Goal: Task Accomplishment & Management: Manage account settings

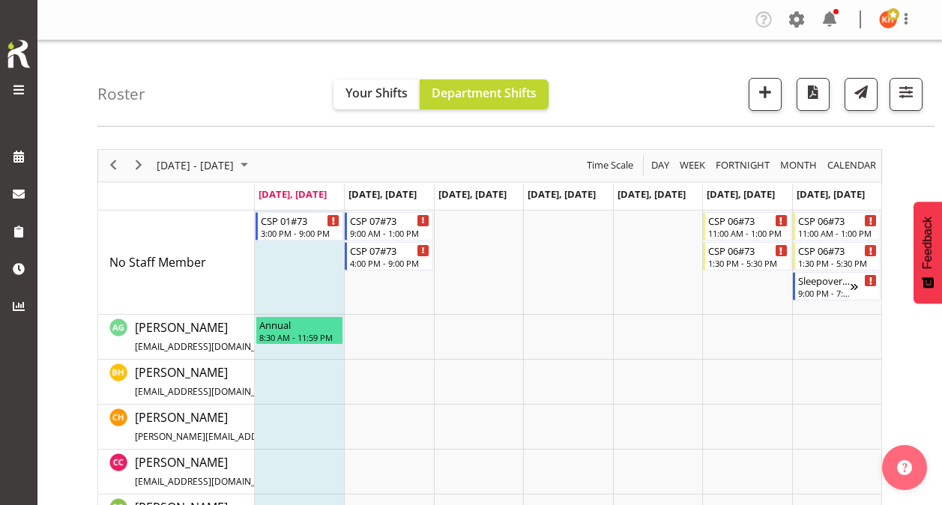
scroll to position [734, 0]
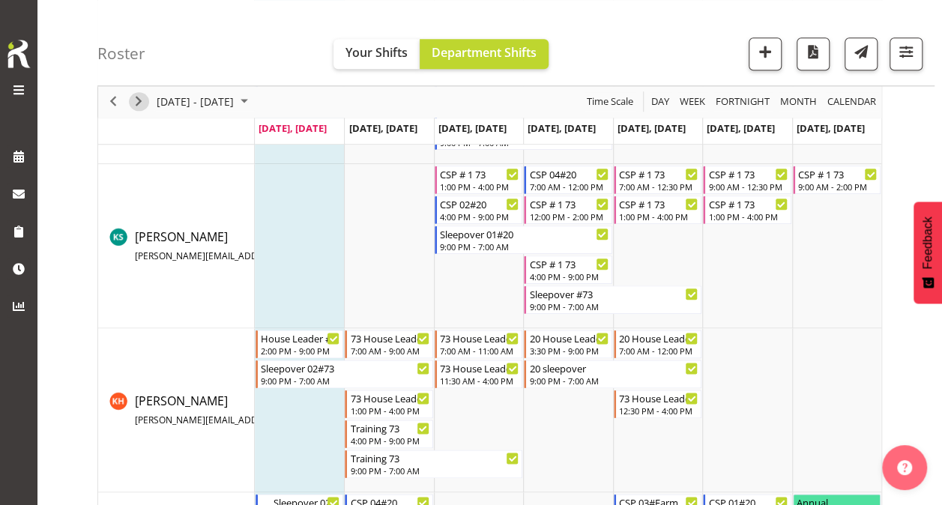
click at [135, 100] on span "Next" at bounding box center [139, 102] width 18 height 19
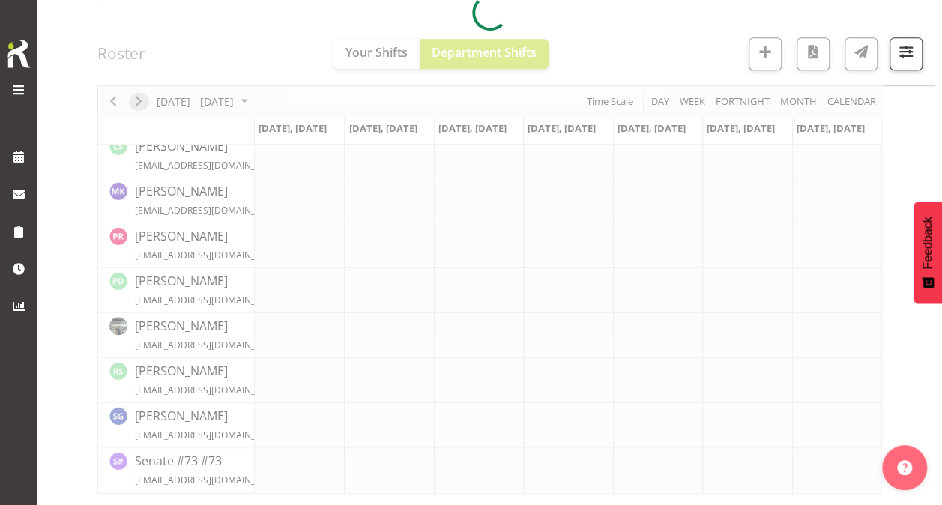
scroll to position [615, 0]
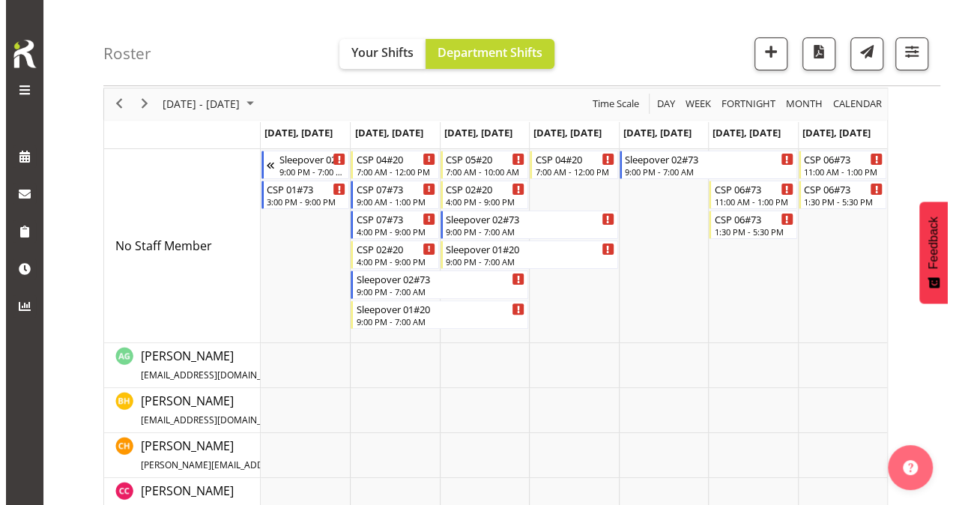
scroll to position [61, 0]
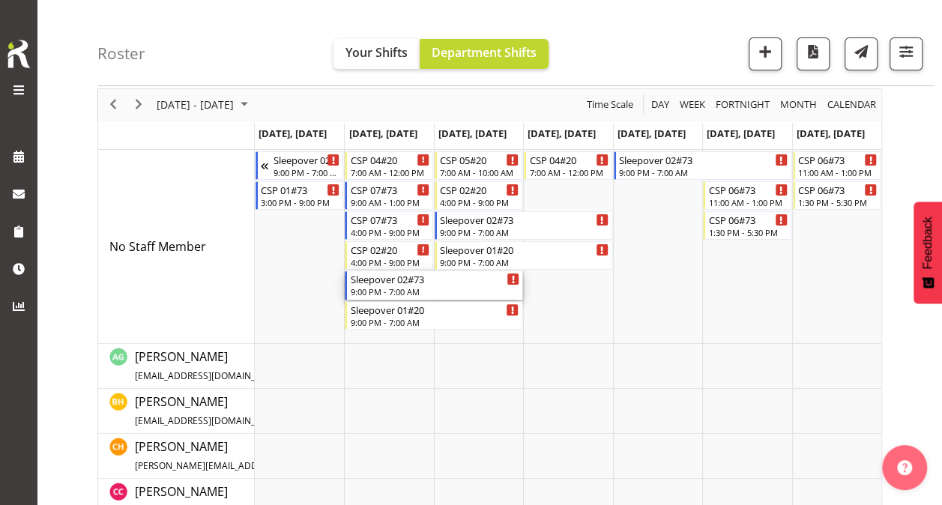
click at [400, 286] on div "9:00 PM - 7:00 AM" at bounding box center [434, 292] width 169 height 12
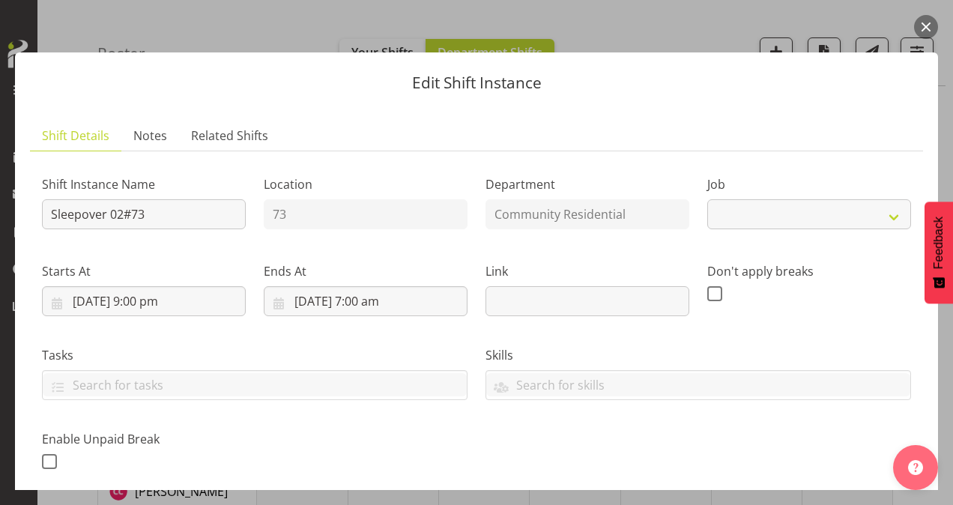
select select "2"
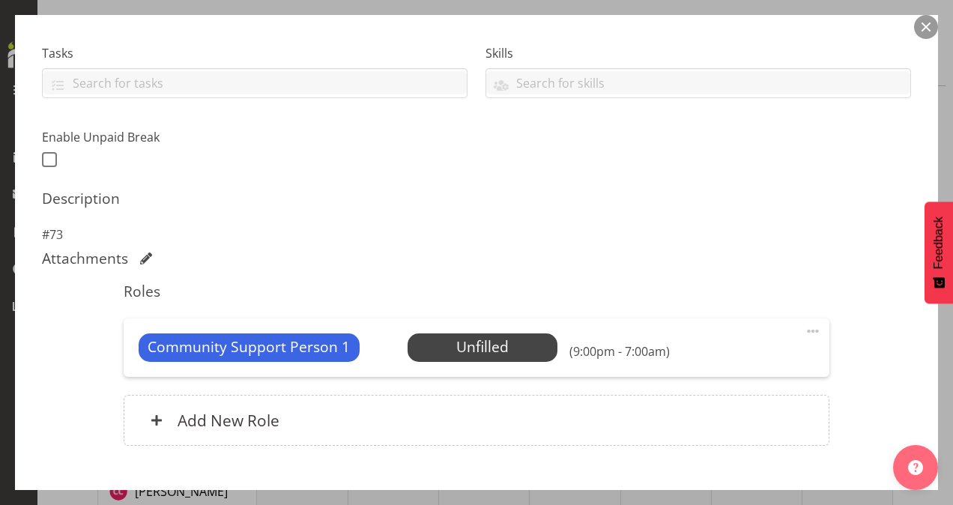
scroll to position [305, 0]
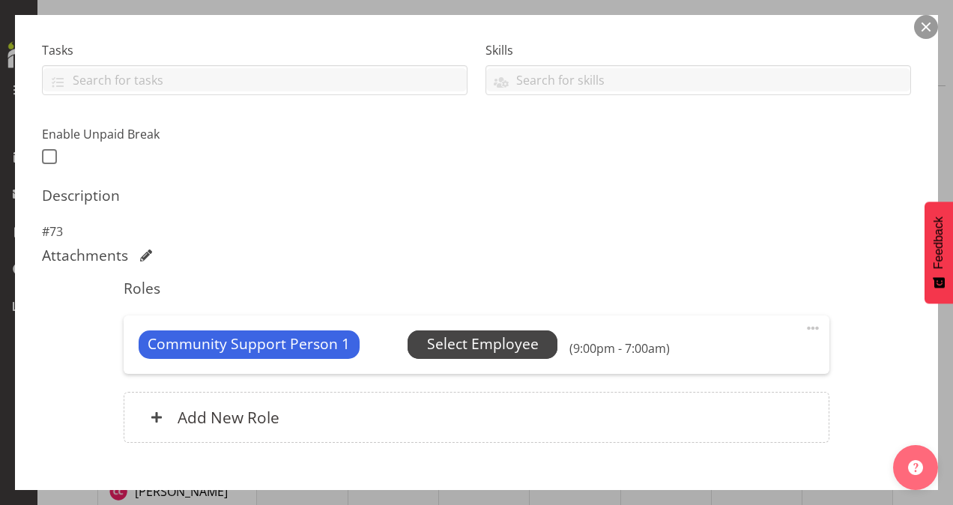
click at [494, 336] on span "Select Employee" at bounding box center [483, 345] width 112 height 22
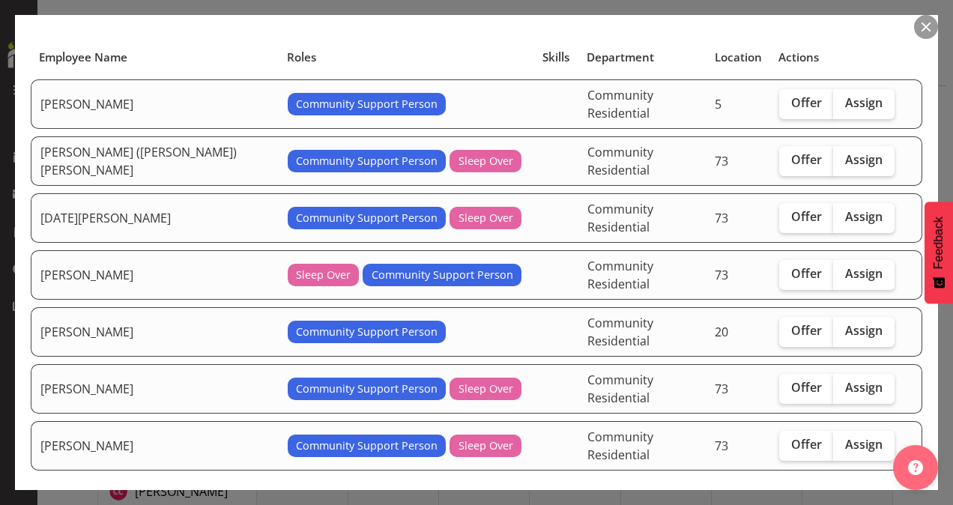
scroll to position [88, 0]
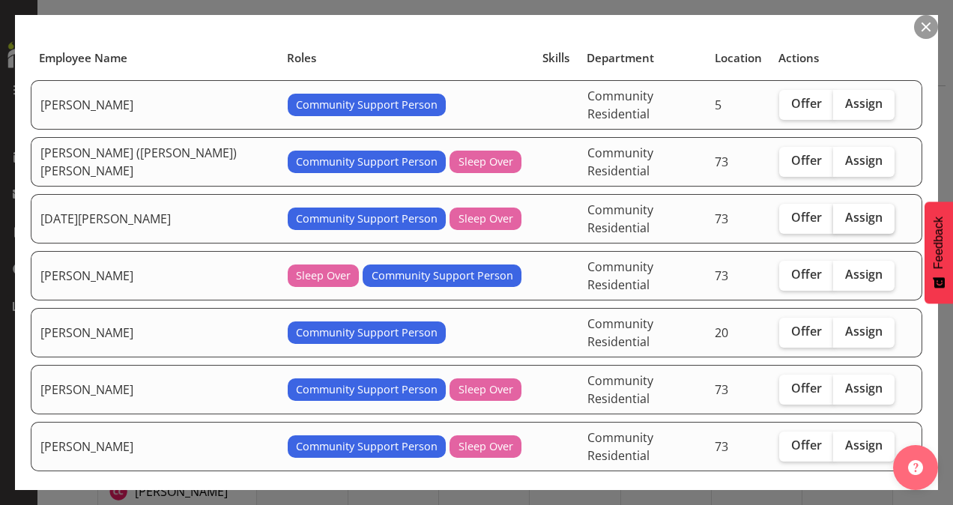
click at [845, 210] on span "Assign" at bounding box center [863, 217] width 37 height 15
click at [843, 213] on input "Assign" at bounding box center [838, 218] width 10 height 10
checkbox input "true"
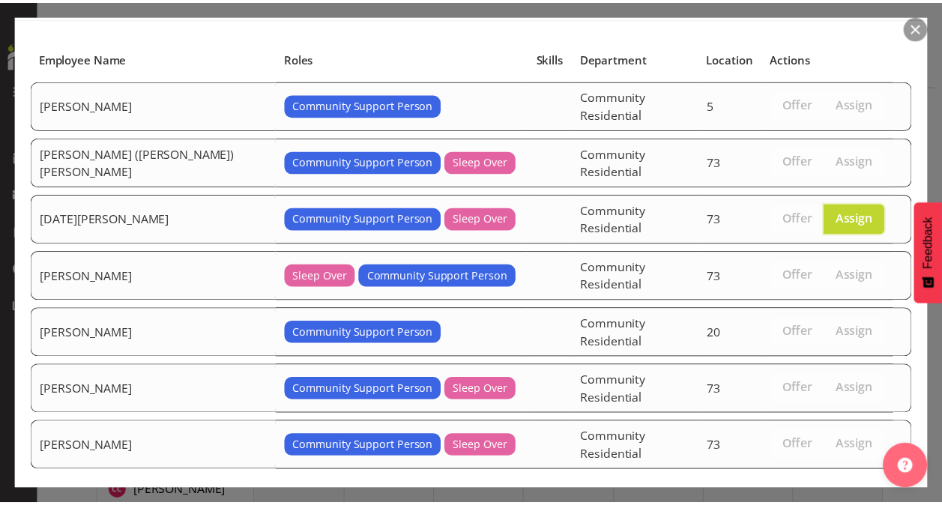
scroll to position [116, 0]
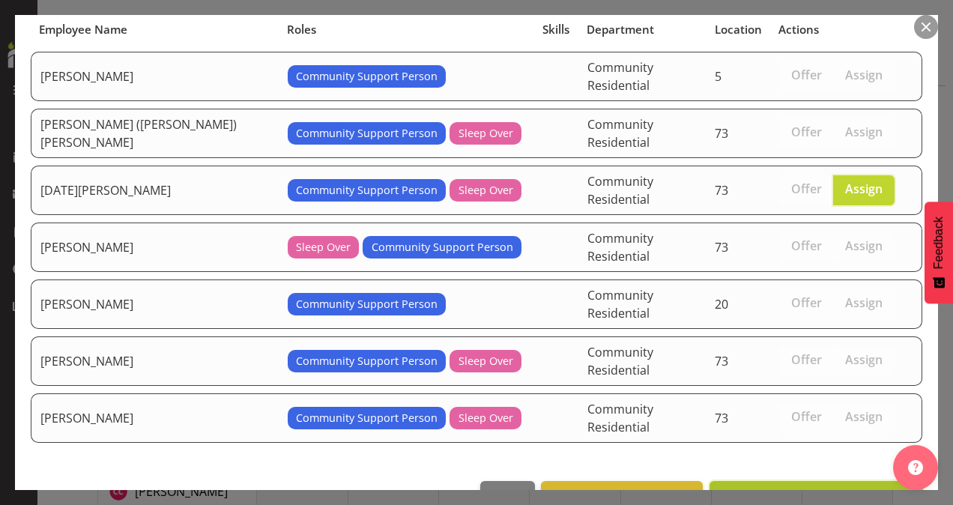
click at [787, 489] on span "Assign Kartik Mahajan" at bounding box center [817, 498] width 194 height 18
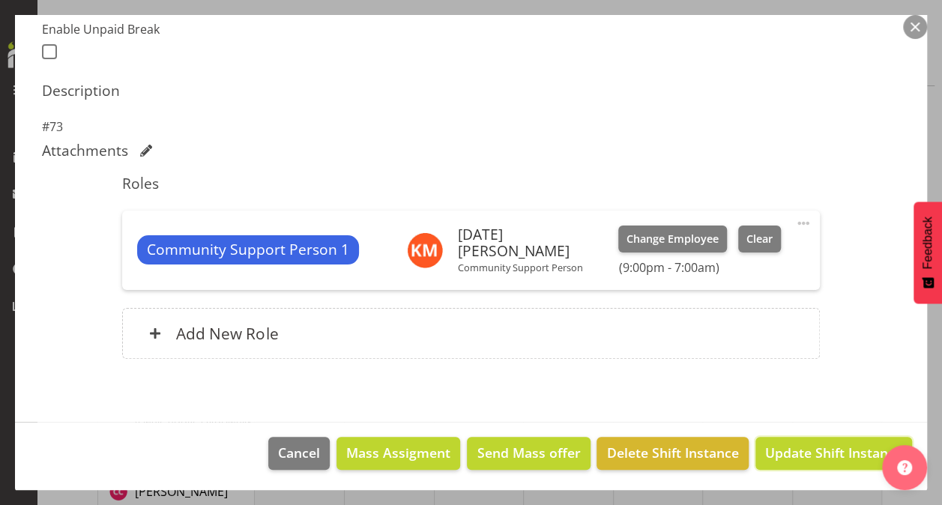
click at [787, 449] on span "Update Shift Instance" at bounding box center [833, 452] width 137 height 19
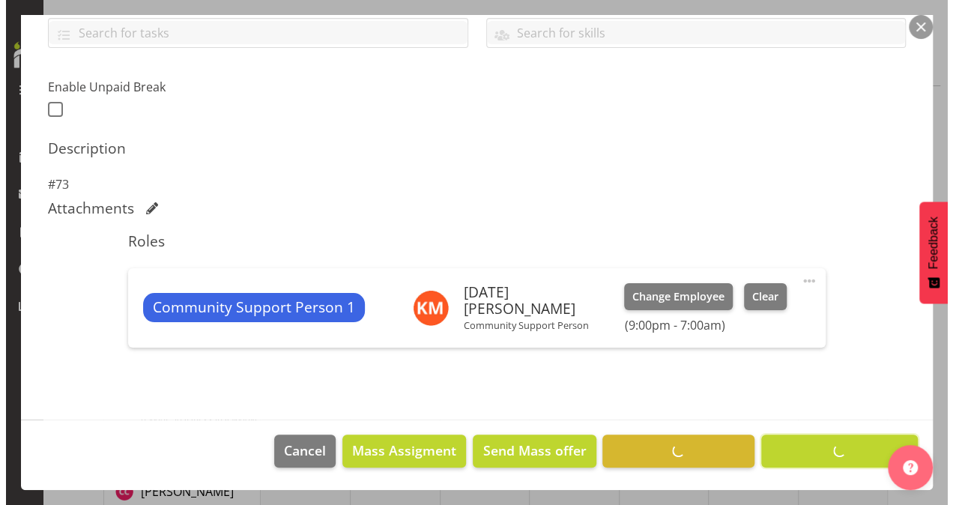
scroll to position [351, 0]
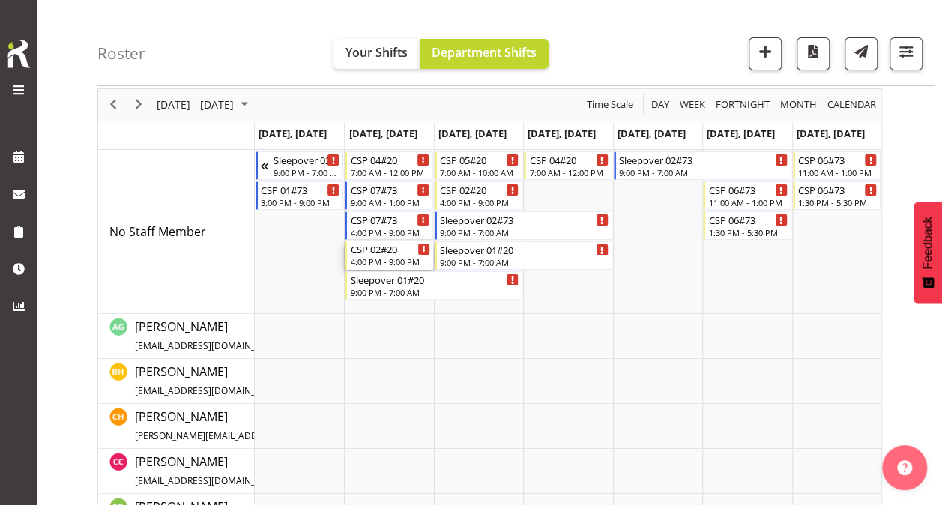
click at [381, 253] on div "CSP 02#20" at bounding box center [389, 248] width 79 height 15
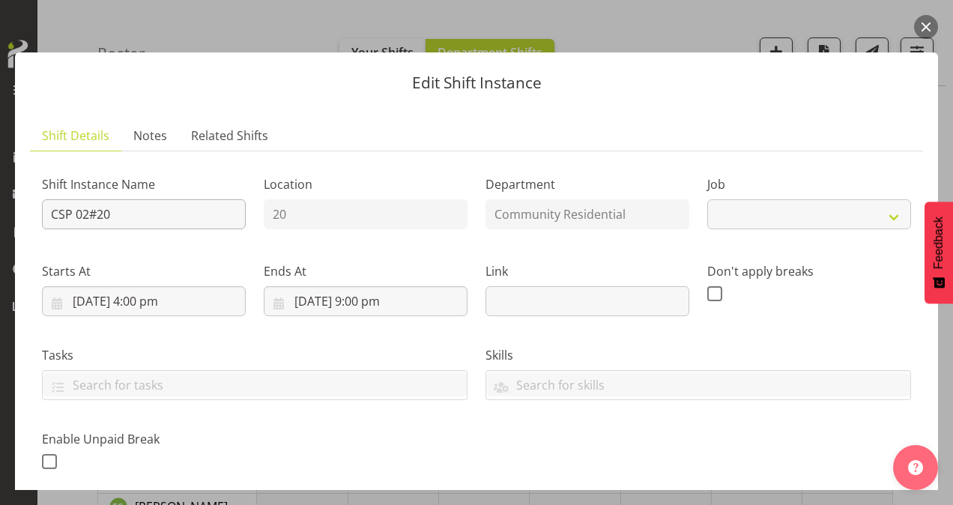
select select "3"
drag, startPoint x: 110, startPoint y: 211, endPoint x: 10, endPoint y: 223, distance: 100.4
click at [10, 223] on div "Edit Shift Instance Shift Details Notes Related Shifts Shift Instance Name CSP …" at bounding box center [476, 252] width 953 height 475
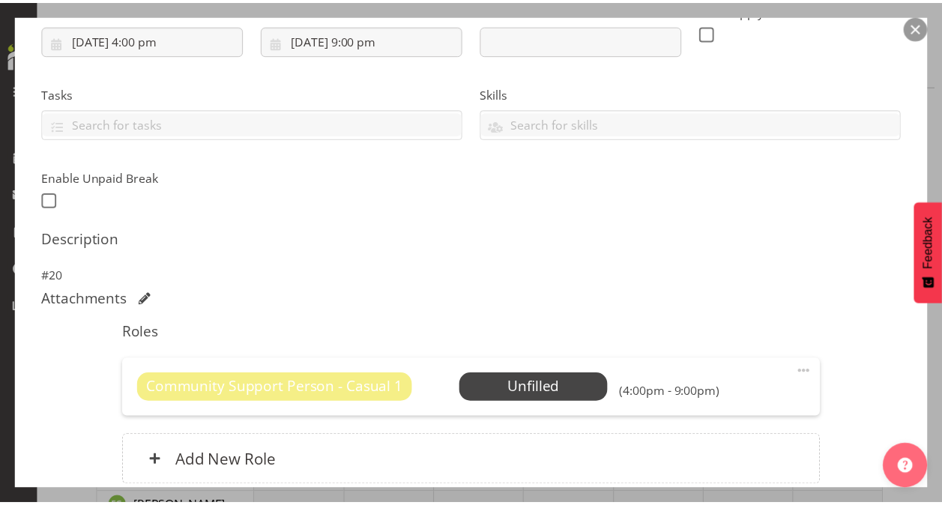
scroll to position [390, 0]
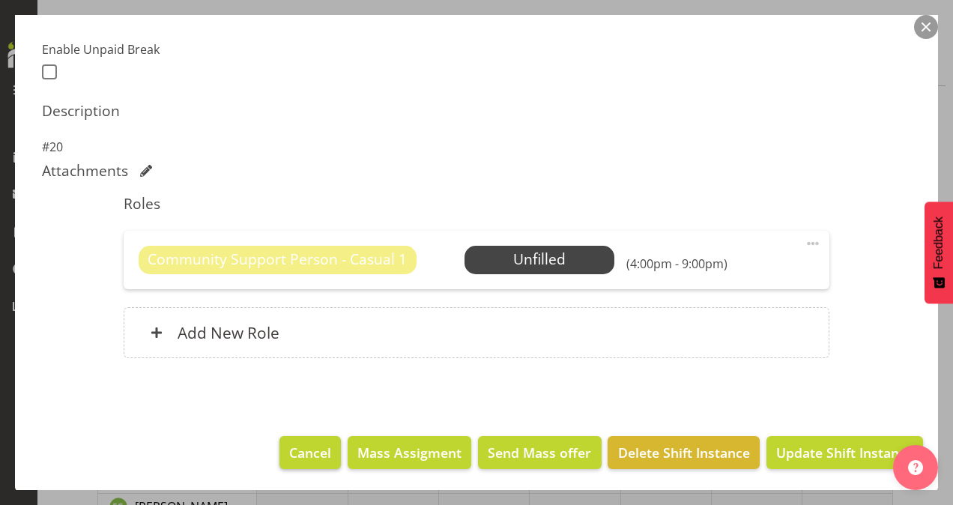
type input "20 House"
click at [322, 439] on button "Cancel" at bounding box center [310, 452] width 61 height 33
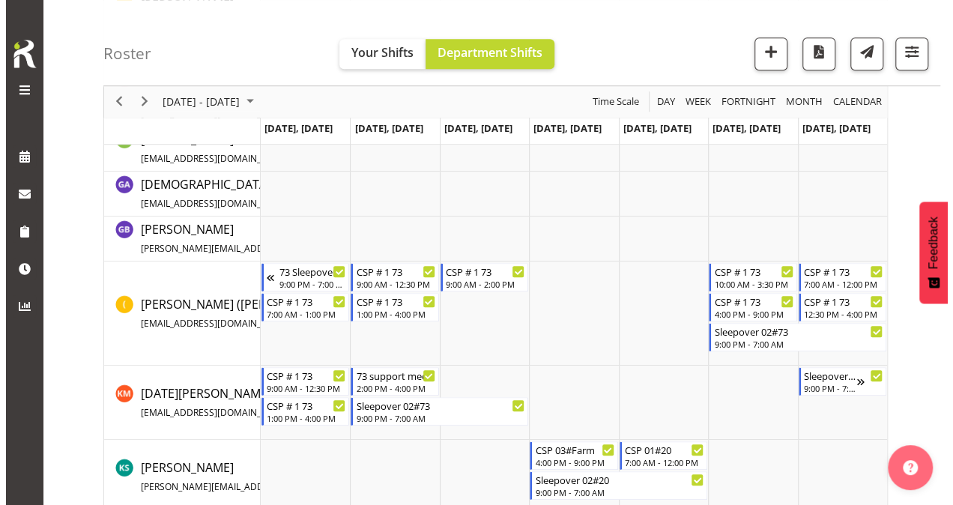
scroll to position [429, 0]
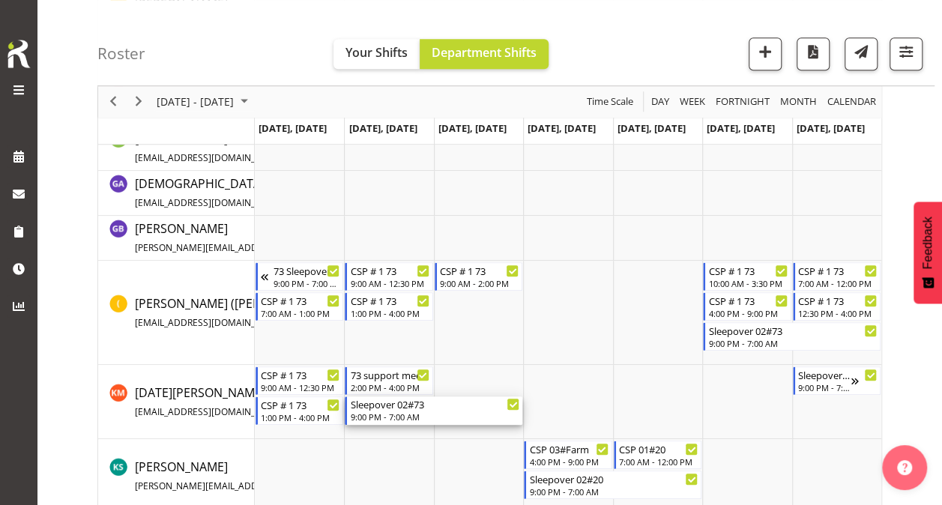
click at [405, 402] on div "Sleepover 02#73" at bounding box center [434, 403] width 169 height 15
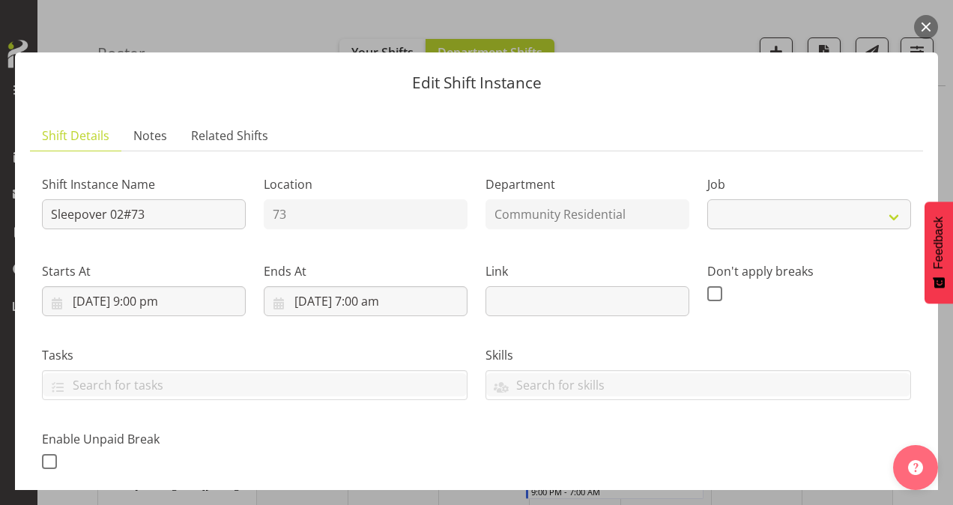
select select "2"
drag, startPoint x: 160, startPoint y: 212, endPoint x: 0, endPoint y: 229, distance: 160.6
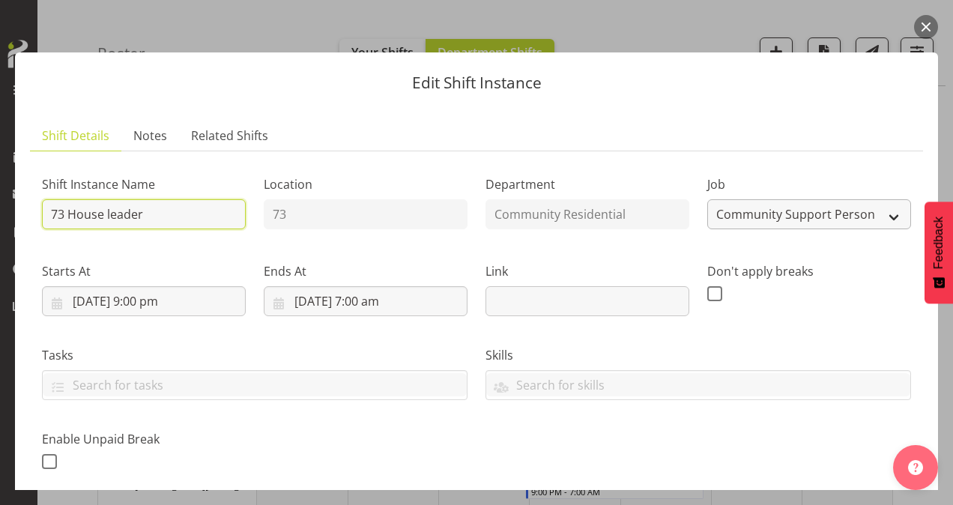
type input "73 House leader"
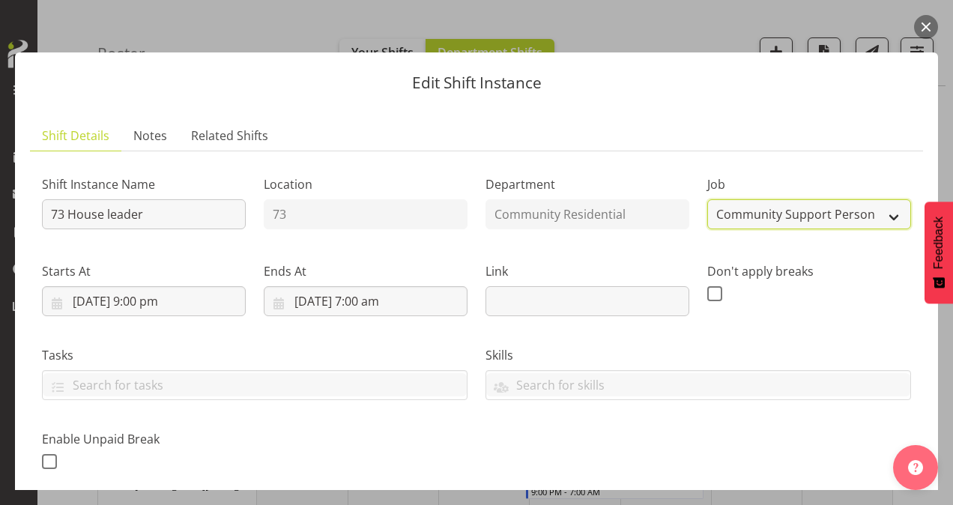
click at [736, 211] on select "Create new job Accounts Admin Art Coordinator Community Leader Community Suppor…" at bounding box center [810, 214] width 204 height 30
select select "1"
click at [708, 199] on select "Create new job Accounts Admin Art Coordinator Community Leader Community Suppor…" at bounding box center [810, 214] width 204 height 30
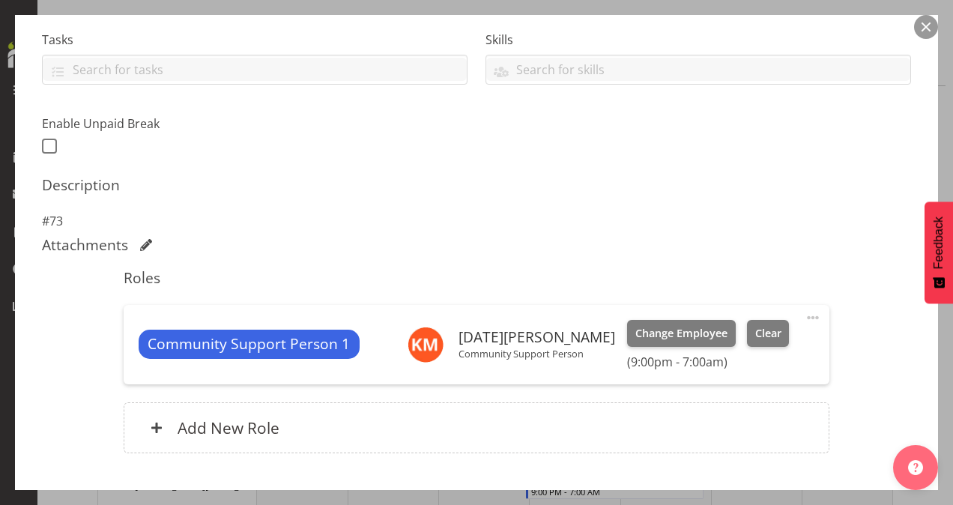
scroll to position [319, 0]
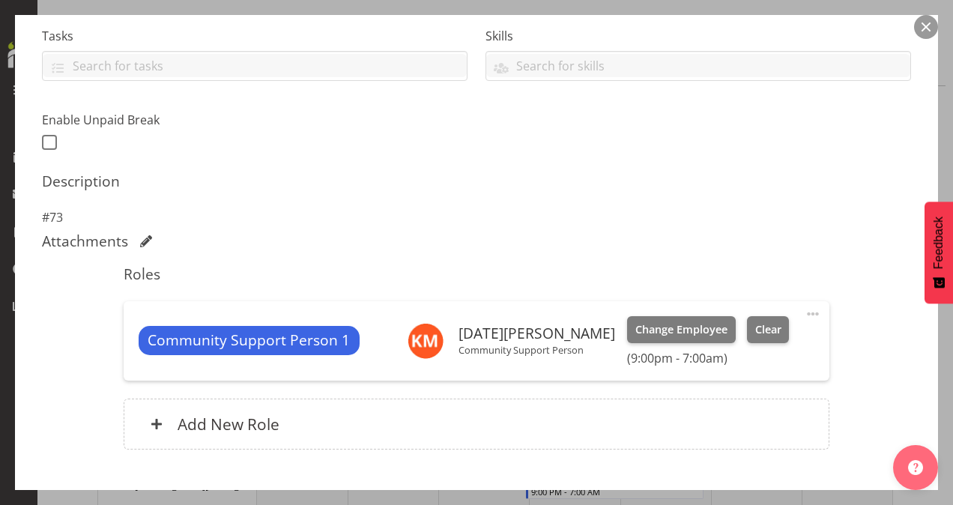
click at [804, 310] on span at bounding box center [813, 314] width 18 height 18
click at [723, 402] on link "Delete" at bounding box center [750, 400] width 144 height 27
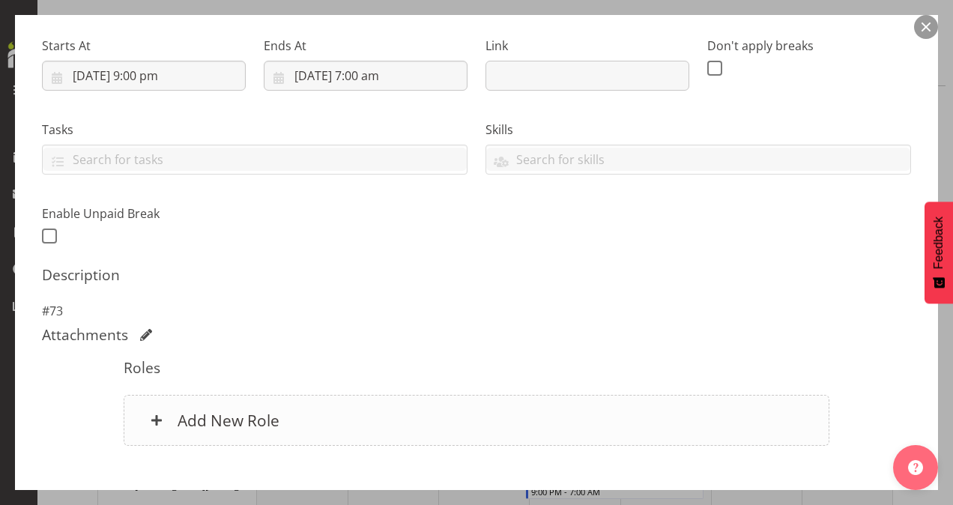
scroll to position [313, 0]
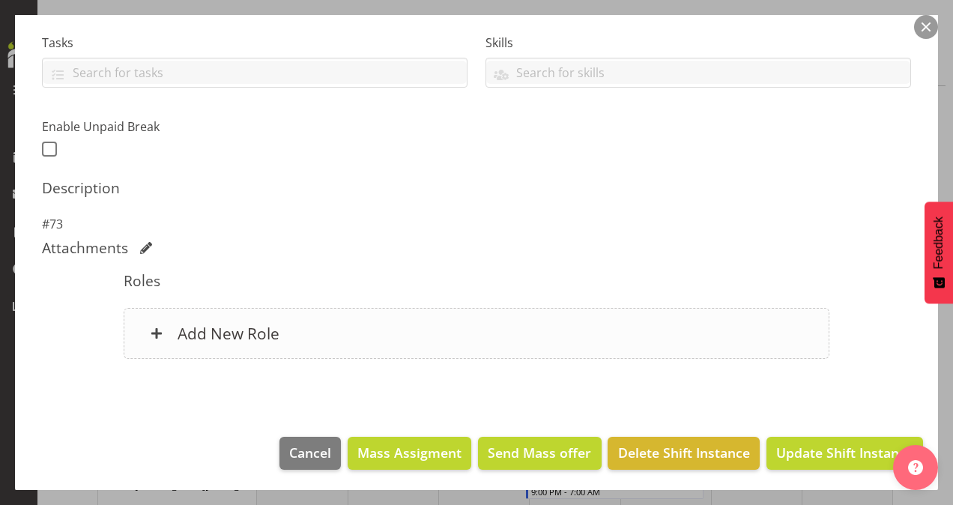
click at [226, 327] on h6 "Add New Role" at bounding box center [229, 333] width 102 height 19
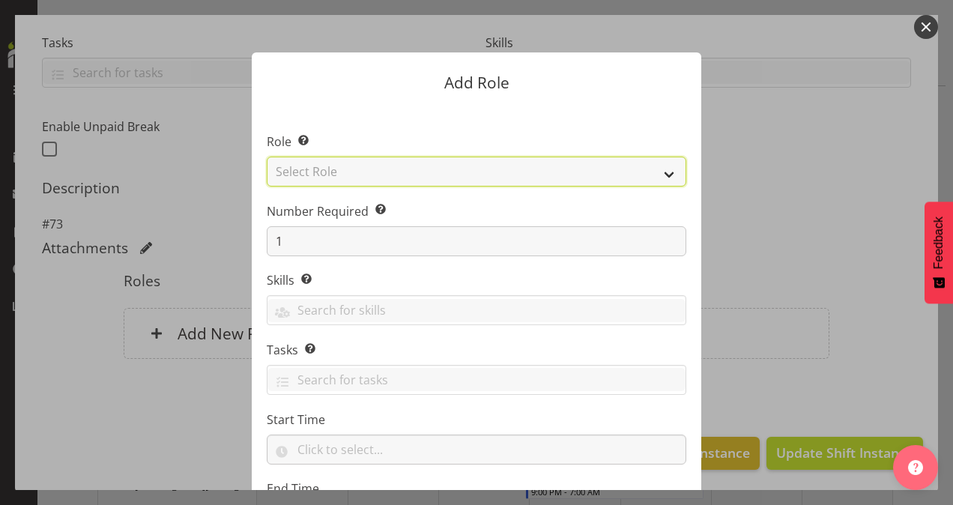
click at [435, 175] on select "Select Role Area Manager Art Coordination Community - SIL Community Leader Comm…" at bounding box center [477, 172] width 420 height 30
select select "12"
click at [267, 157] on select "Select Role Area Manager Art Coordination Community - SIL Community Leader Comm…" at bounding box center [477, 172] width 420 height 30
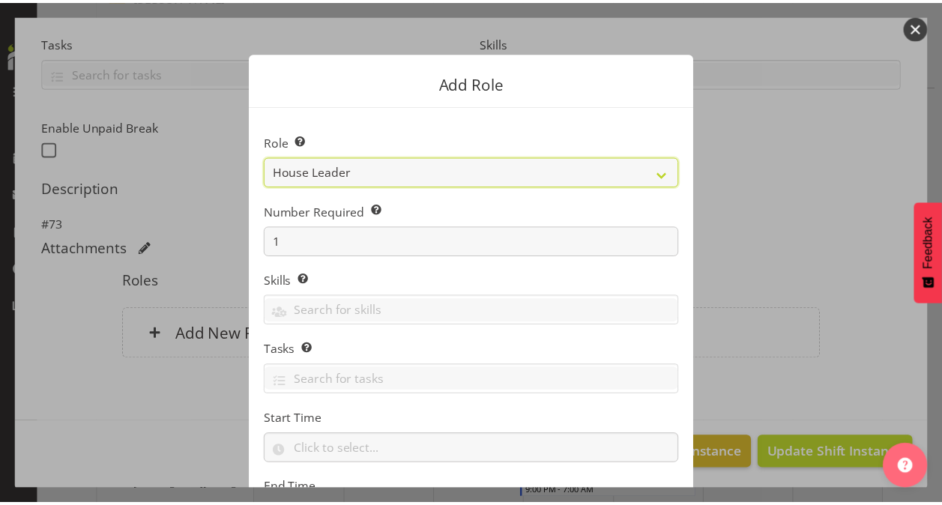
scroll to position [144, 0]
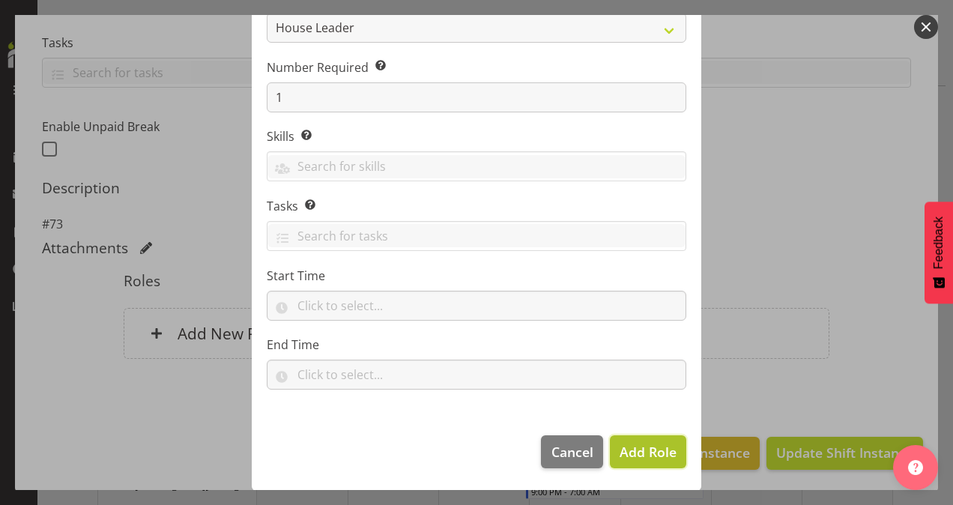
click at [633, 444] on span "Add Role" at bounding box center [648, 452] width 57 height 18
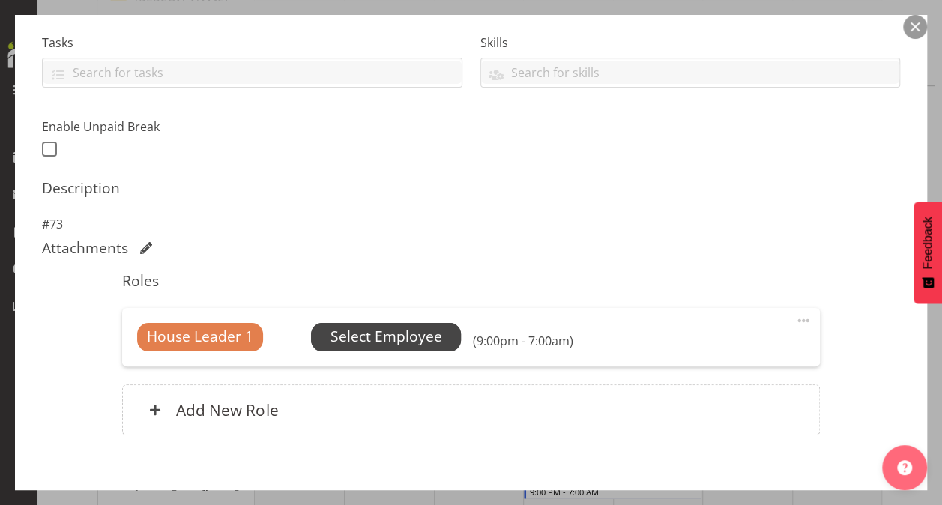
click at [405, 339] on span "Select Employee" at bounding box center [387, 337] width 112 height 22
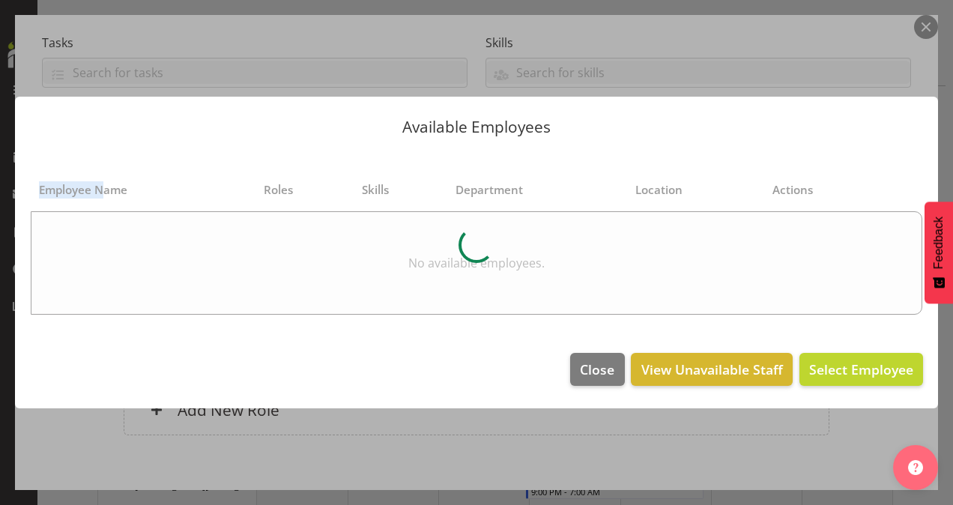
click at [405, 339] on div "Available Employees Employee Name Roles Skills Department Location Actions No a…" at bounding box center [476, 252] width 953 height 387
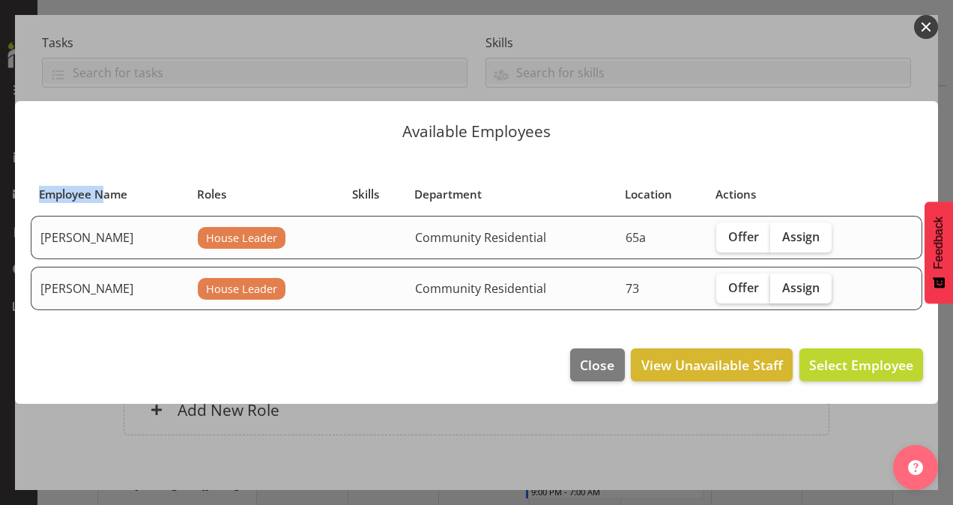
click at [788, 285] on span "Assign" at bounding box center [800, 287] width 37 height 15
click at [780, 285] on input "Assign" at bounding box center [775, 288] width 10 height 10
checkbox input "true"
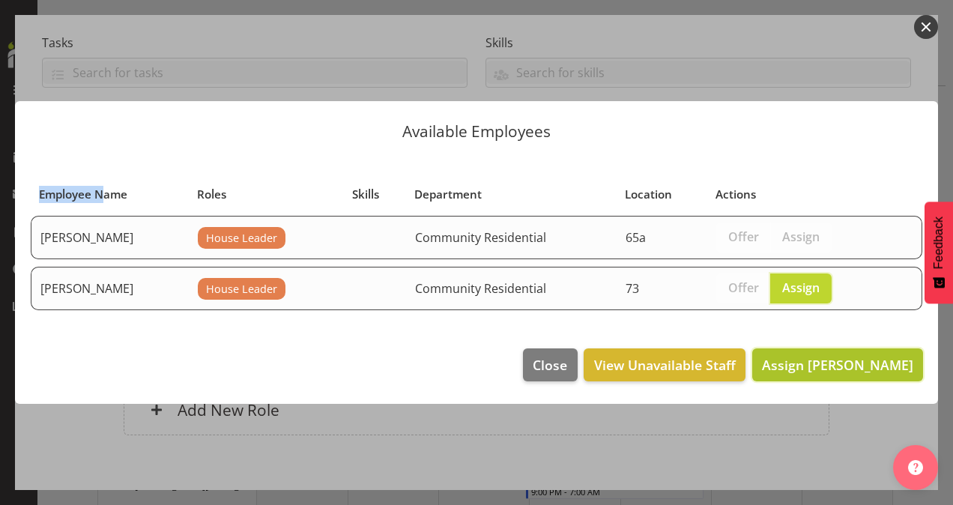
click at [812, 364] on span "Assign Kathryn Hunt" at bounding box center [837, 365] width 151 height 18
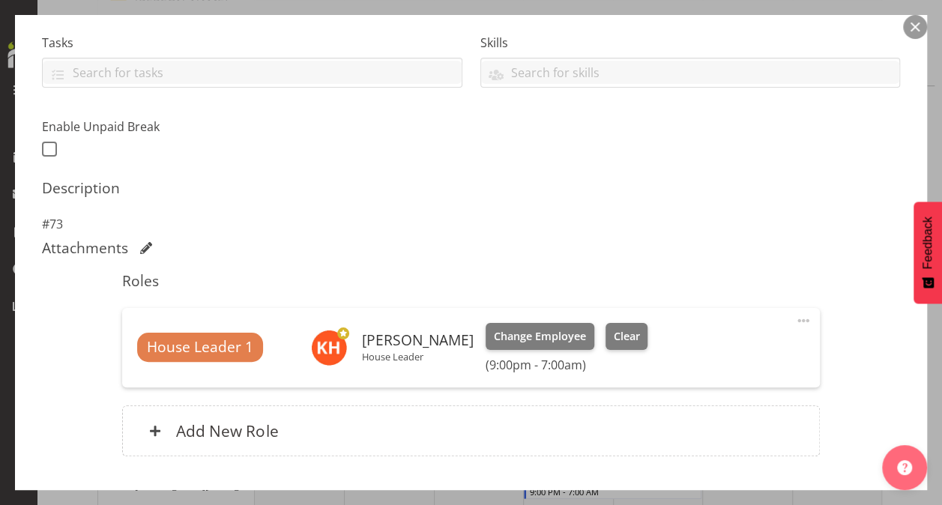
scroll to position [410, 0]
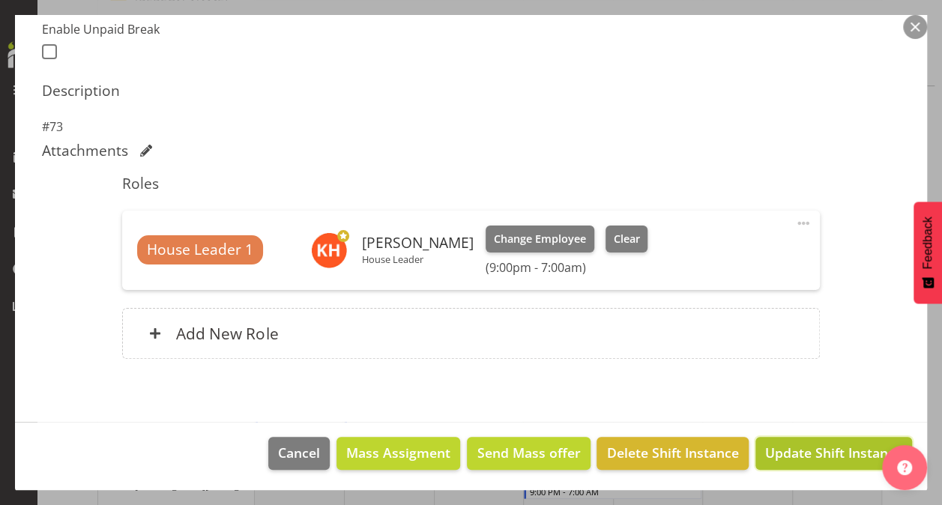
click at [799, 448] on span "Update Shift Instance" at bounding box center [833, 452] width 137 height 19
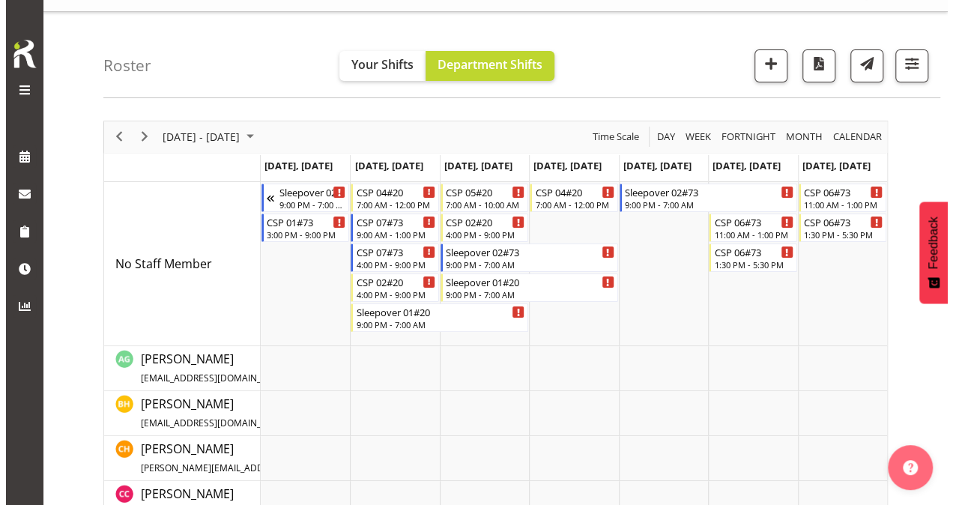
scroll to position [28, 0]
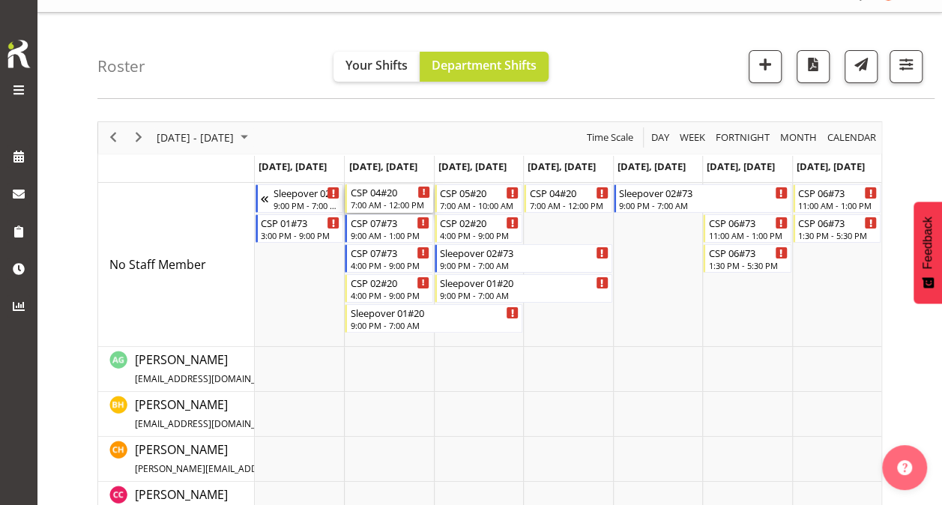
click at [376, 190] on div "CSP 04#20" at bounding box center [389, 191] width 79 height 15
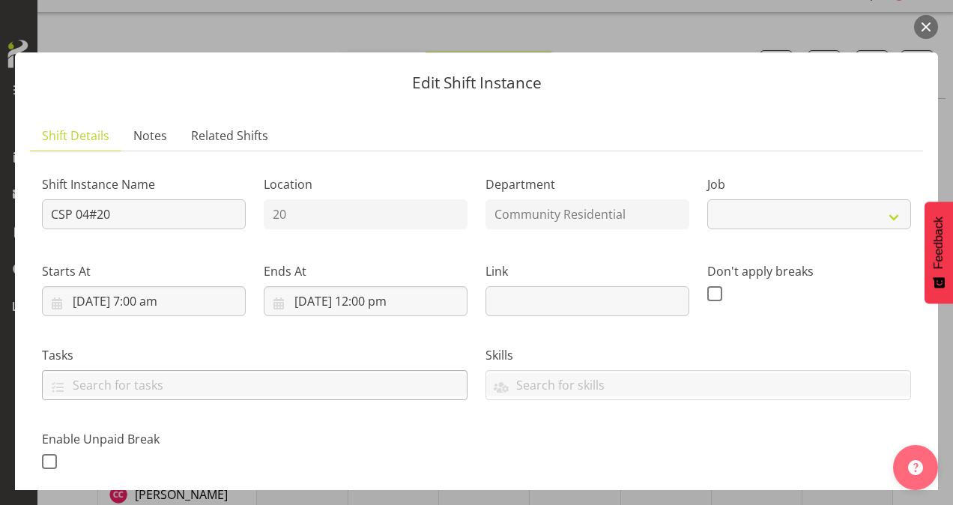
select select "3"
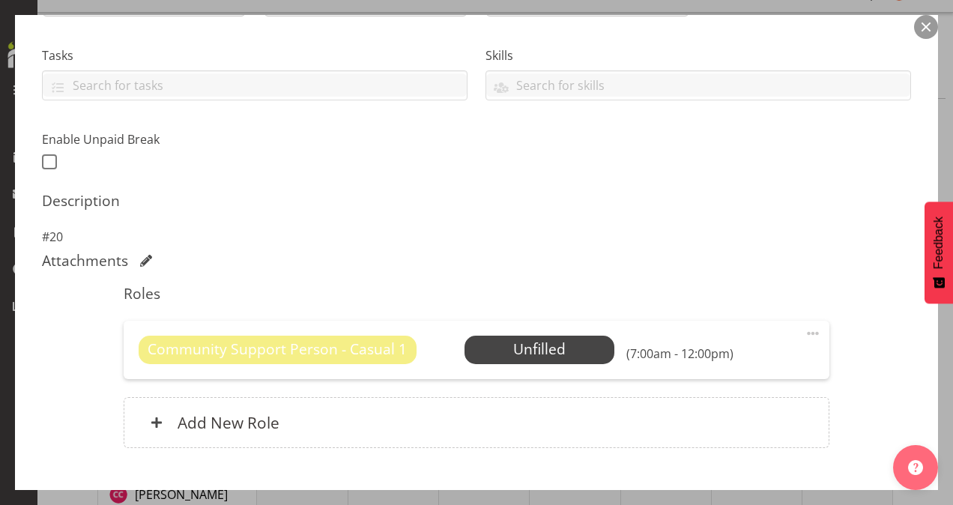
scroll to position [314, 0]
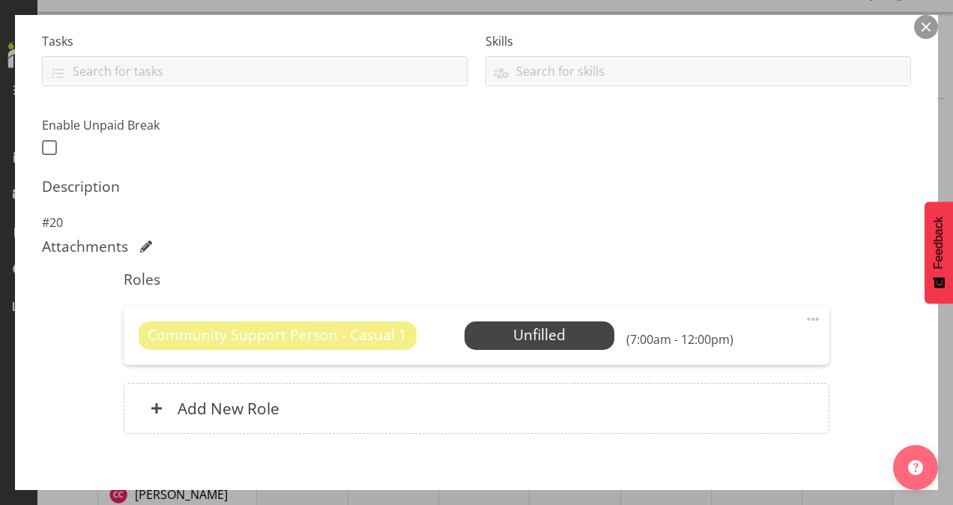
click at [804, 315] on span at bounding box center [813, 319] width 18 height 18
click at [720, 400] on link "Delete" at bounding box center [750, 406] width 144 height 27
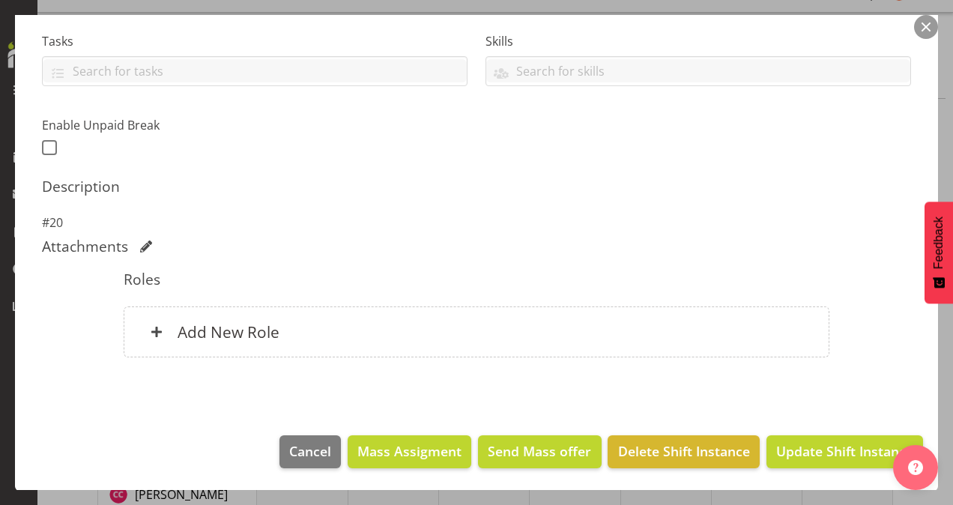
scroll to position [313, 0]
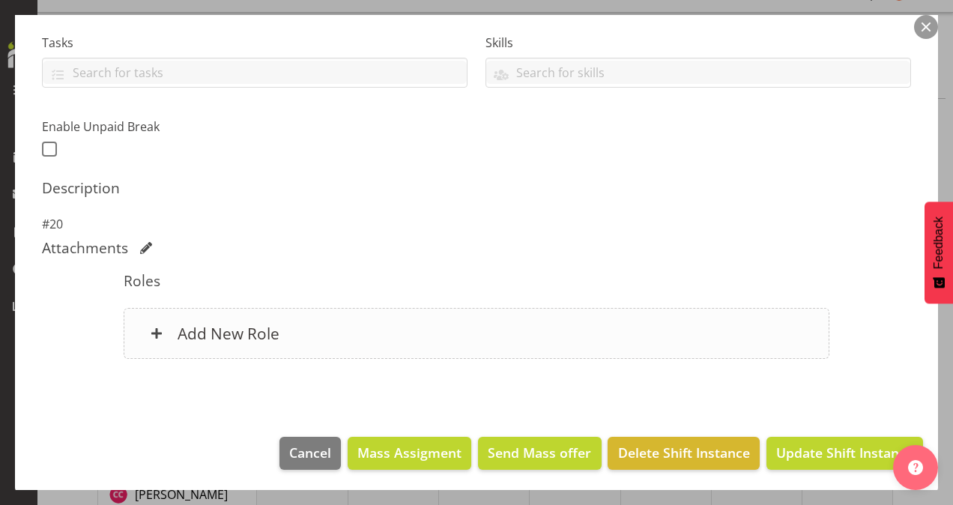
click at [269, 324] on h6 "Add New Role" at bounding box center [229, 333] width 102 height 19
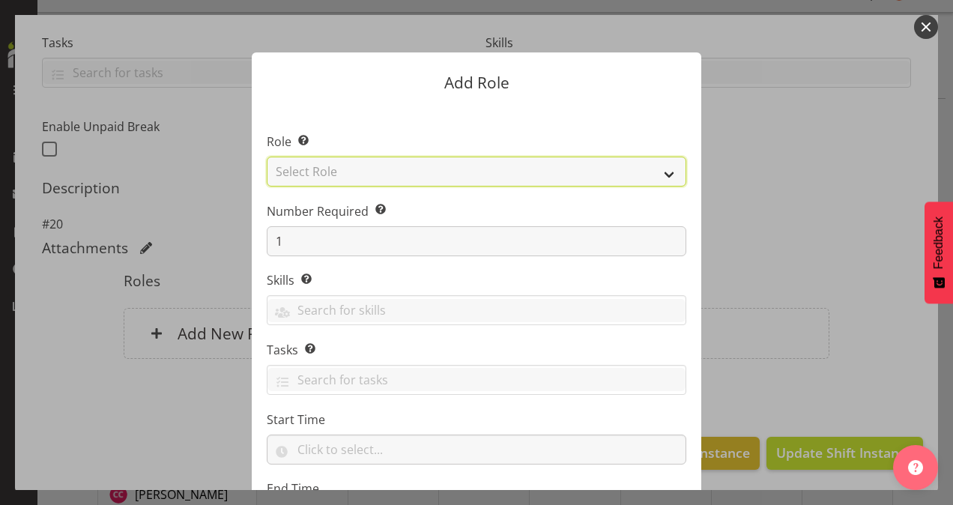
click at [325, 171] on select "Select Role Area Manager Art Coordination Community - SIL Community Leader Comm…" at bounding box center [477, 172] width 420 height 30
select select "13"
click at [267, 157] on select "Select Role Area Manager Art Coordination Community - SIL Community Leader Comm…" at bounding box center [477, 172] width 420 height 30
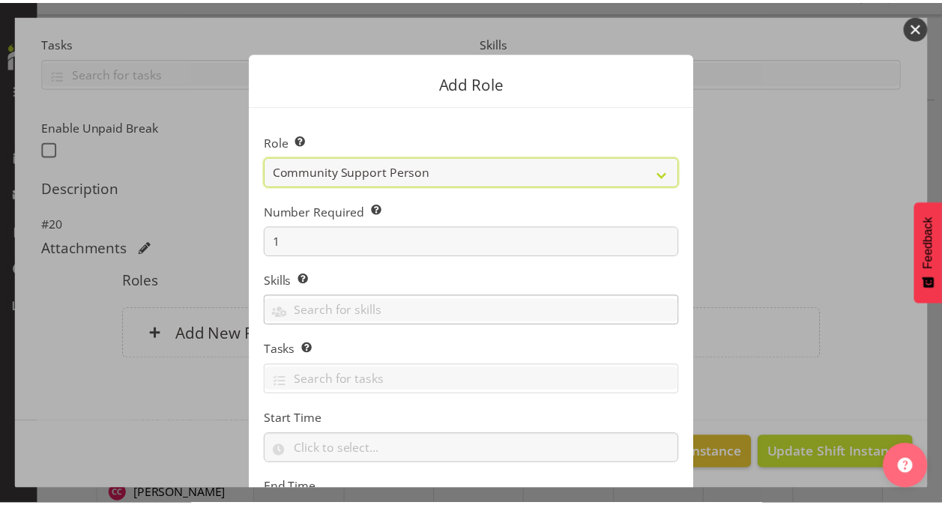
scroll to position [144, 0]
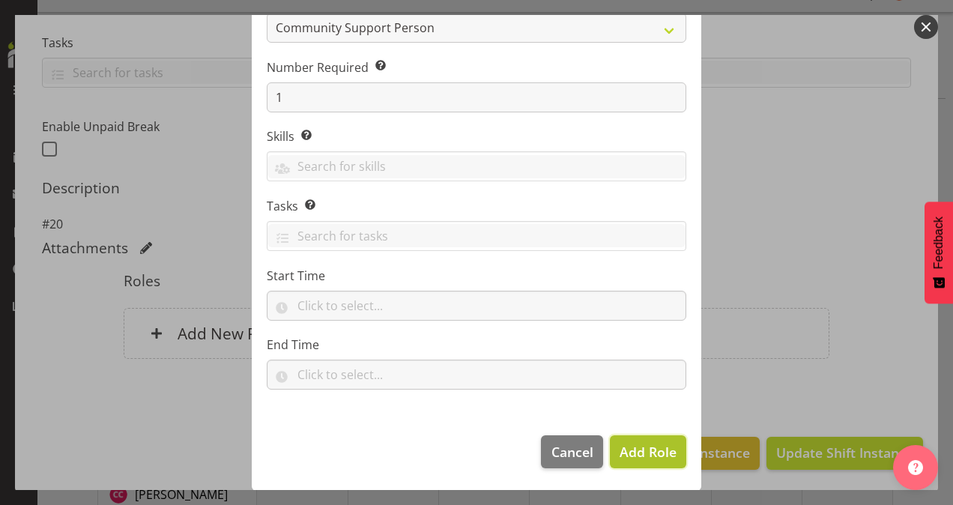
click at [640, 460] on span "Add Role" at bounding box center [648, 451] width 57 height 19
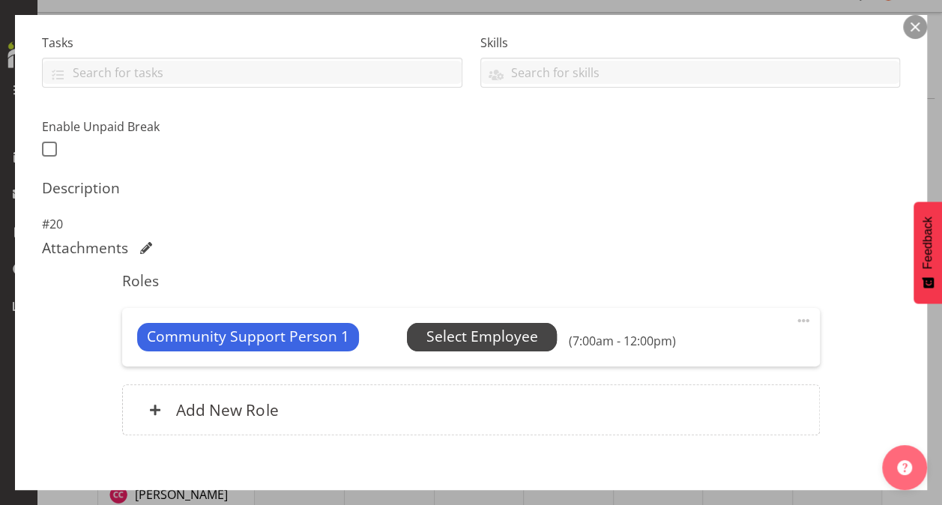
click at [457, 331] on span "Select Employee" at bounding box center [482, 337] width 112 height 22
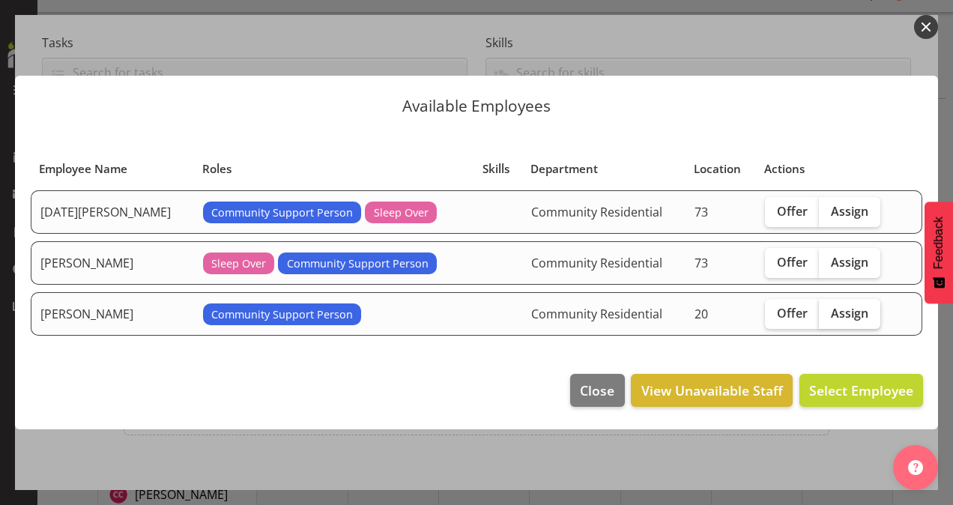
click at [831, 310] on span "Assign" at bounding box center [849, 313] width 37 height 15
click at [829, 310] on input "Assign" at bounding box center [824, 313] width 10 height 10
checkbox input "true"
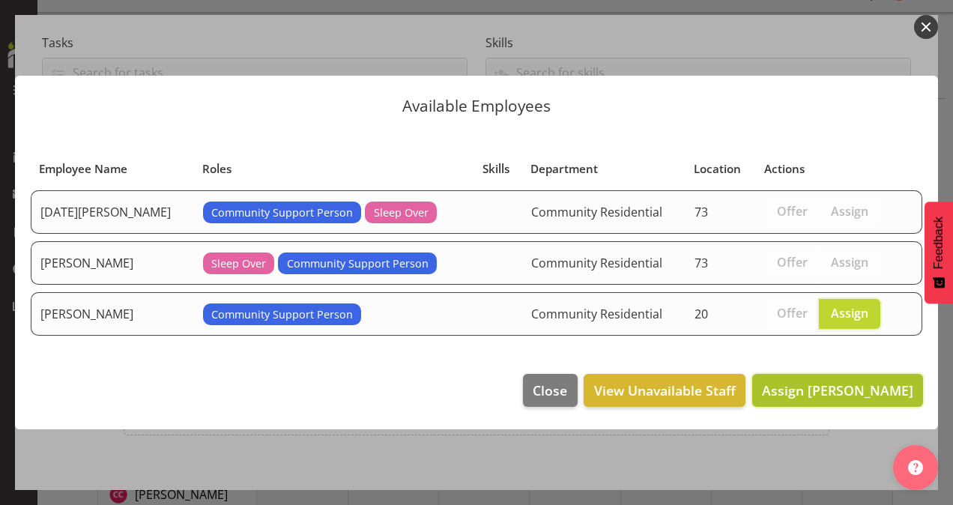
click at [840, 381] on span "Assign Leanne Smith" at bounding box center [837, 390] width 151 height 18
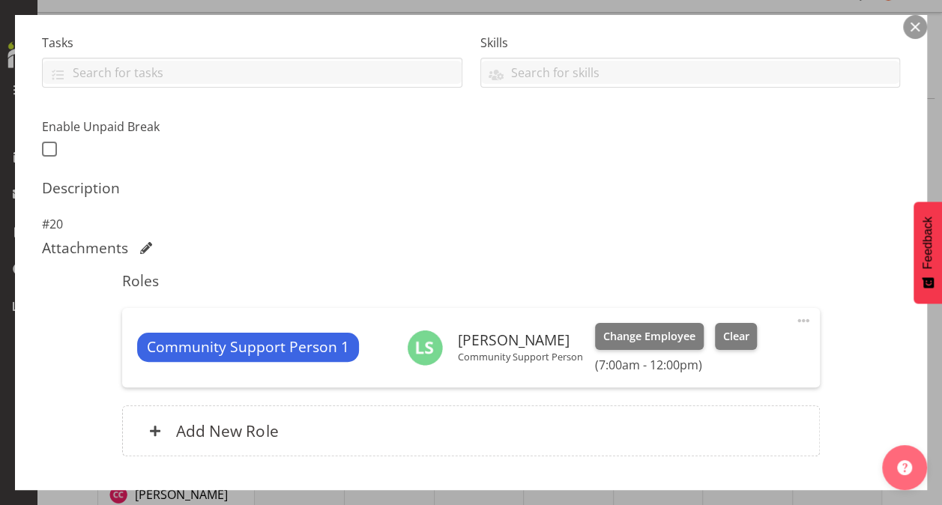
scroll to position [410, 0]
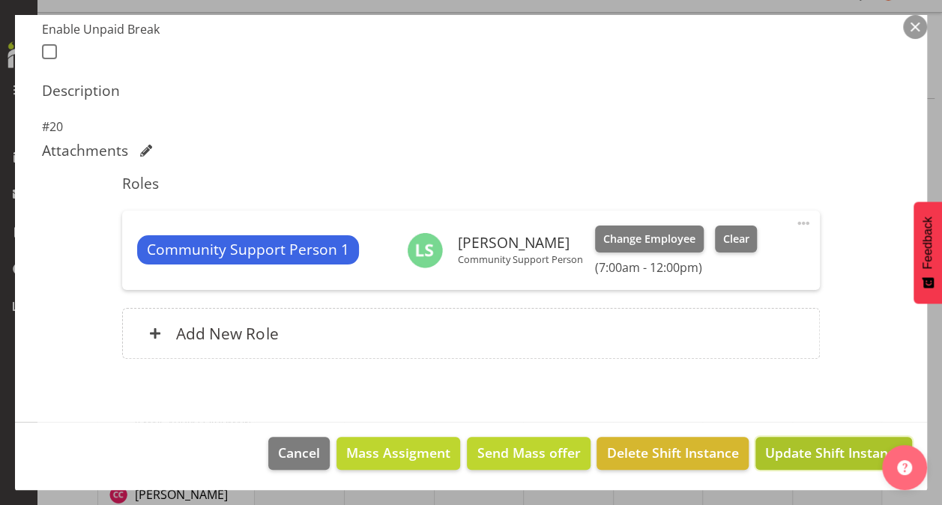
click at [827, 444] on span "Update Shift Instance" at bounding box center [833, 452] width 137 height 19
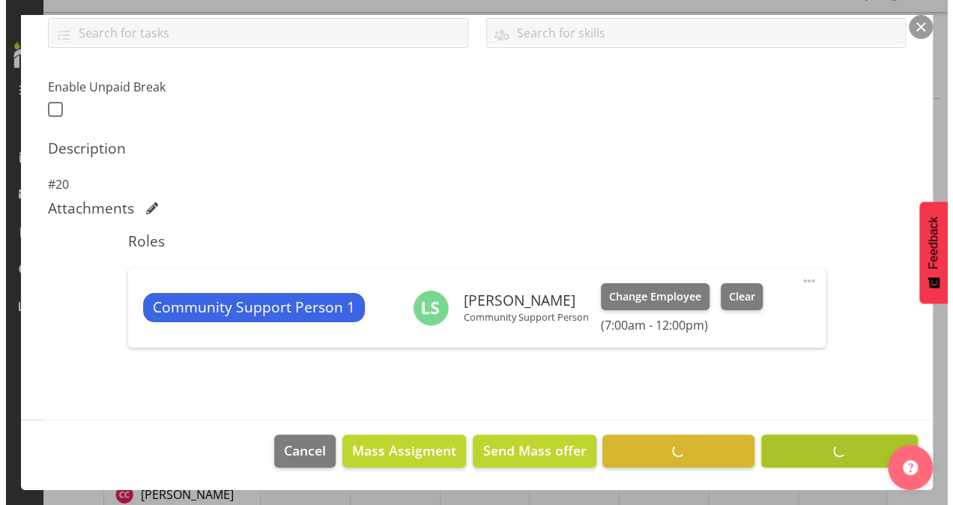
scroll to position [351, 0]
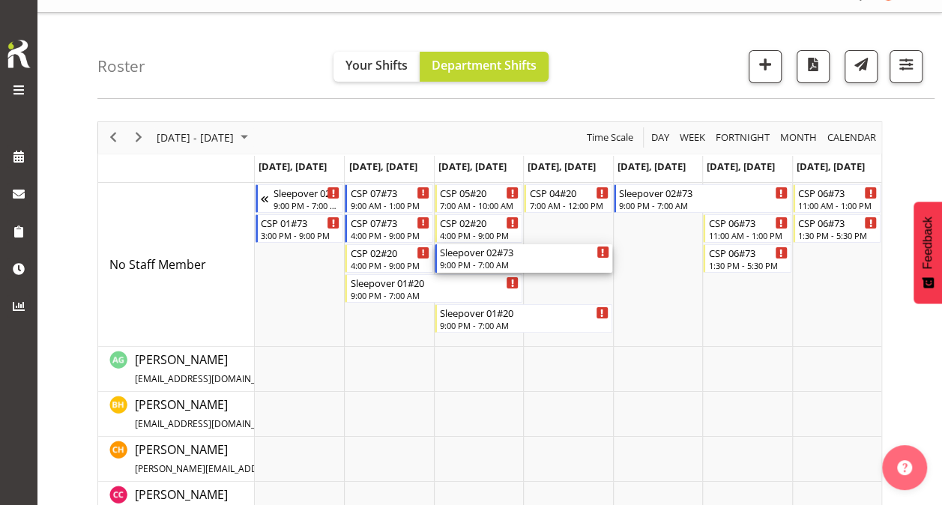
click at [543, 257] on div "Sleepover 02#73 9:00 PM - 7:00 AM" at bounding box center [524, 258] width 169 height 28
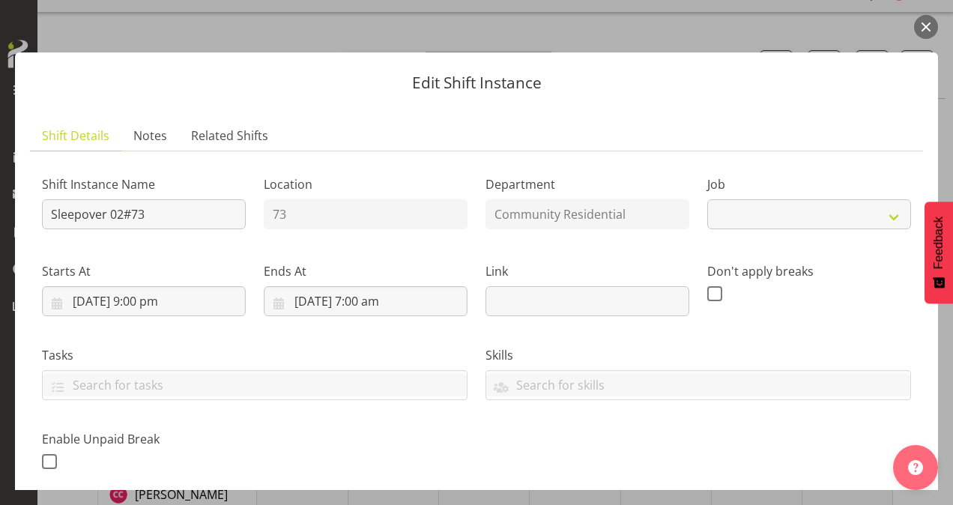
select select "2"
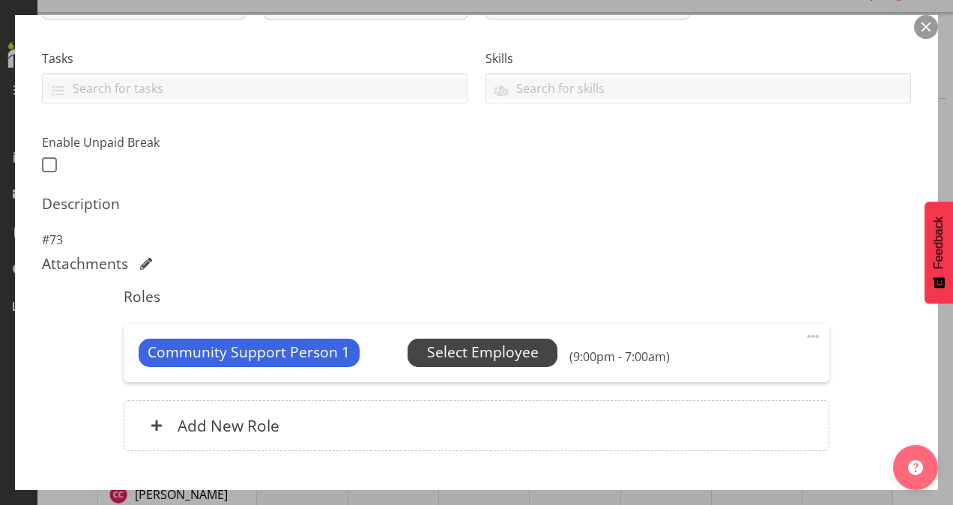
scroll to position [390, 0]
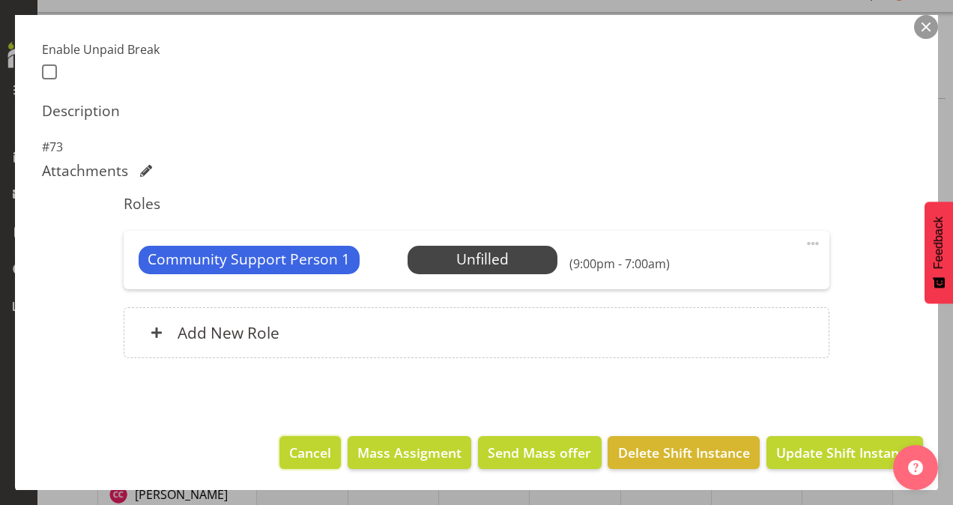
click at [289, 450] on span "Cancel" at bounding box center [310, 452] width 42 height 19
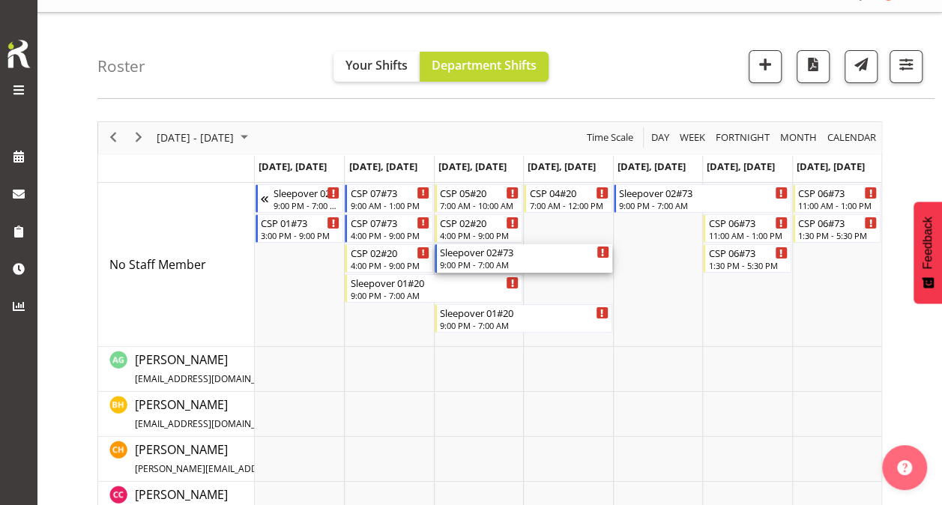
click at [502, 256] on div "Sleepover 02#73" at bounding box center [524, 251] width 169 height 15
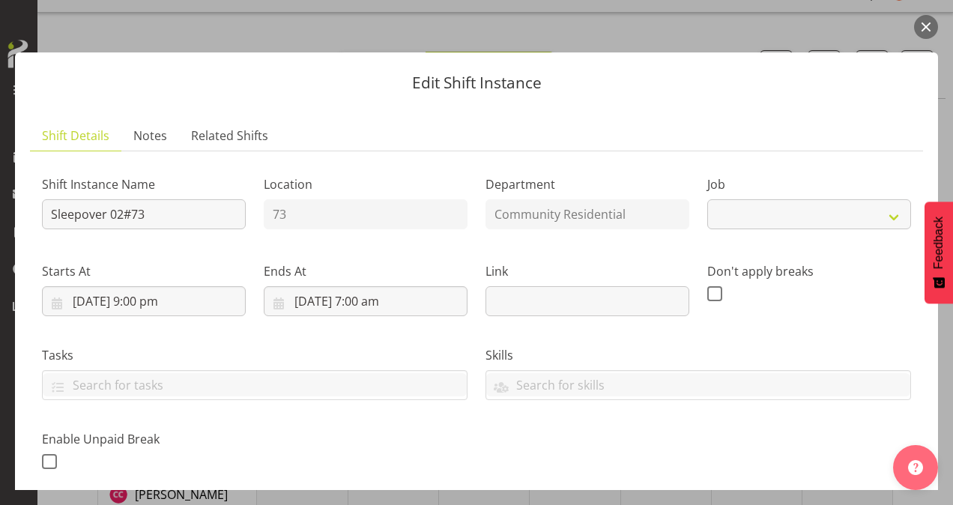
select select "2"
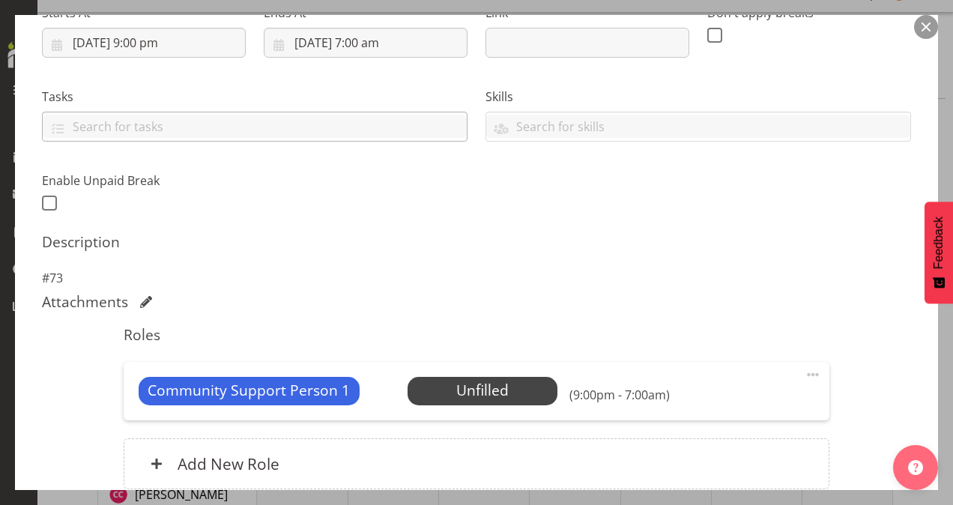
scroll to position [259, 0]
click at [0, 0] on span "Select Employee" at bounding box center [0, 0] width 0 height 0
click at [453, 381] on footer "Close View Unavailable Staff Select Employee" at bounding box center [477, 380] width 970 height 74
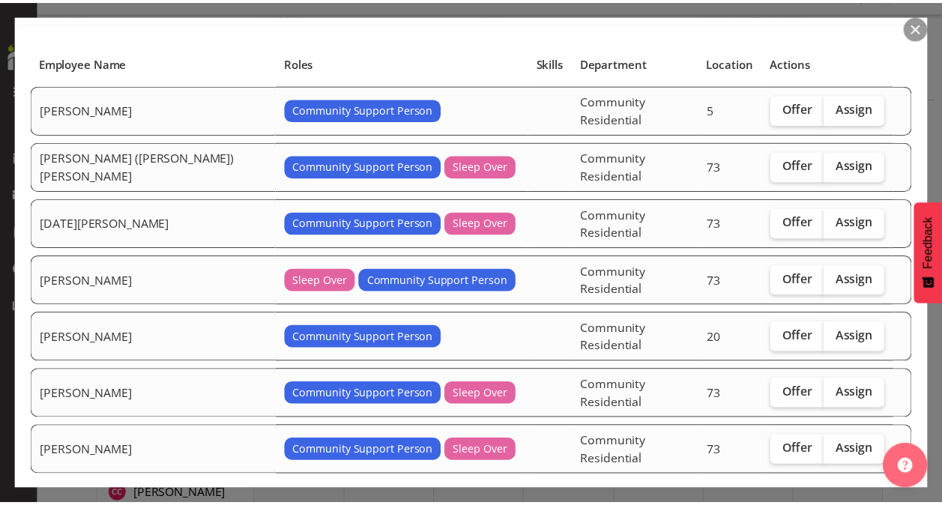
scroll to position [116, 0]
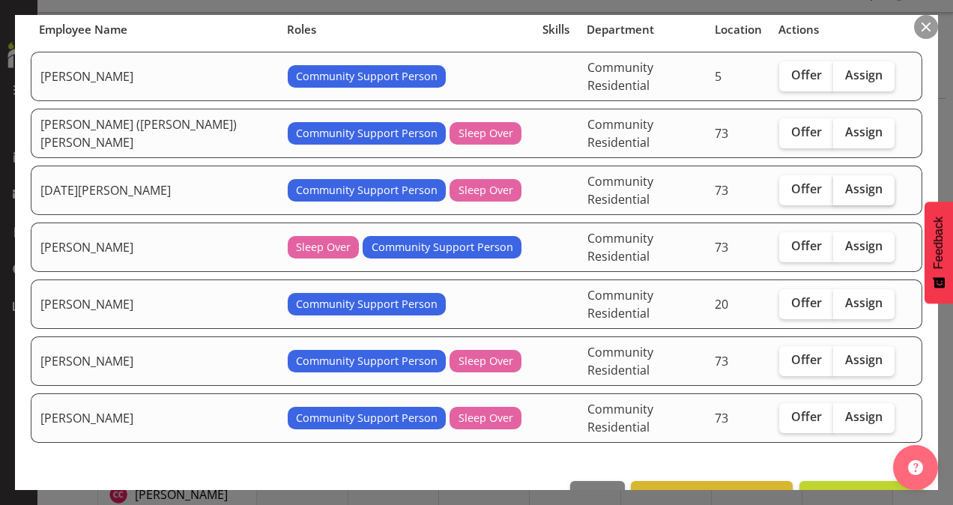
click at [845, 181] on span "Assign" at bounding box center [863, 188] width 37 height 15
click at [833, 184] on input "Assign" at bounding box center [838, 189] width 10 height 10
checkbox input "true"
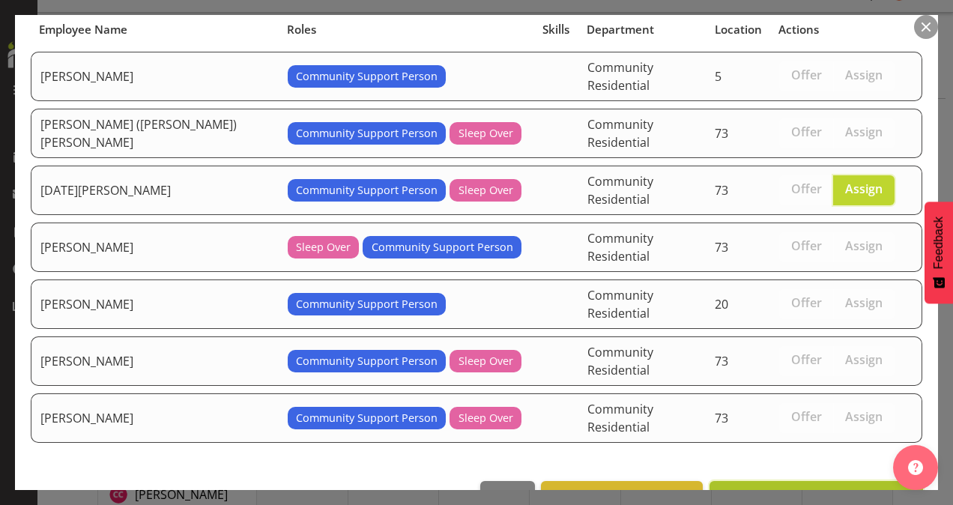
click at [791, 489] on span "Assign Kartik Mahajan" at bounding box center [817, 498] width 194 height 18
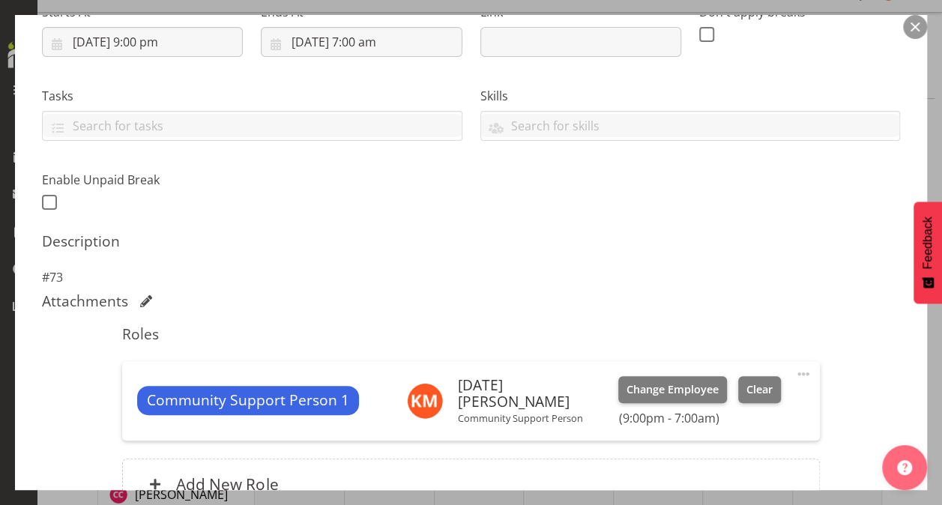
scroll to position [410, 0]
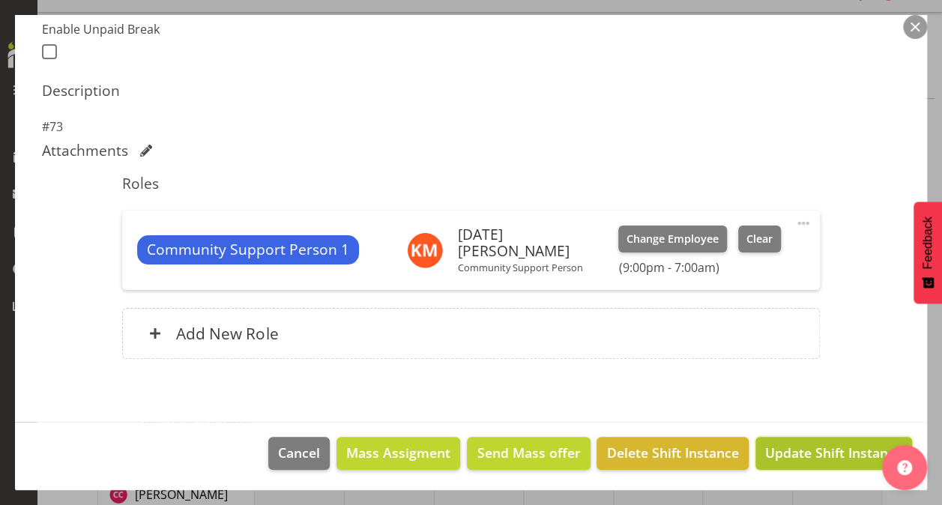
click at [785, 453] on span "Update Shift Instance" at bounding box center [833, 452] width 137 height 19
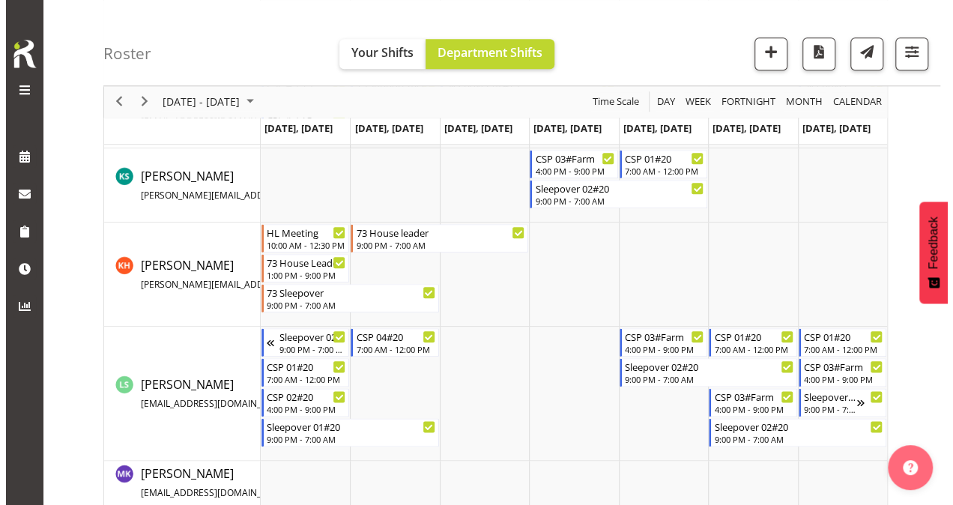
scroll to position [690, 0]
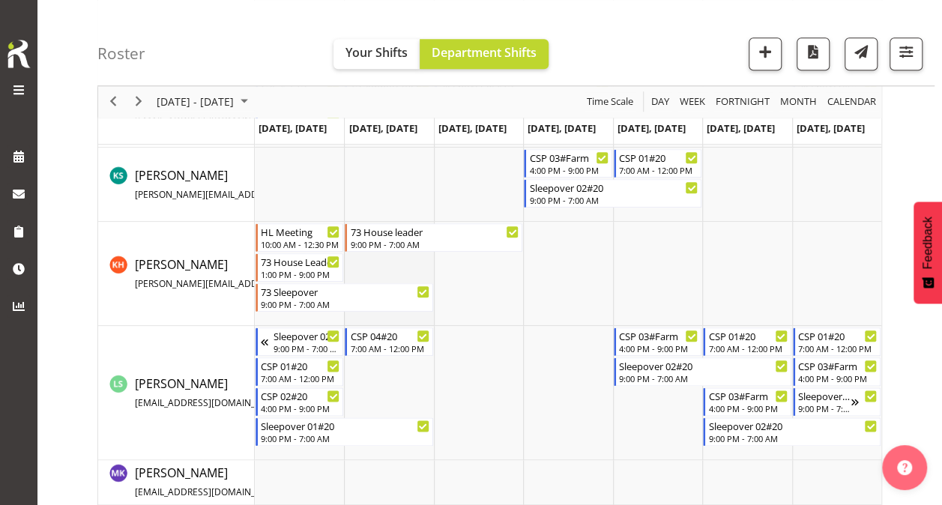
click at [381, 263] on td "Timeline Week of October 6, 2025" at bounding box center [388, 274] width 89 height 104
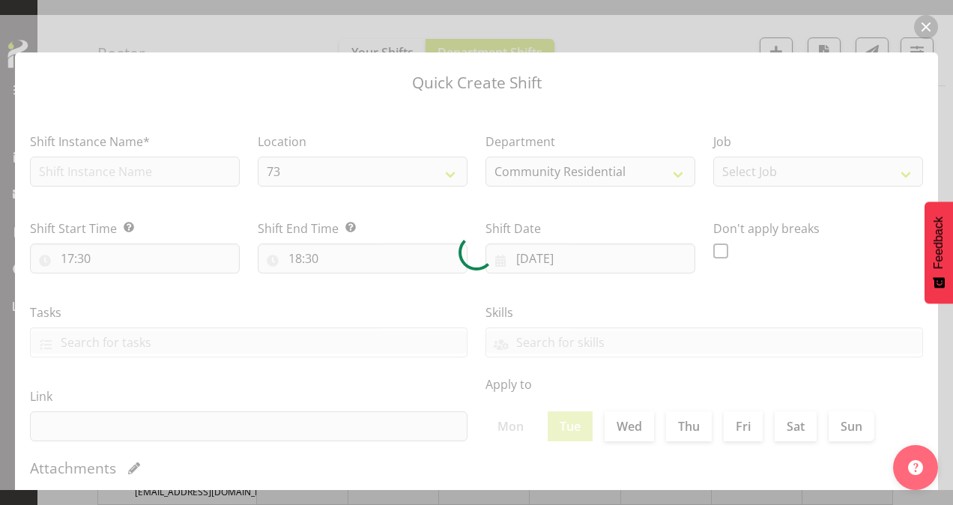
type input "07/10/2025"
checkbox input "true"
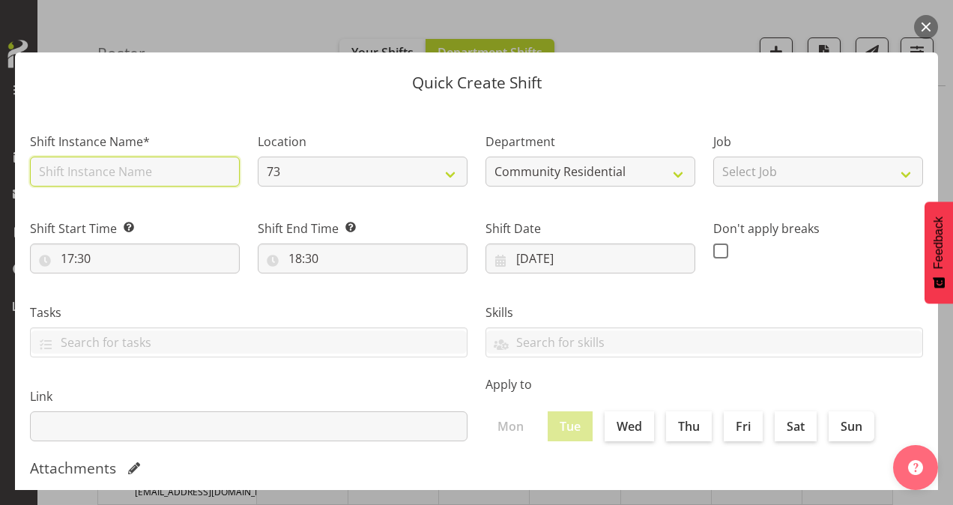
click at [145, 167] on input "text" at bounding box center [135, 172] width 210 height 30
type input "73 support meeting"
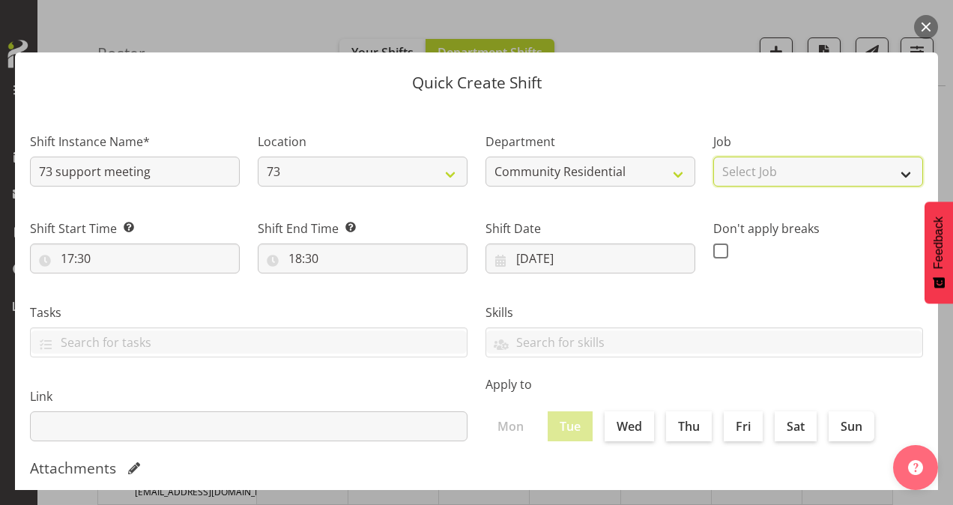
click at [760, 169] on select "Select Job Accounts Admin Art Coordinator Community Leader Community Support Pe…" at bounding box center [819, 172] width 210 height 30
select select "1"
click at [714, 157] on select "Select Job Accounts Admin Art Coordinator Community Leader Community Support Pe…" at bounding box center [819, 172] width 210 height 30
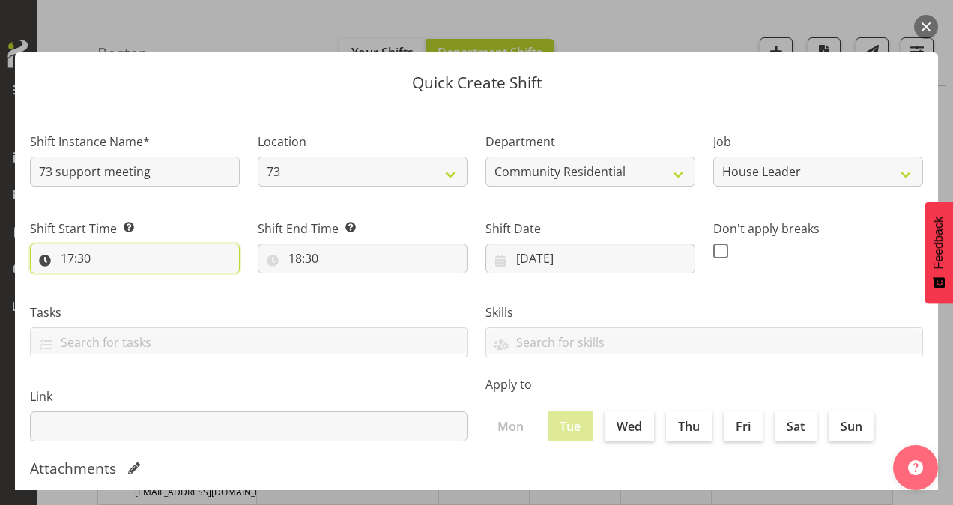
click at [70, 259] on input "17:30" at bounding box center [135, 259] width 210 height 30
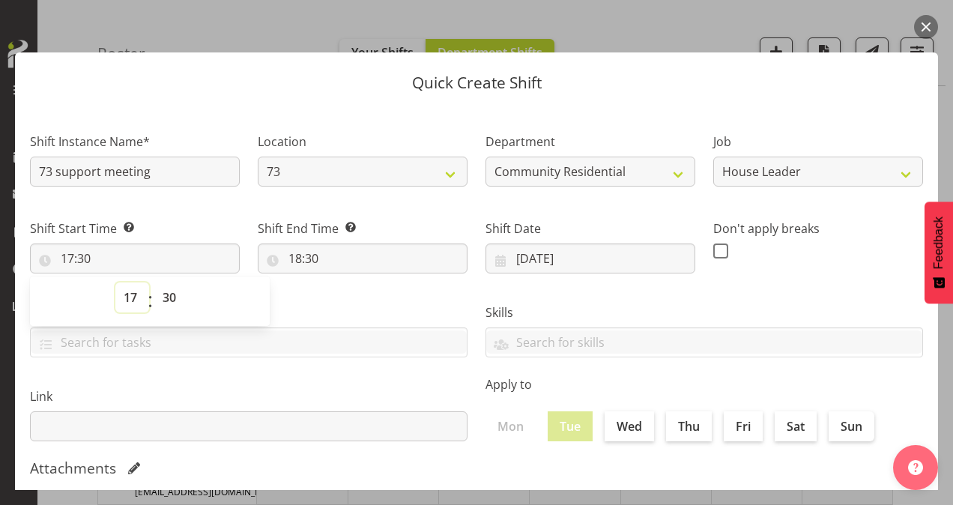
click at [133, 295] on select "00 01 02 03 04 05 06 07 08 09 10 11 12 13 14 15 16 17 18 19 20 21 22 23" at bounding box center [132, 298] width 34 height 30
select select "14"
click at [115, 283] on select "00 01 02 03 04 05 06 07 08 09 10 11 12 13 14 15 16 17 18 19 20 21 22 23" at bounding box center [132, 298] width 34 height 30
type input "14:30"
click at [170, 295] on select "00 01 02 03 04 05 06 07 08 09 10 11 12 13 14 15 16 17 18 19 20 21 22 23 24 25 2…" at bounding box center [171, 298] width 34 height 30
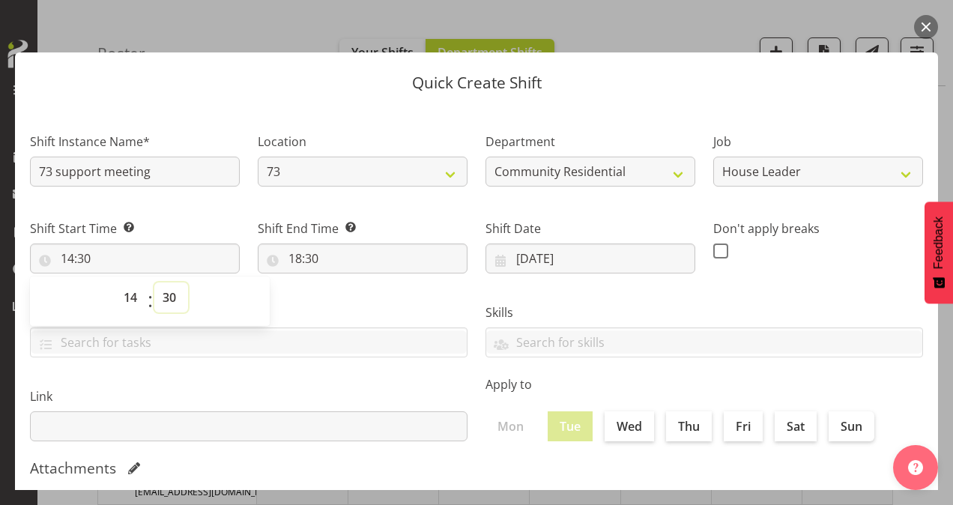
select select "0"
click at [154, 283] on select "00 01 02 03 04 05 06 07 08 09 10 11 12 13 14 15 16 17 18 19 20 21 22 23 24 25 2…" at bounding box center [171, 298] width 34 height 30
type input "14:00"
click at [295, 260] on input "18:30" at bounding box center [363, 259] width 210 height 30
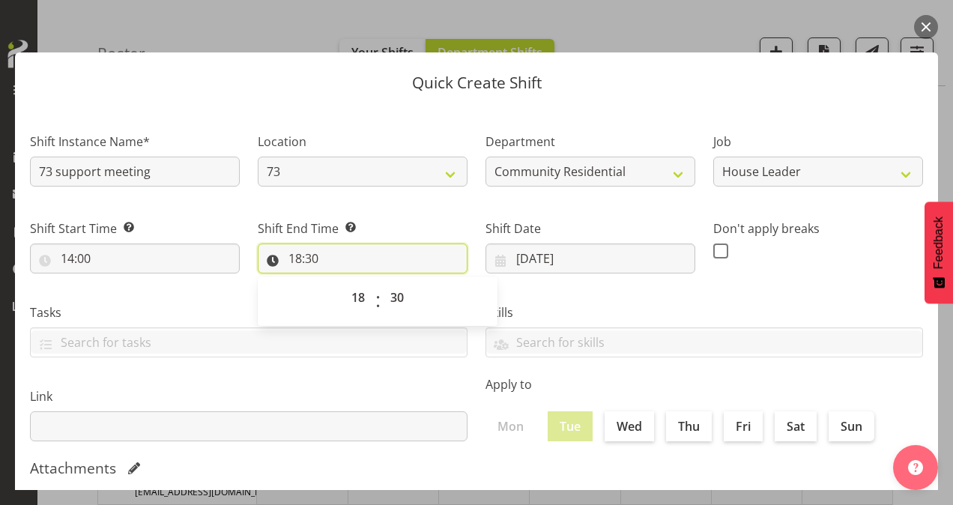
click at [295, 260] on input "18:30" at bounding box center [363, 259] width 210 height 30
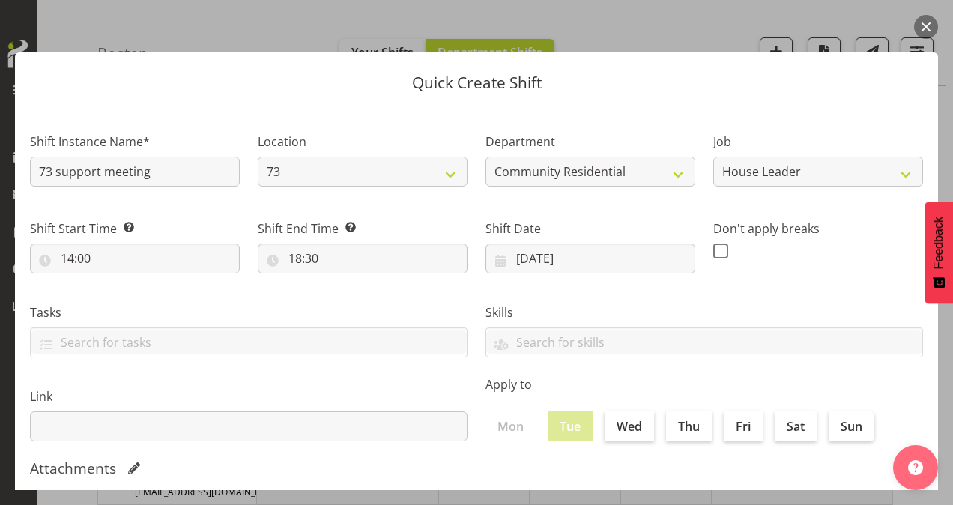
drag, startPoint x: 295, startPoint y: 260, endPoint x: 300, endPoint y: 298, distance: 38.5
click at [300, 298] on div "Tasks" at bounding box center [249, 325] width 456 height 84
click at [294, 255] on input "18:30" at bounding box center [363, 259] width 210 height 30
click at [358, 301] on select "00 01 02 03 04 05 06 07 08 09 10 11 12 13 14 15 16 17 18 19 20 21 22 23" at bounding box center [360, 298] width 34 height 30
select select "16"
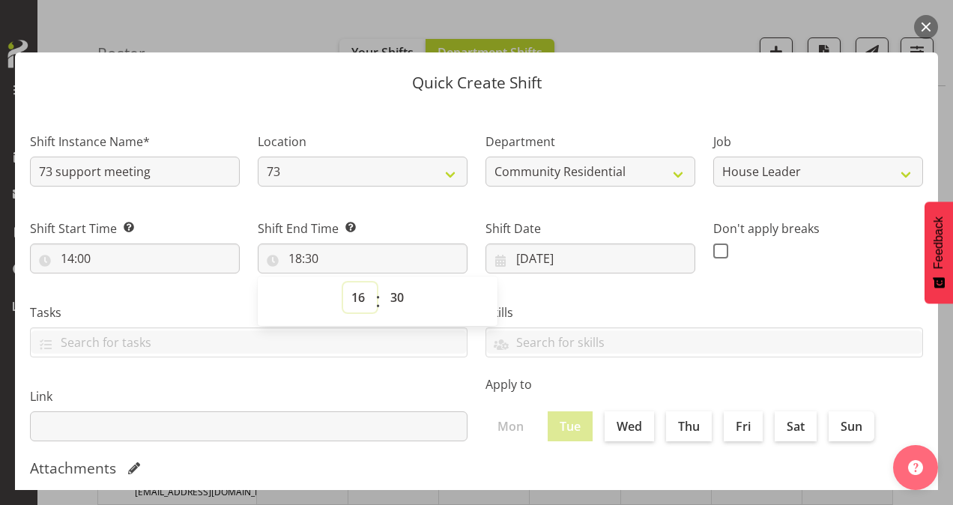
click at [343, 283] on select "00 01 02 03 04 05 06 07 08 09 10 11 12 13 14 15 16 17 18 19 20 21 22 23" at bounding box center [360, 298] width 34 height 30
type input "16:30"
click at [399, 295] on select "00 01 02 03 04 05 06 07 08 09 10 11 12 13 14 15 16 17 18 19 20 21 22 23 24 25 2…" at bounding box center [399, 298] width 34 height 30
select select "0"
click at [382, 283] on select "00 01 02 03 04 05 06 07 08 09 10 11 12 13 14 15 16 17 18 19 20 21 22 23 24 25 2…" at bounding box center [399, 298] width 34 height 30
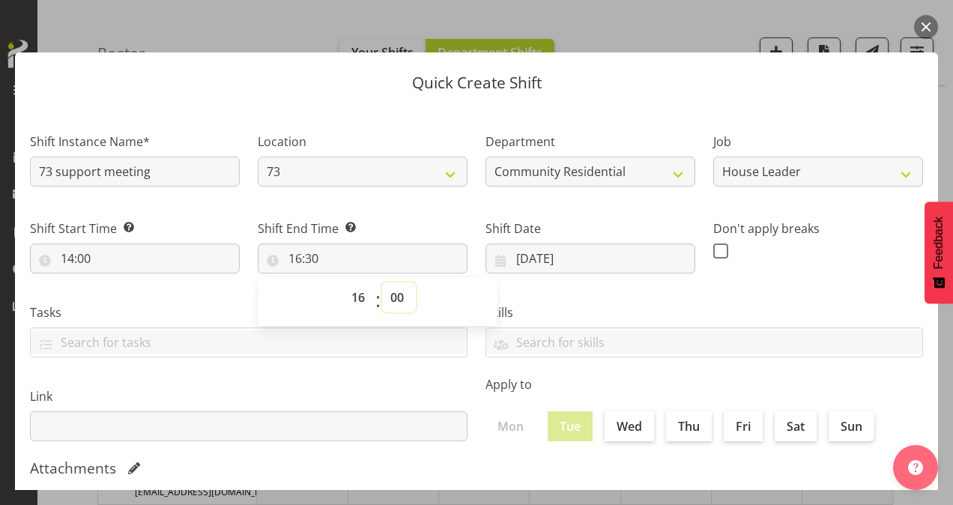
type input "16:00"
click at [714, 249] on span at bounding box center [721, 251] width 15 height 15
click at [714, 249] on input "checkbox" at bounding box center [719, 251] width 10 height 10
checkbox input "true"
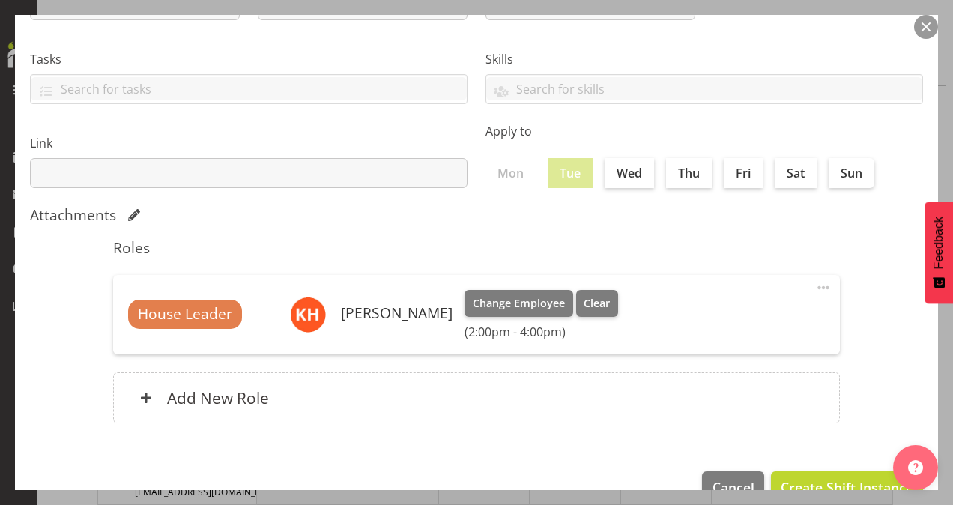
scroll to position [289, 0]
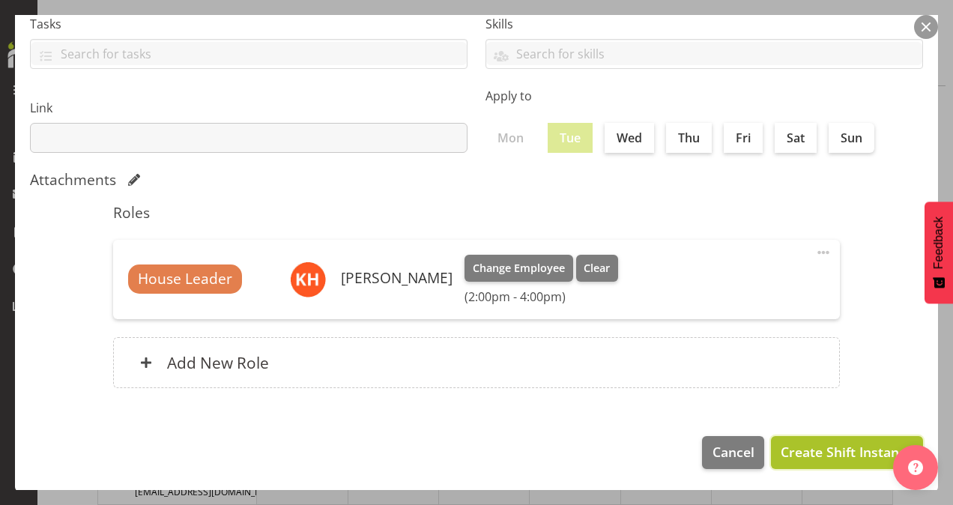
click at [798, 450] on span "Create Shift Instance" at bounding box center [847, 451] width 133 height 19
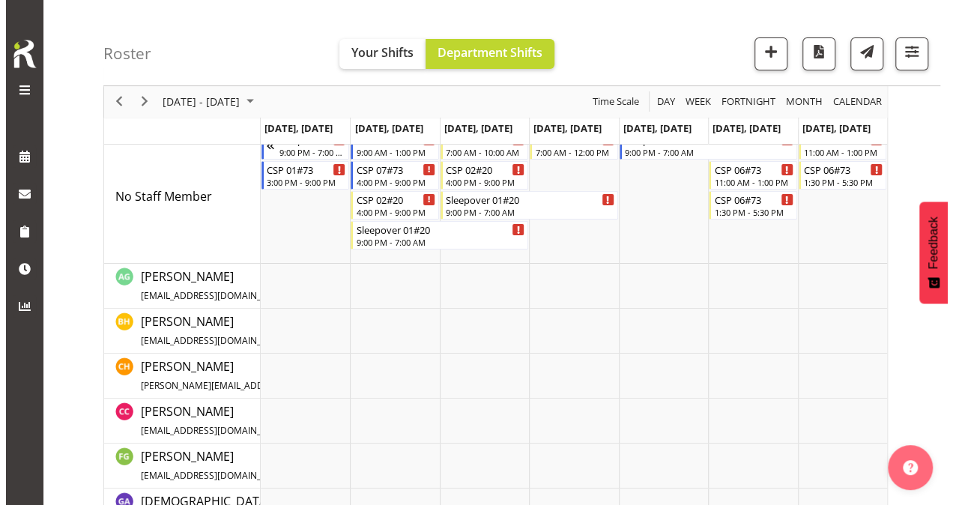
scroll to position [14, 0]
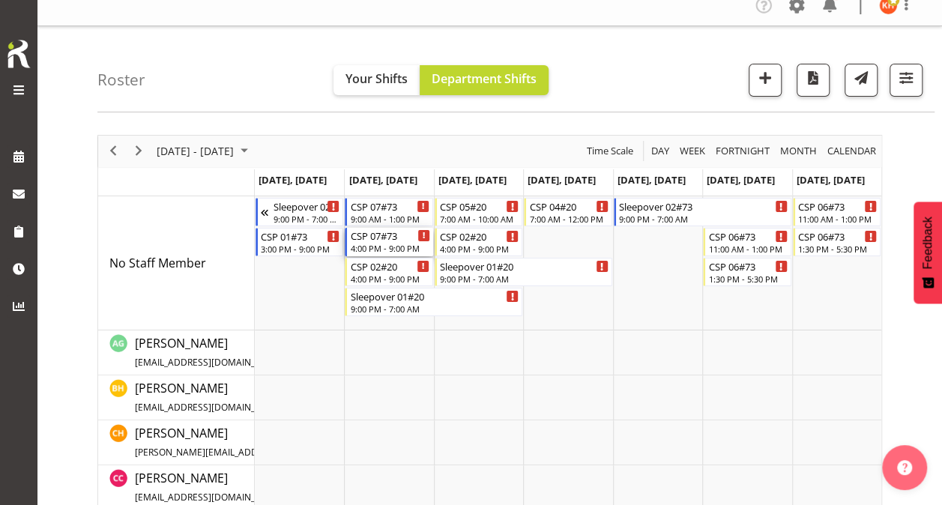
click at [388, 241] on div "CSP 07#73 4:00 PM - 9:00 PM" at bounding box center [389, 242] width 79 height 28
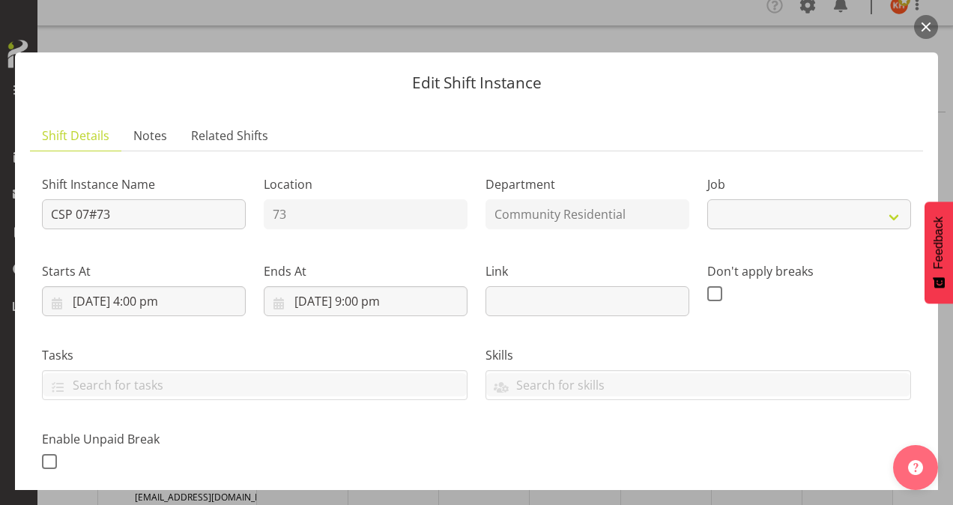
select select "2"
drag, startPoint x: 116, startPoint y: 214, endPoint x: 21, endPoint y: 223, distance: 95.6
click at [21, 223] on section "Shift Details Notes Related Shifts Shift Instance Name CSP 07#73 Location 73 De…" at bounding box center [476, 458] width 923 height 705
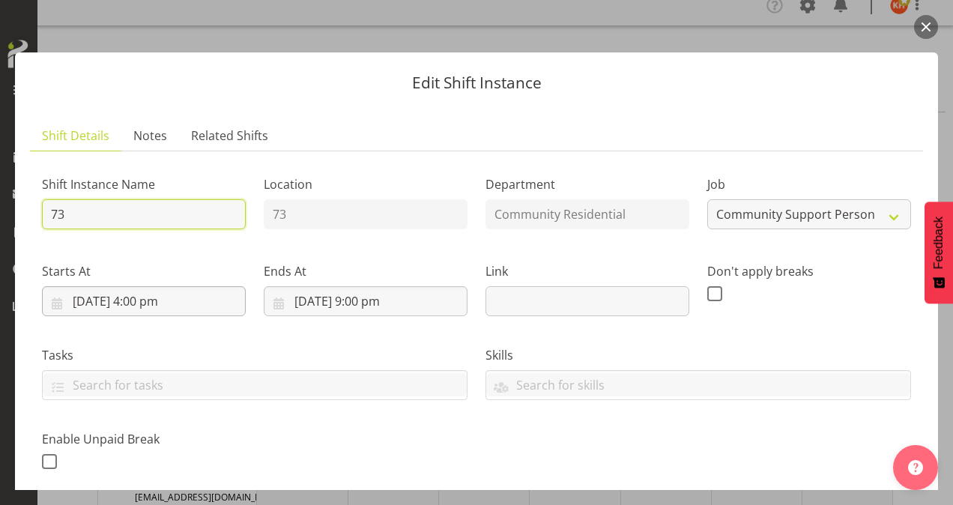
type input "73 House Leader"
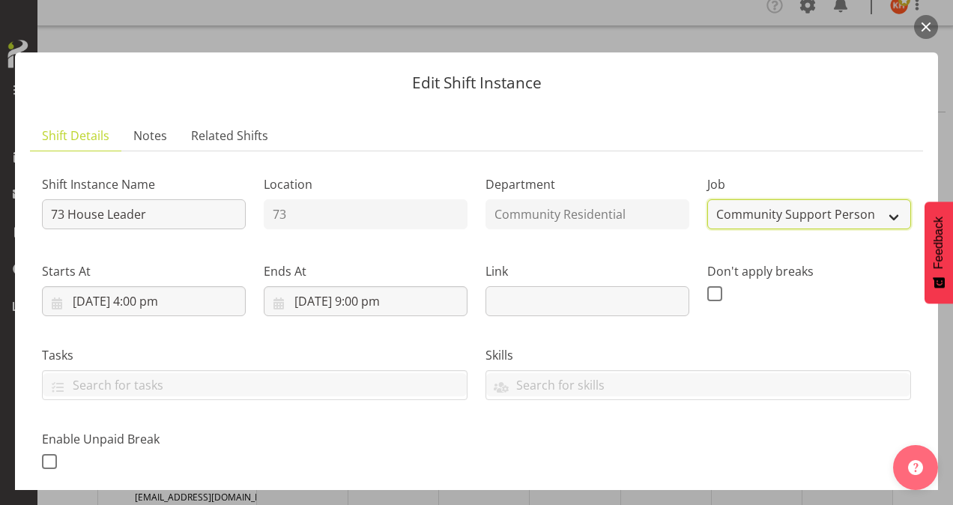
click at [726, 214] on select "Create new job Accounts Admin Art Coordinator Community Leader Community Suppor…" at bounding box center [810, 214] width 204 height 30
select select "1"
click at [708, 199] on select "Create new job Accounts Admin Art Coordinator Community Leader Community Suppor…" at bounding box center [810, 214] width 204 height 30
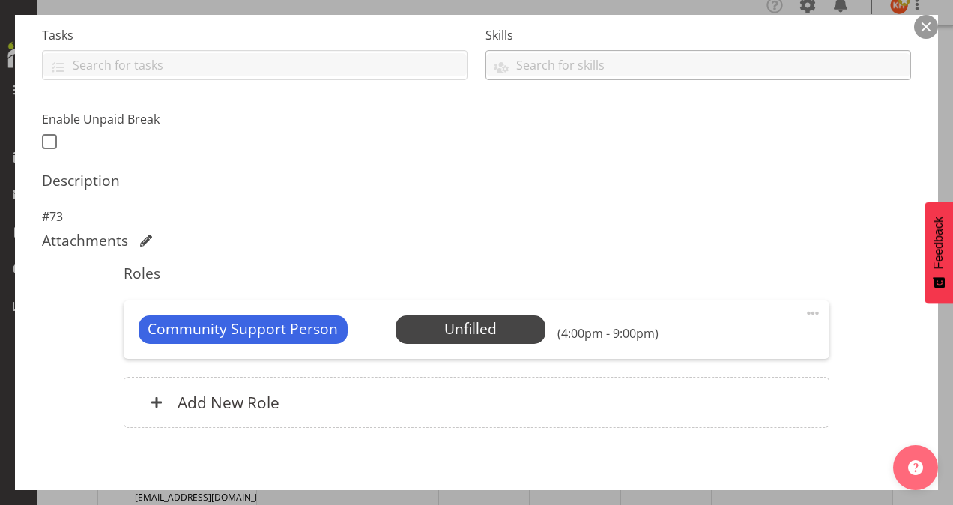
scroll to position [321, 0]
click at [804, 308] on span at bounding box center [813, 313] width 18 height 18
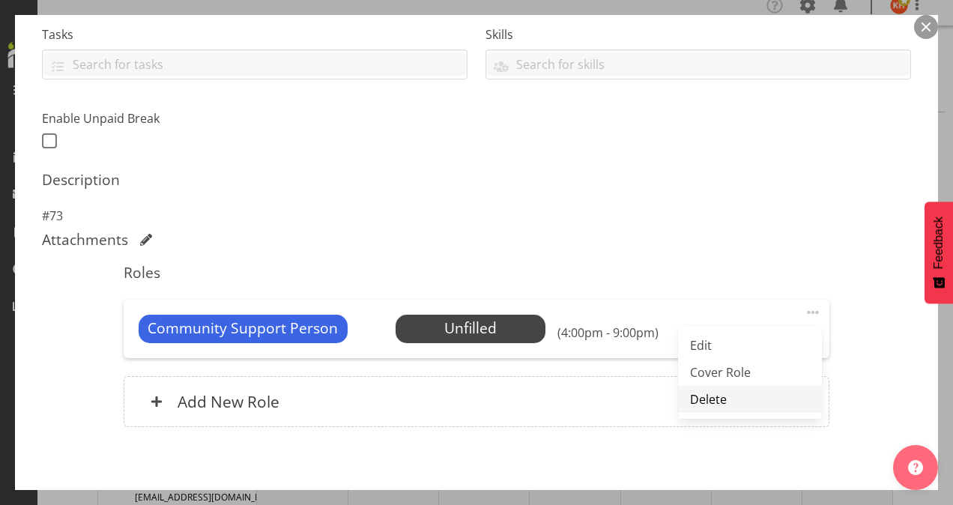
click at [746, 394] on link "Delete" at bounding box center [750, 399] width 144 height 27
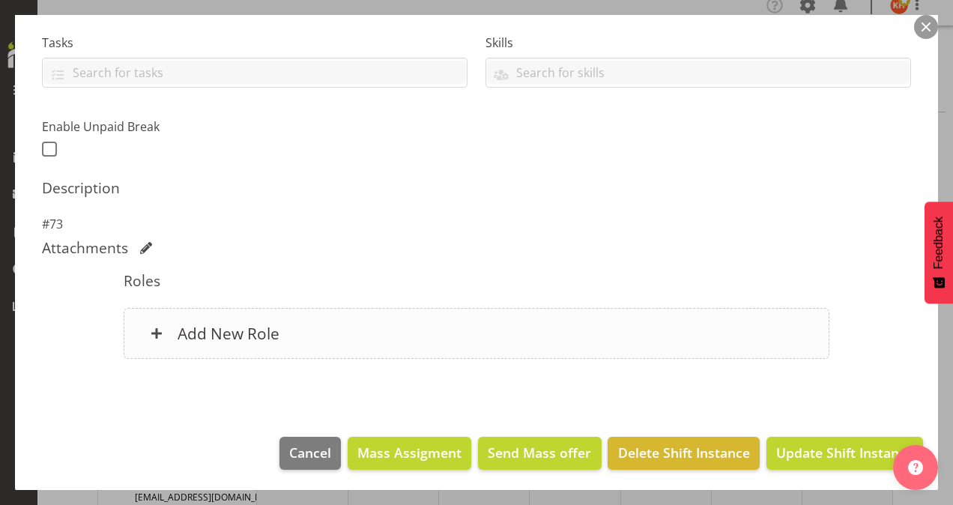
click at [256, 324] on h6 "Add New Role" at bounding box center [229, 333] width 102 height 19
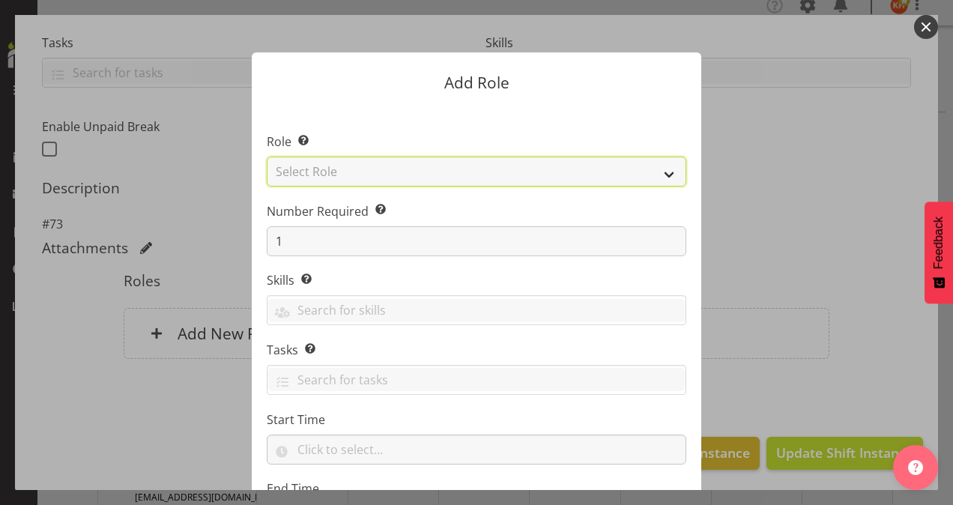
click at [320, 169] on select "Select Role Area Manager Art Coordination Community - SIL Community Leader Comm…" at bounding box center [477, 172] width 420 height 30
select select "12"
click at [267, 157] on select "Select Role Area Manager Art Coordination Community - SIL Community Leader Comm…" at bounding box center [477, 172] width 420 height 30
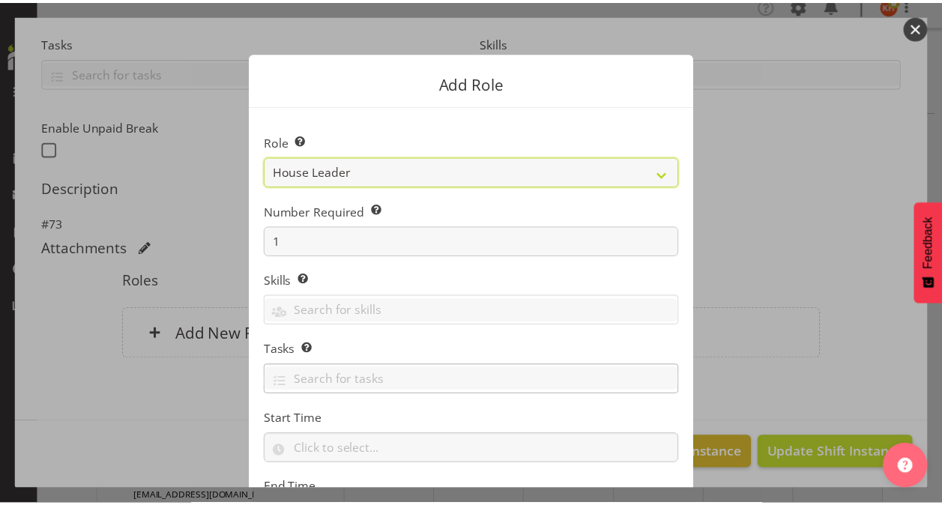
scroll to position [144, 0]
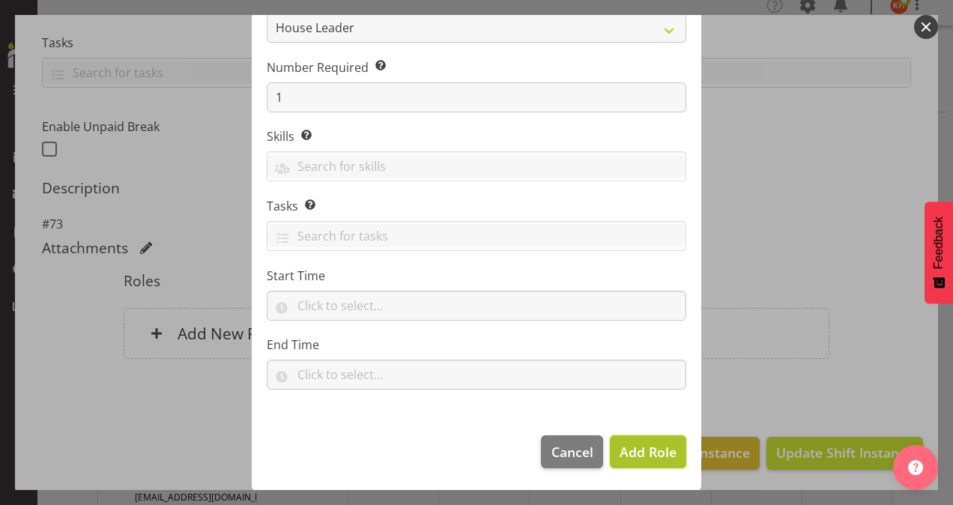
click at [669, 451] on span "Add Role" at bounding box center [648, 452] width 57 height 18
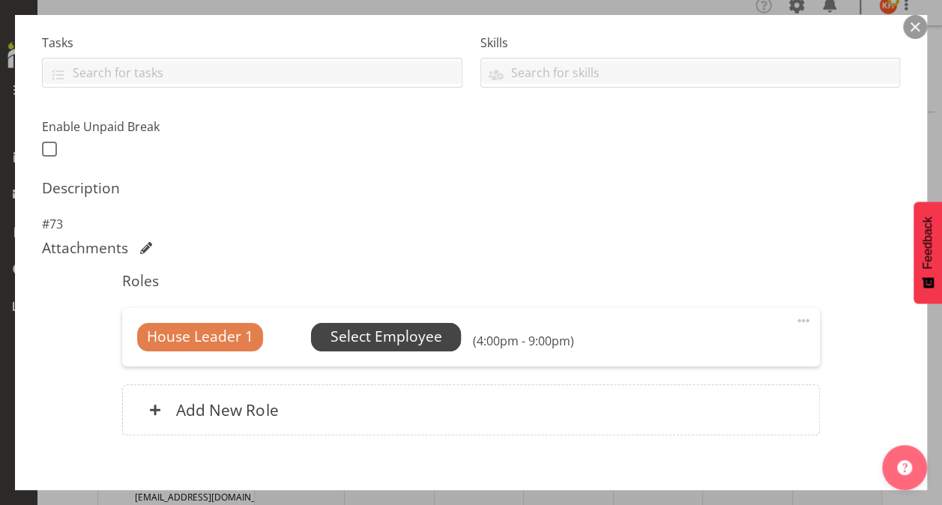
click at [384, 328] on span "Select Employee" at bounding box center [387, 337] width 112 height 22
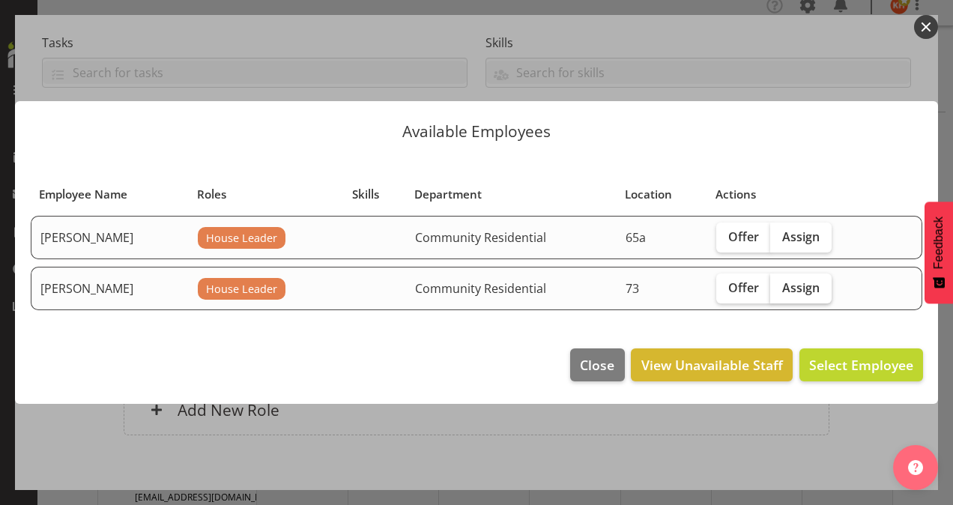
click at [784, 286] on span "Assign" at bounding box center [800, 287] width 37 height 15
click at [780, 286] on input "Assign" at bounding box center [775, 288] width 10 height 10
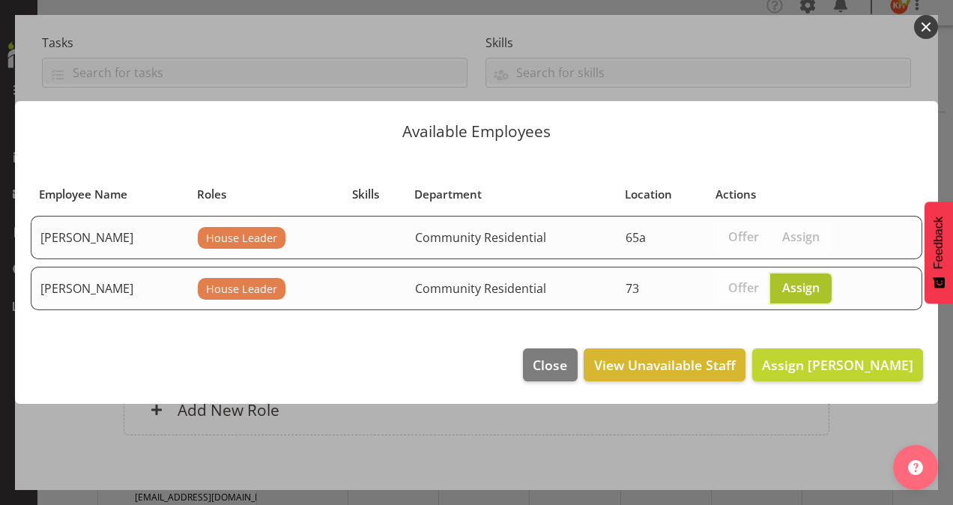
click at [784, 286] on span "Assign" at bounding box center [800, 287] width 37 height 15
click at [780, 286] on input "Assign" at bounding box center [775, 288] width 10 height 10
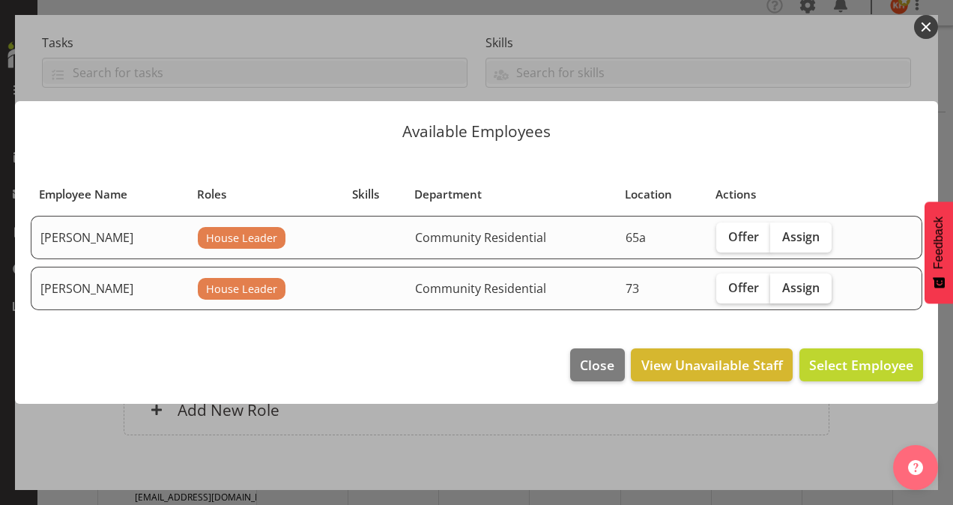
click at [784, 286] on span "Assign" at bounding box center [800, 287] width 37 height 15
click at [780, 286] on input "Assign" at bounding box center [775, 288] width 10 height 10
click at [784, 286] on span "Assign" at bounding box center [800, 287] width 37 height 15
click at [780, 286] on input "Assign" at bounding box center [775, 288] width 10 height 10
click at [791, 285] on span "Assign" at bounding box center [800, 287] width 37 height 15
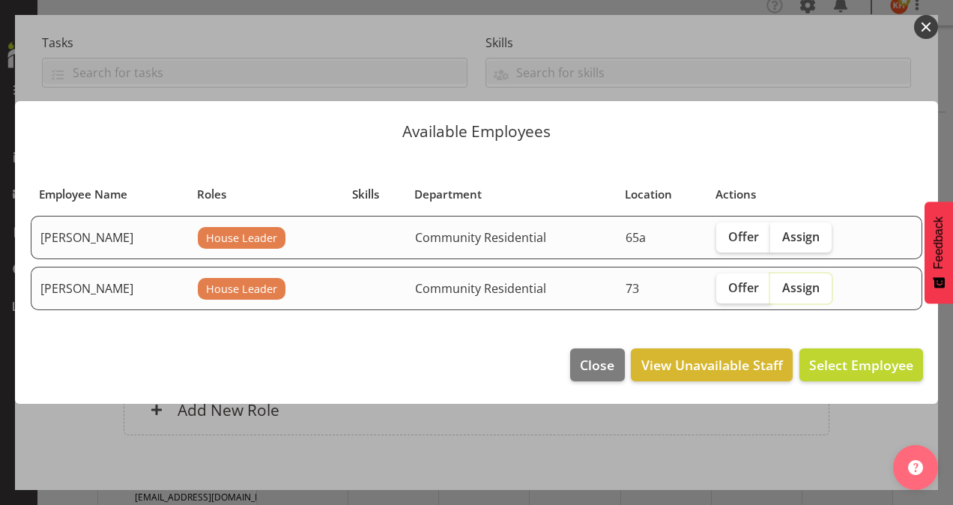
click at [780, 285] on input "Assign" at bounding box center [775, 288] width 10 height 10
checkbox input "true"
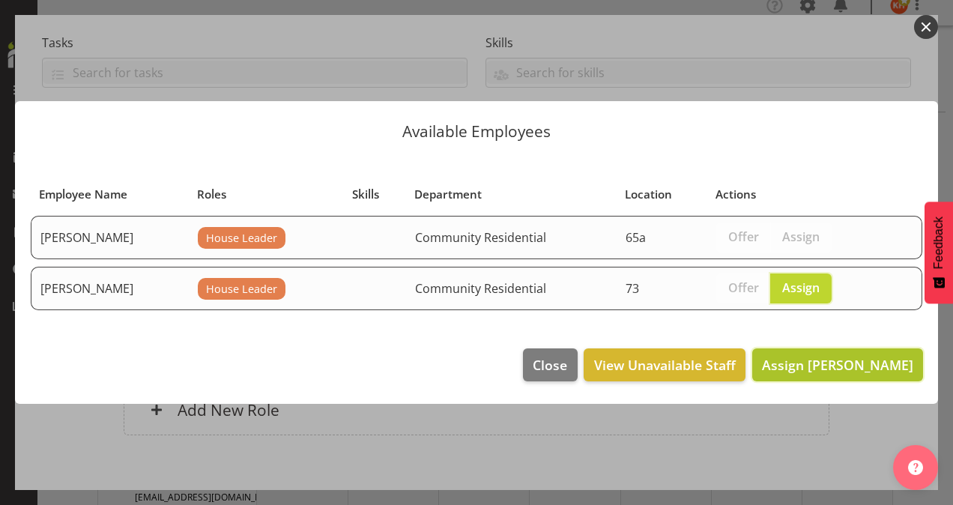
click at [809, 357] on span "Assign Kathryn Hunt" at bounding box center [837, 365] width 151 height 18
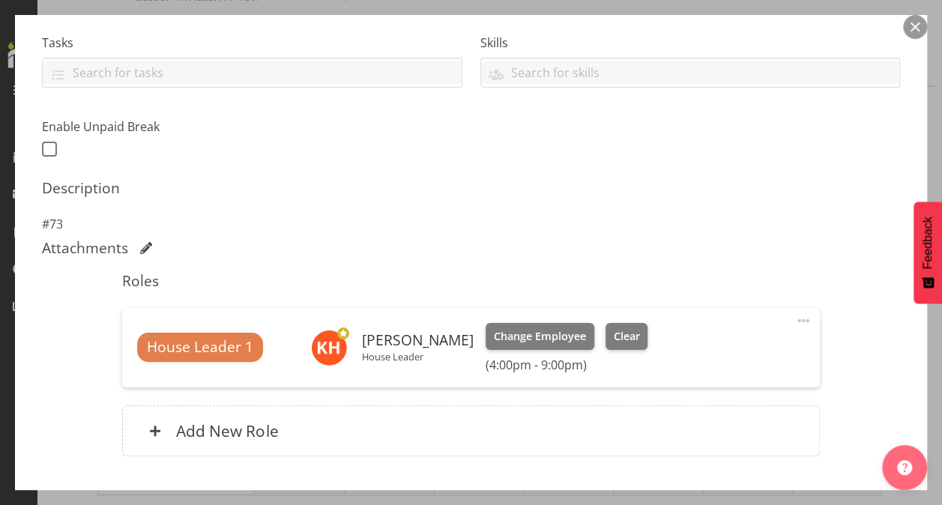
scroll to position [410, 0]
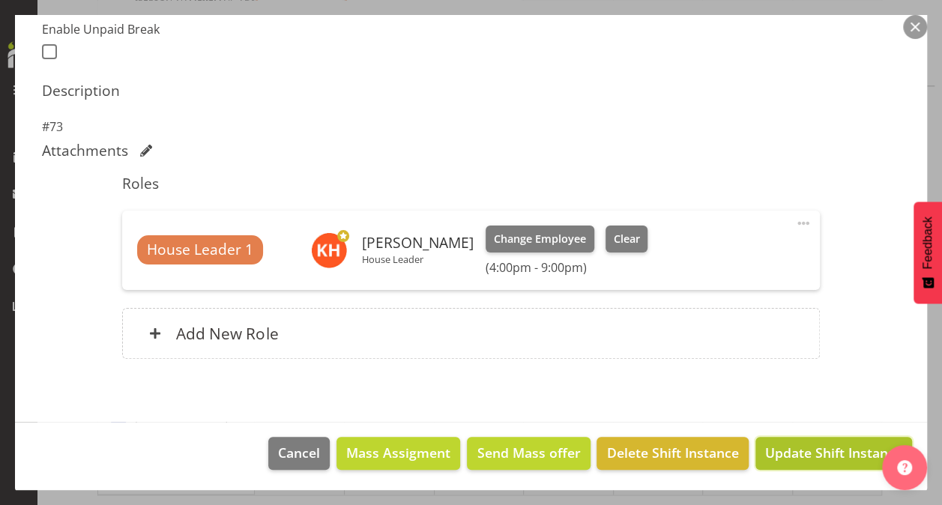
click at [782, 451] on span "Update Shift Instance" at bounding box center [833, 452] width 137 height 19
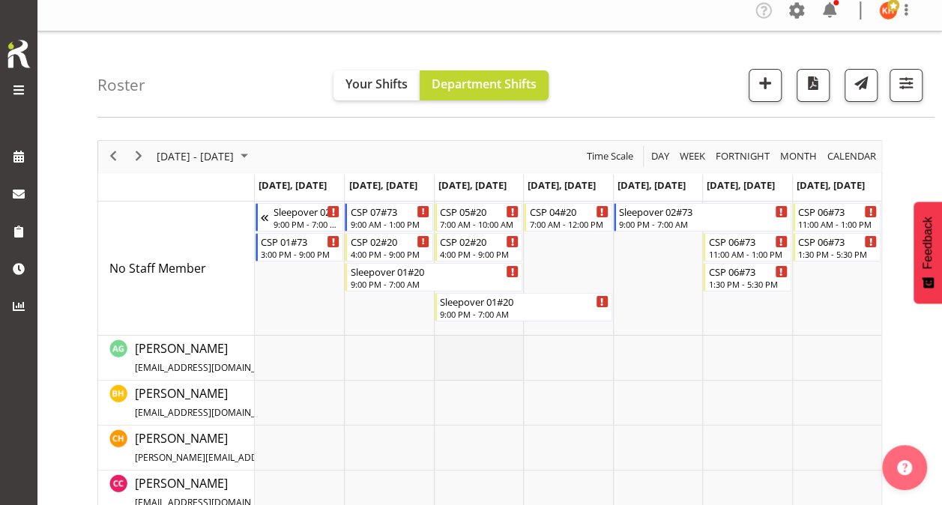
scroll to position [6, 0]
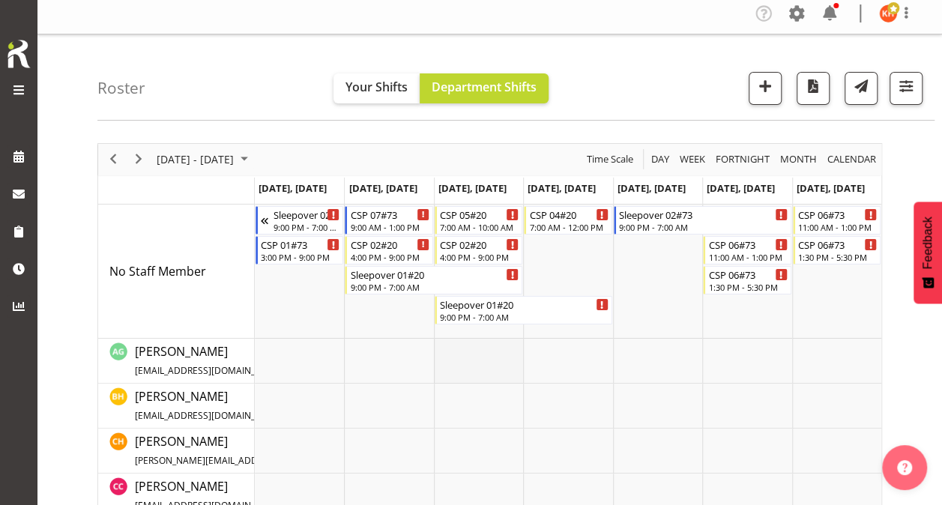
click at [441, 385] on td "Timeline Week of October 6, 2025" at bounding box center [478, 406] width 89 height 45
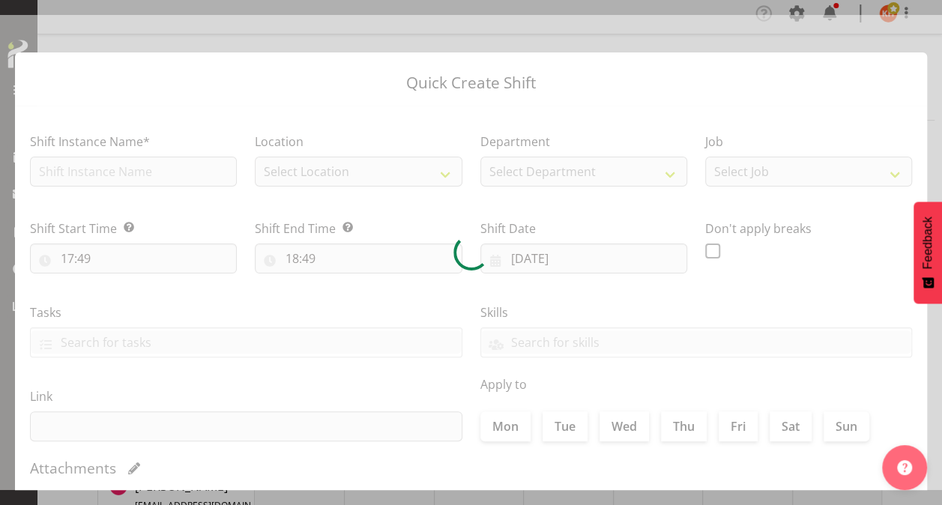
type input "08/10/2025"
checkbox input "true"
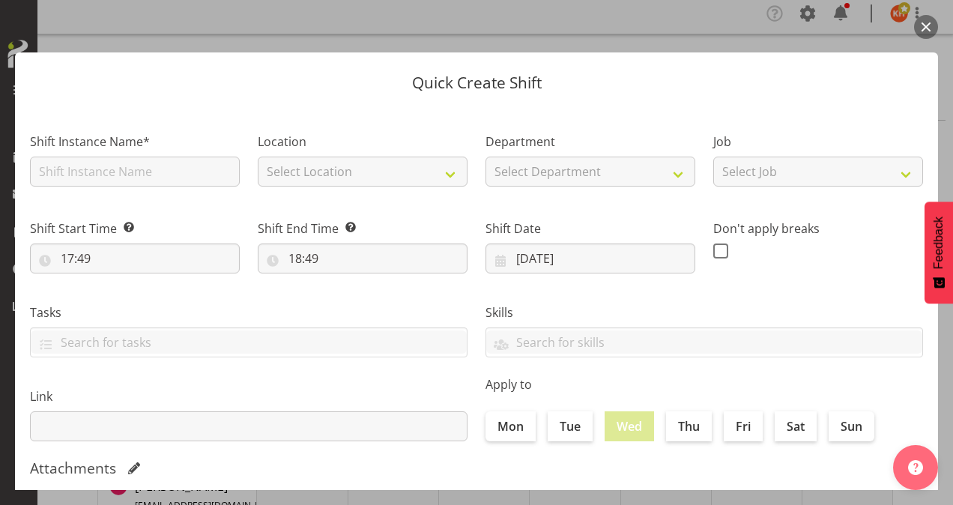
click at [922, 30] on button "button" at bounding box center [926, 27] width 24 height 24
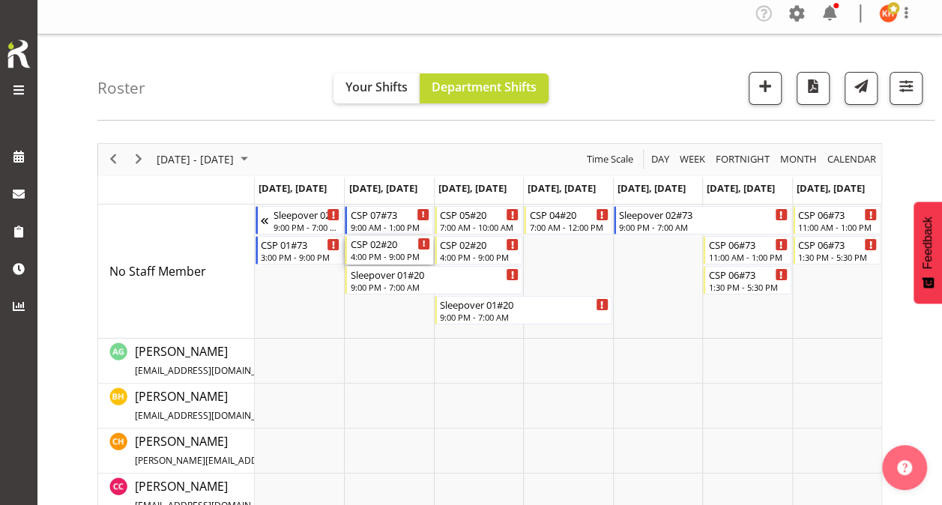
click at [372, 250] on div "4:00 PM - 9:00 PM" at bounding box center [389, 256] width 79 height 12
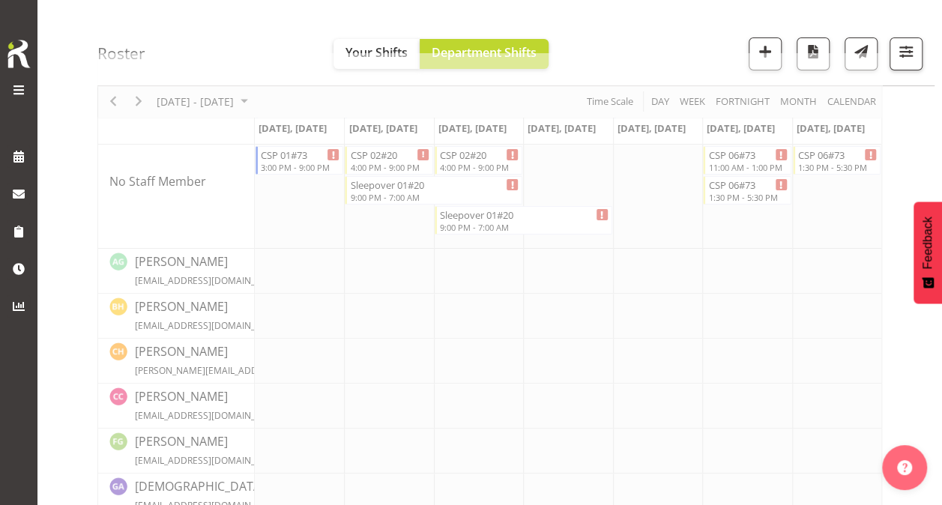
scroll to position [0, 0]
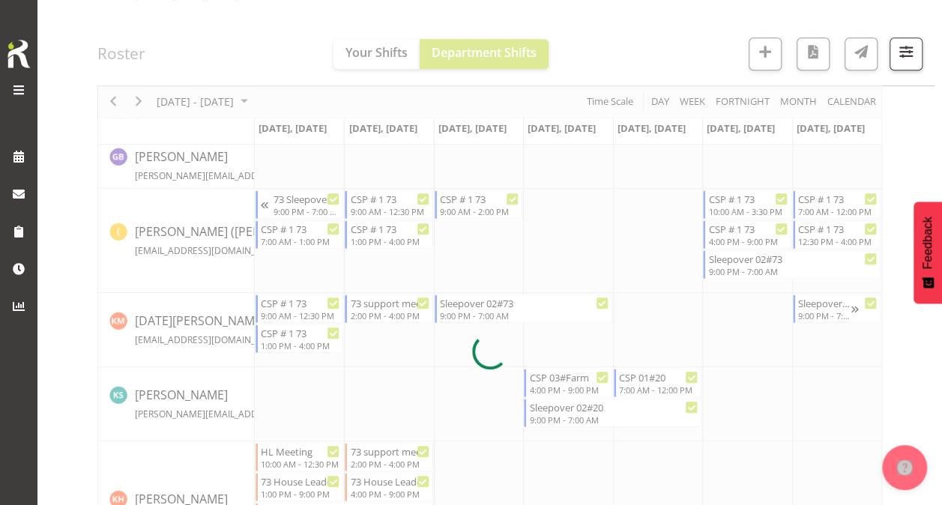
scroll to position [463, 0]
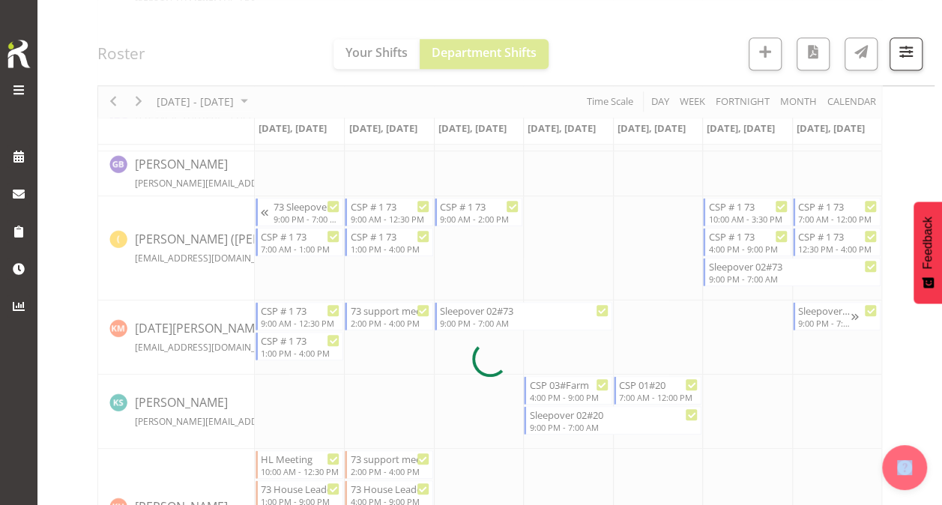
click at [372, 378] on div at bounding box center [489, 359] width 785 height 1347
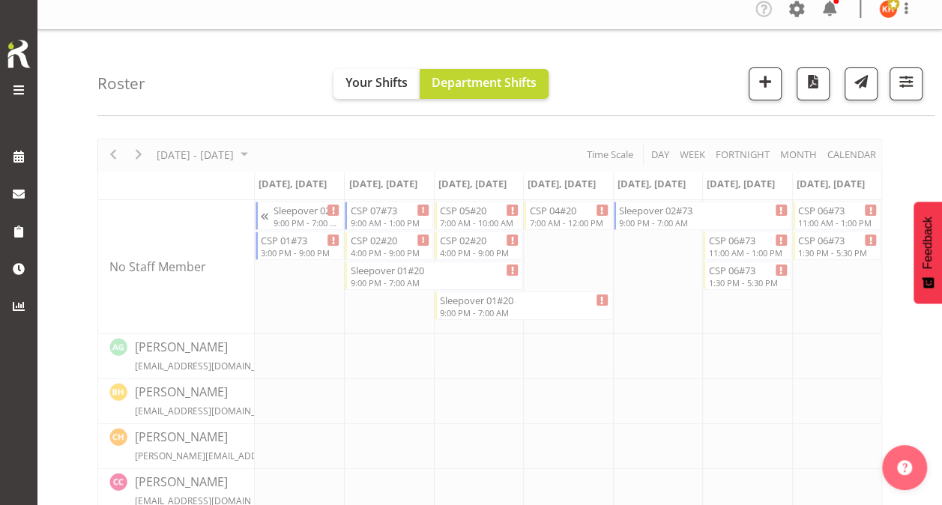
scroll to position [0, 0]
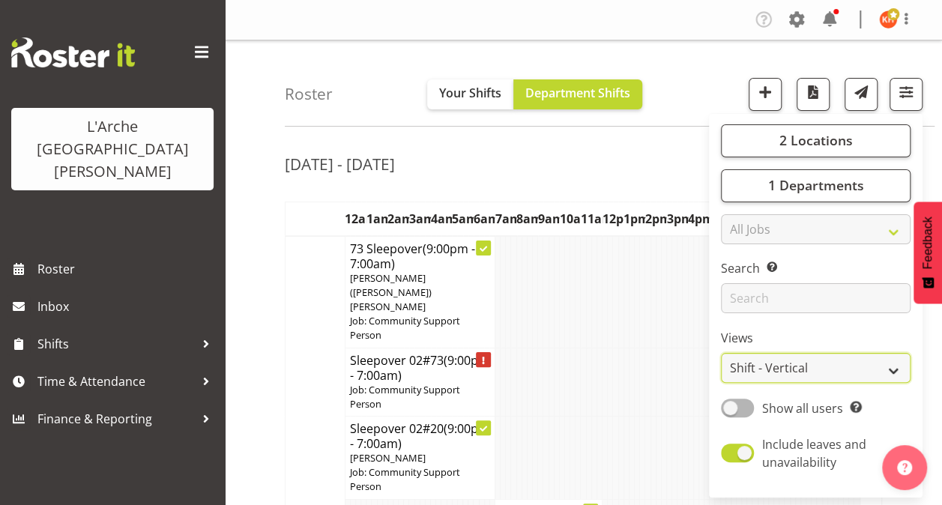
click at [752, 358] on select "Staff Role Shift - Horizontal Shift - Vertical Staff - Location" at bounding box center [816, 368] width 190 height 30
select select "staff"
click at [722, 353] on select "Staff Role Shift - Horizontal Shift - Vertical Staff - Location" at bounding box center [816, 368] width 190 height 30
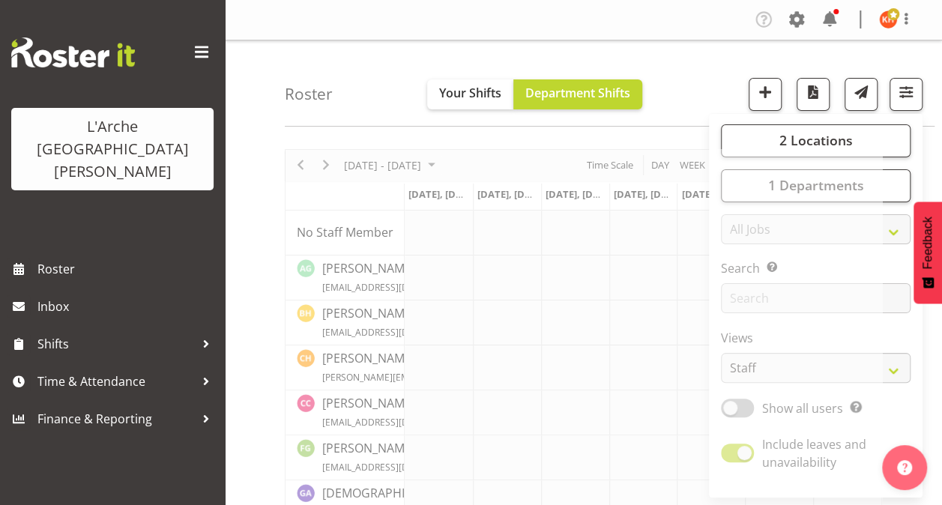
click at [203, 51] on span at bounding box center [202, 52] width 24 height 24
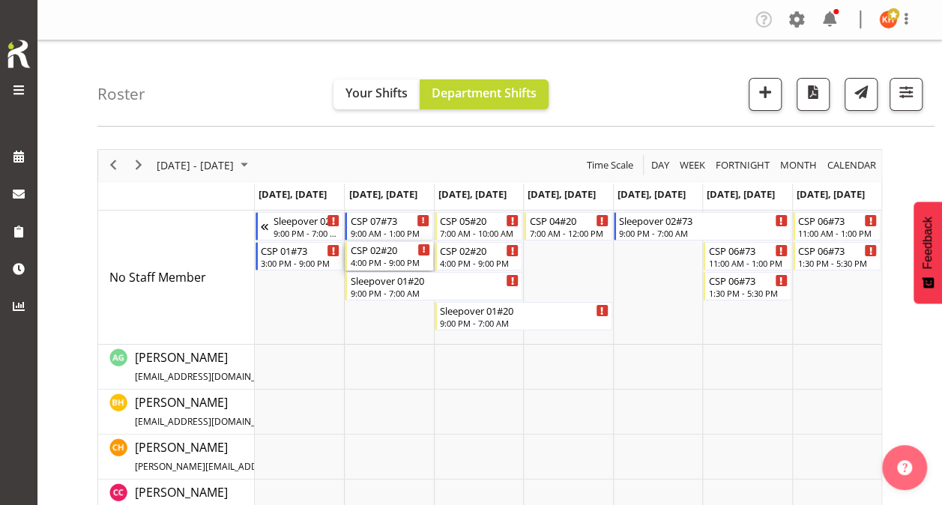
click at [385, 250] on div "CSP 02#20" at bounding box center [389, 249] width 79 height 15
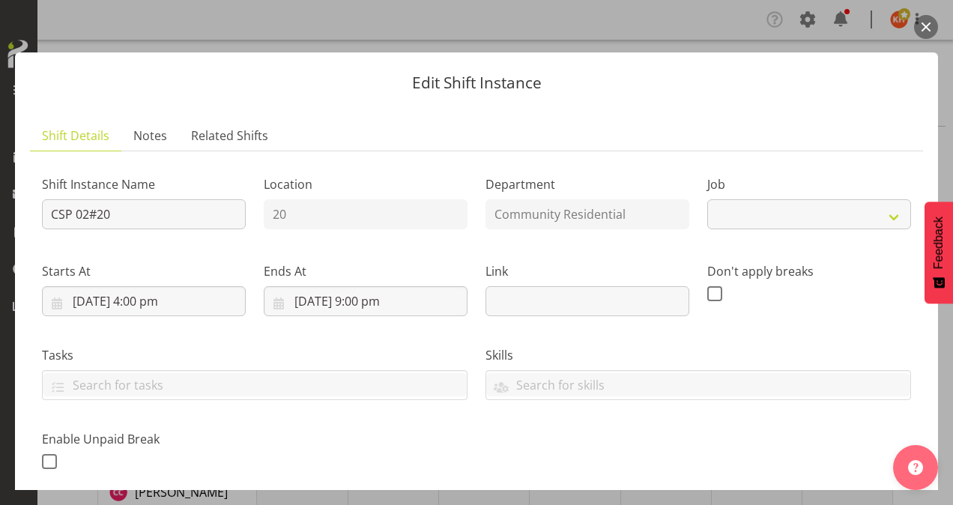
select select "3"
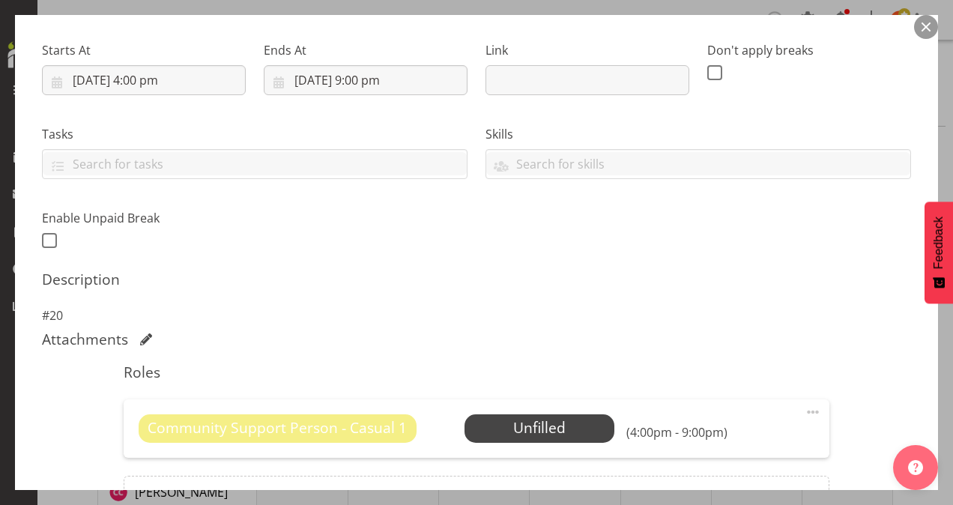
scroll to position [225, 0]
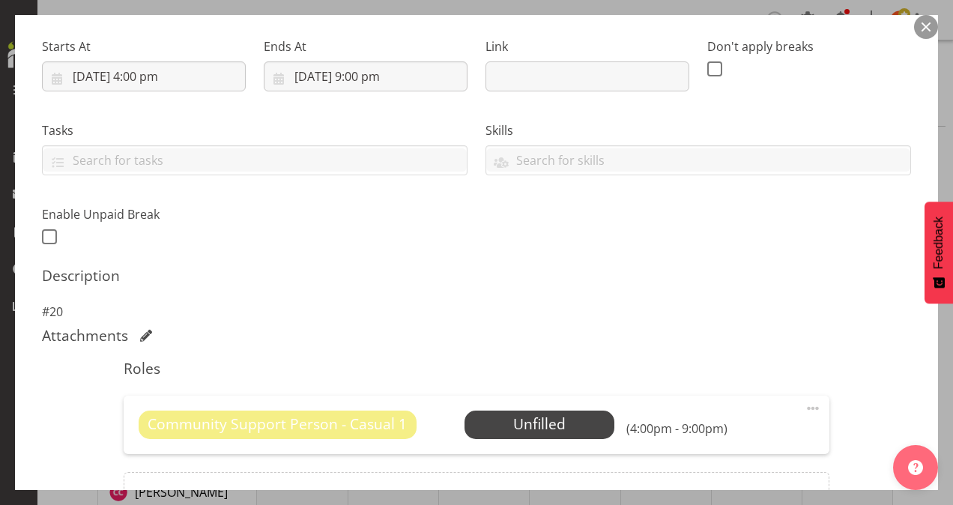
click at [804, 403] on span at bounding box center [813, 408] width 18 height 18
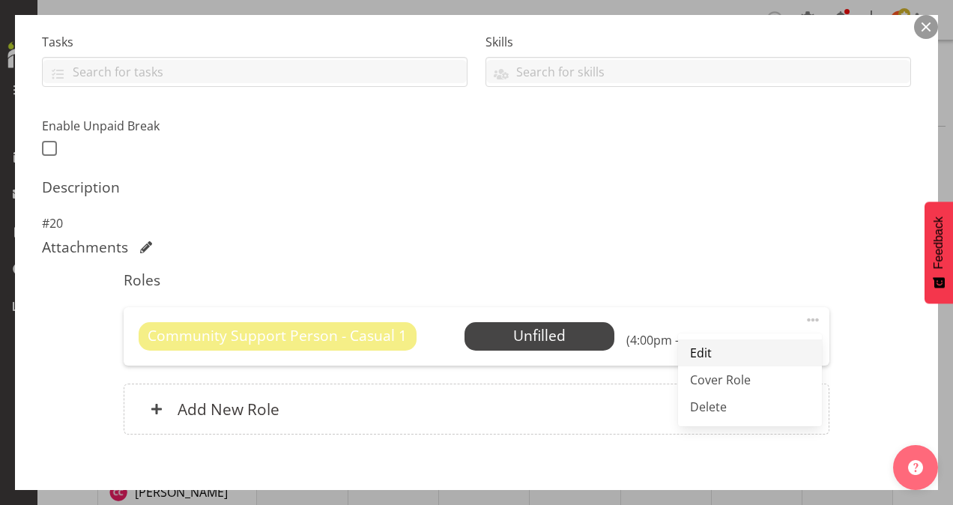
scroll to position [322, 0]
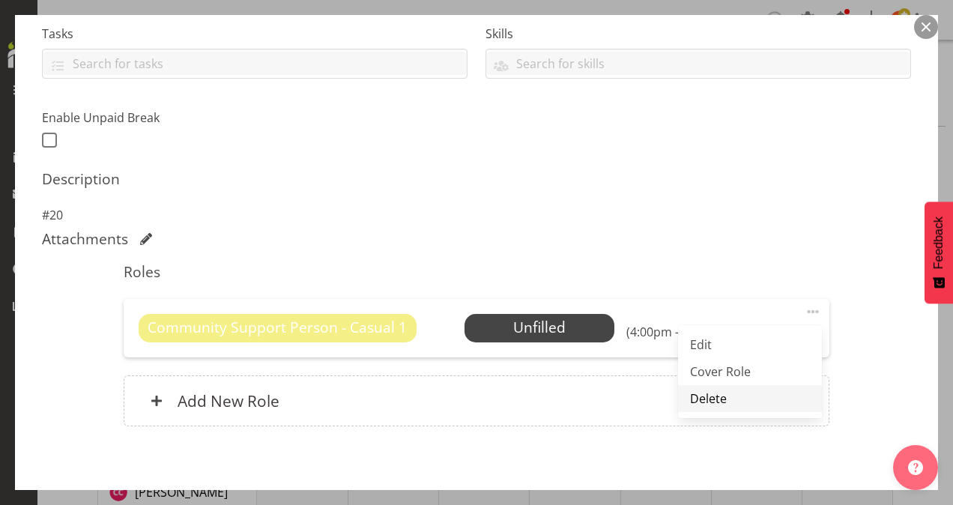
click at [717, 399] on link "Delete" at bounding box center [750, 398] width 144 height 27
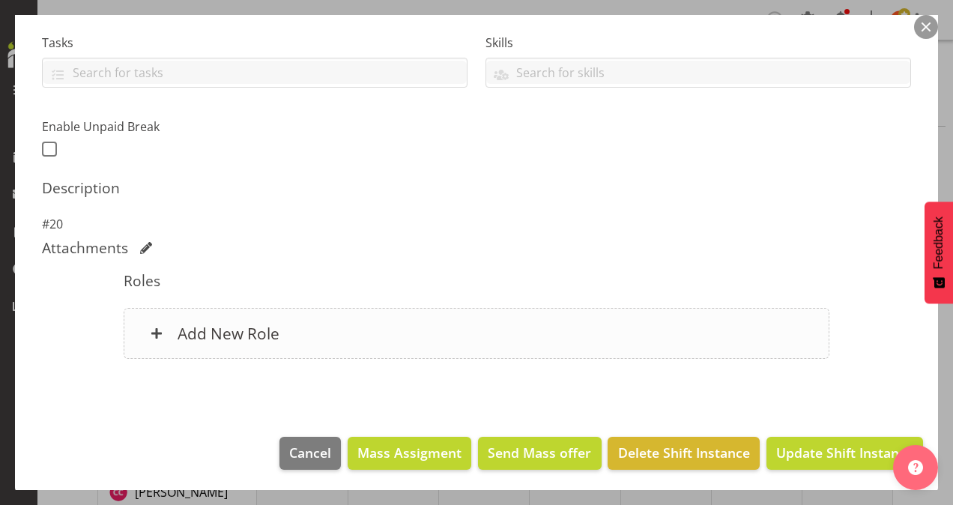
click at [245, 328] on h6 "Add New Role" at bounding box center [229, 333] width 102 height 19
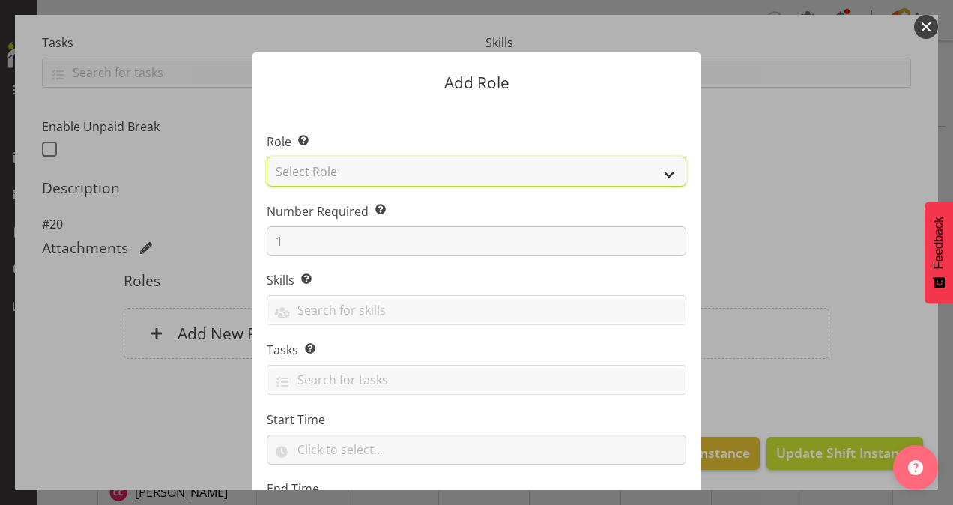
click at [368, 167] on select "Select Role Area Manager Art Coordination Community - SIL Community Leader Comm…" at bounding box center [477, 172] width 420 height 30
select select "13"
click at [267, 157] on select "Select Role Area Manager Art Coordination Community - SIL Community Leader Comm…" at bounding box center [477, 172] width 420 height 30
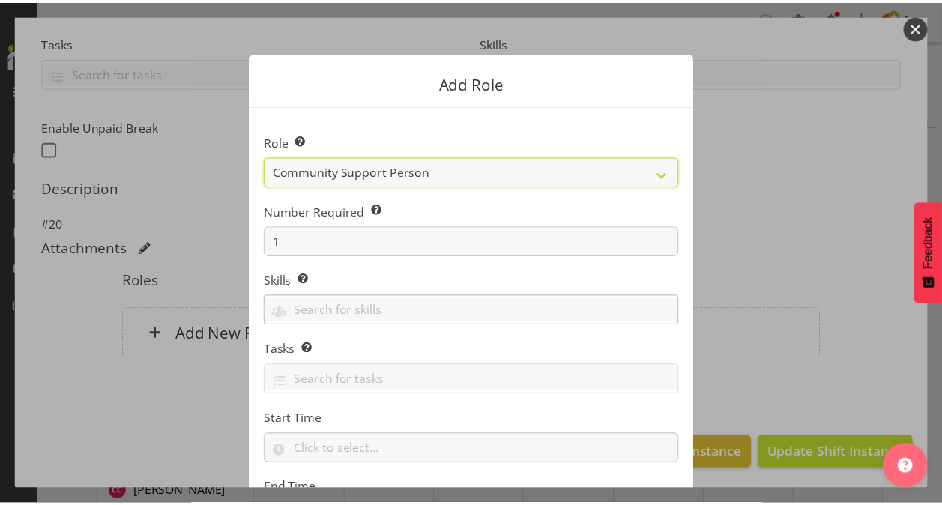
scroll to position [144, 0]
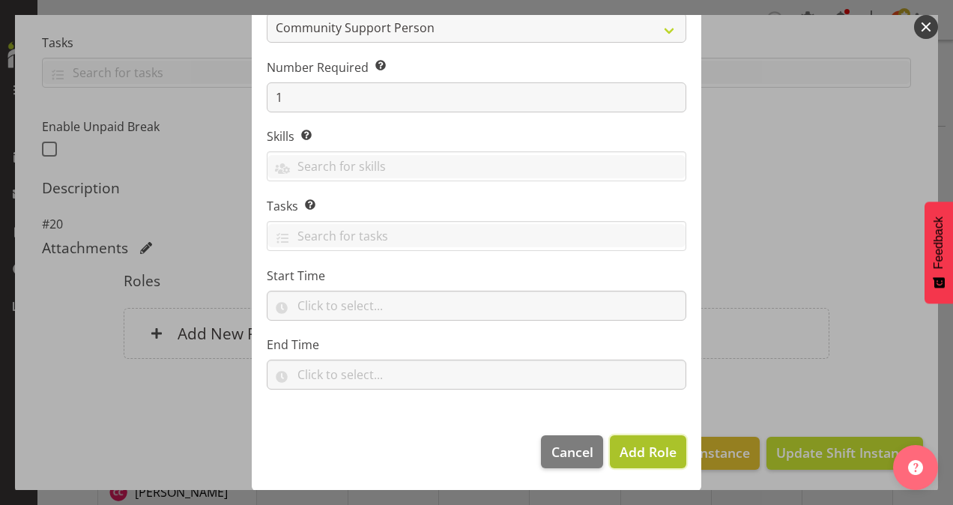
click at [648, 457] on span "Add Role" at bounding box center [648, 452] width 57 height 18
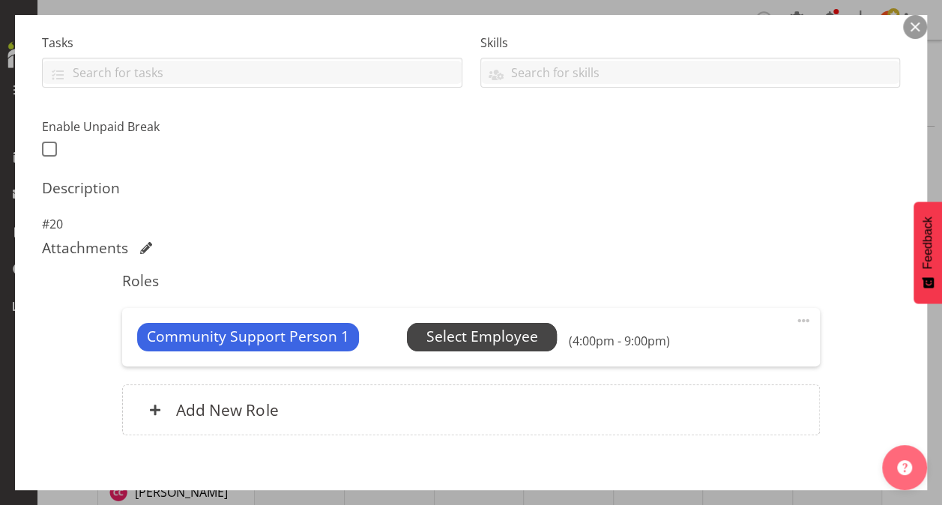
click at [526, 331] on span "Select Employee" at bounding box center [482, 337] width 112 height 22
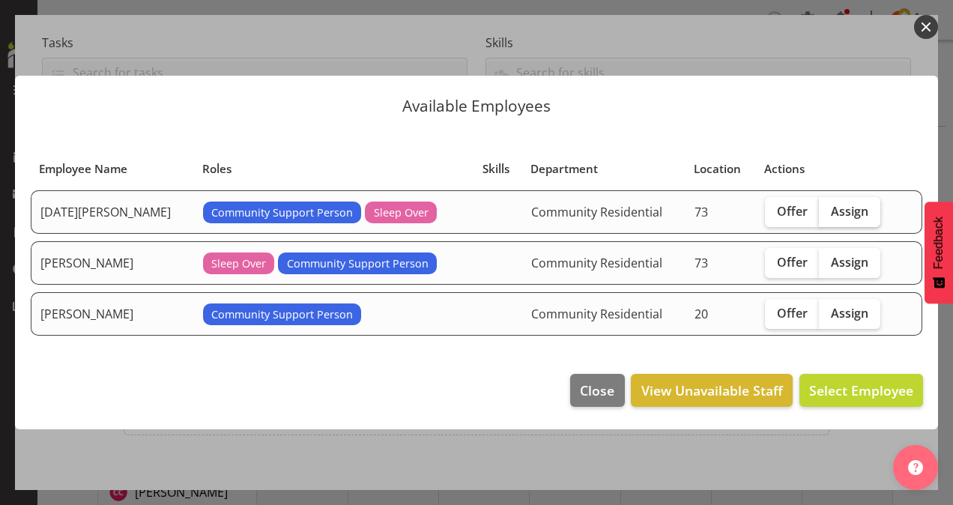
click at [832, 216] on span "Assign" at bounding box center [849, 211] width 37 height 15
click at [829, 216] on input "Assign" at bounding box center [824, 211] width 10 height 10
checkbox input "true"
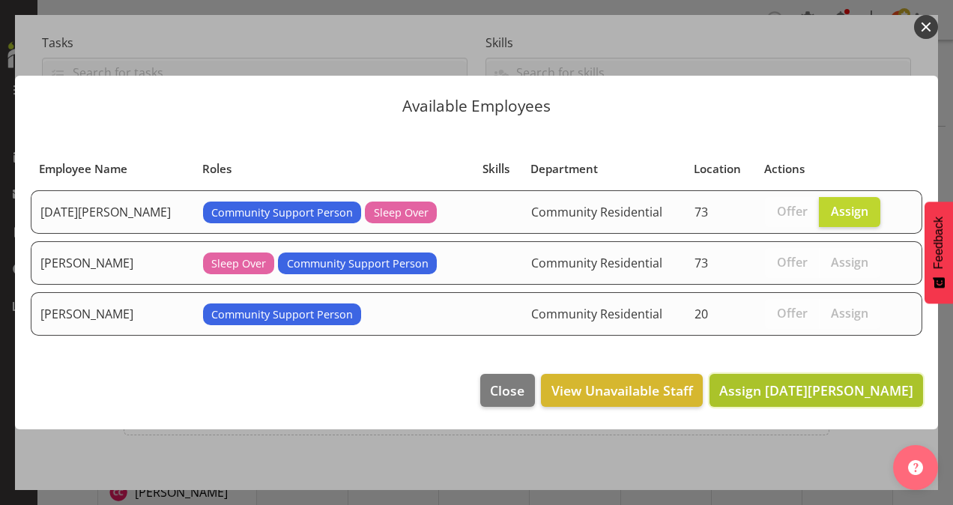
click at [853, 387] on span "Assign Kartik Mahajan" at bounding box center [817, 390] width 194 height 18
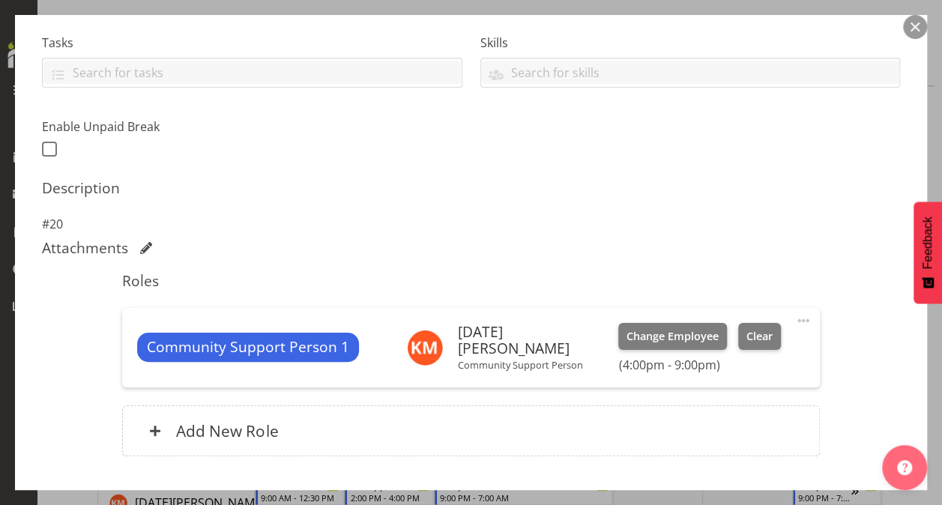
scroll to position [410, 0]
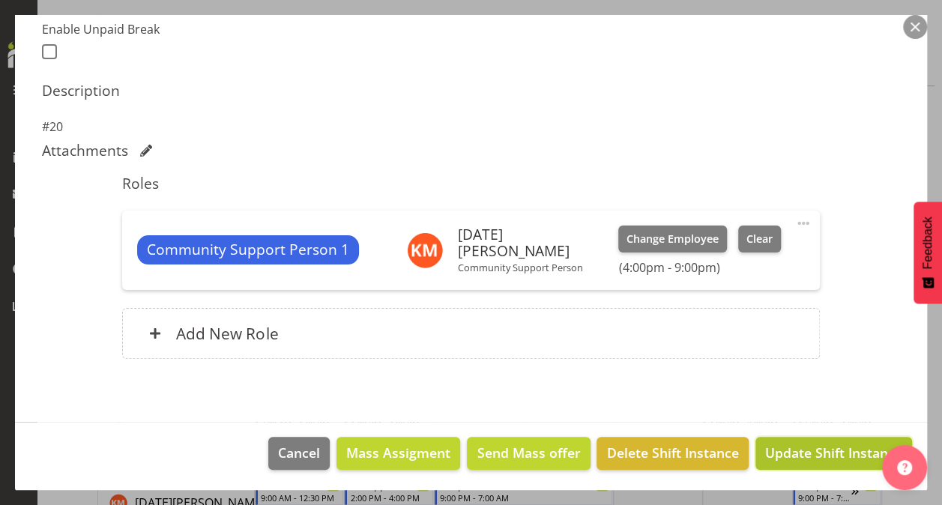
click at [797, 443] on span "Update Shift Instance" at bounding box center [833, 452] width 137 height 19
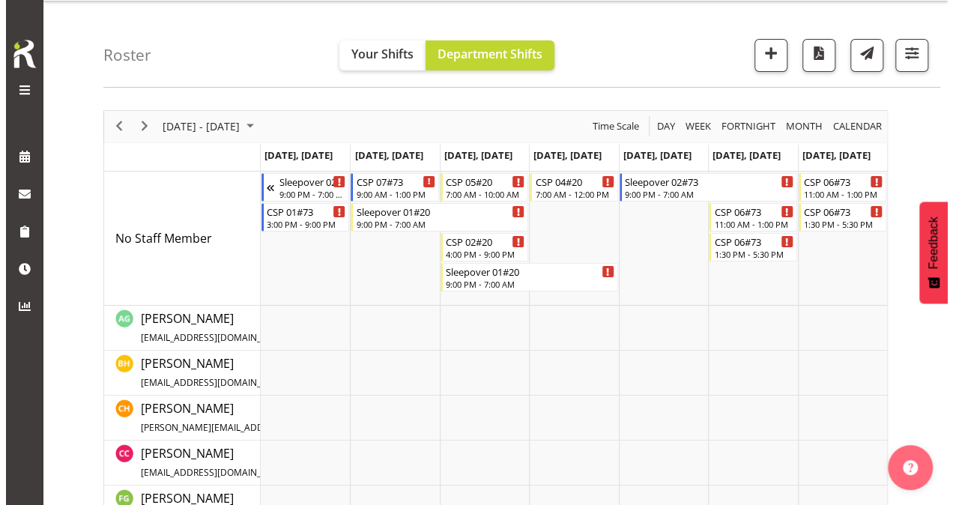
scroll to position [0, 0]
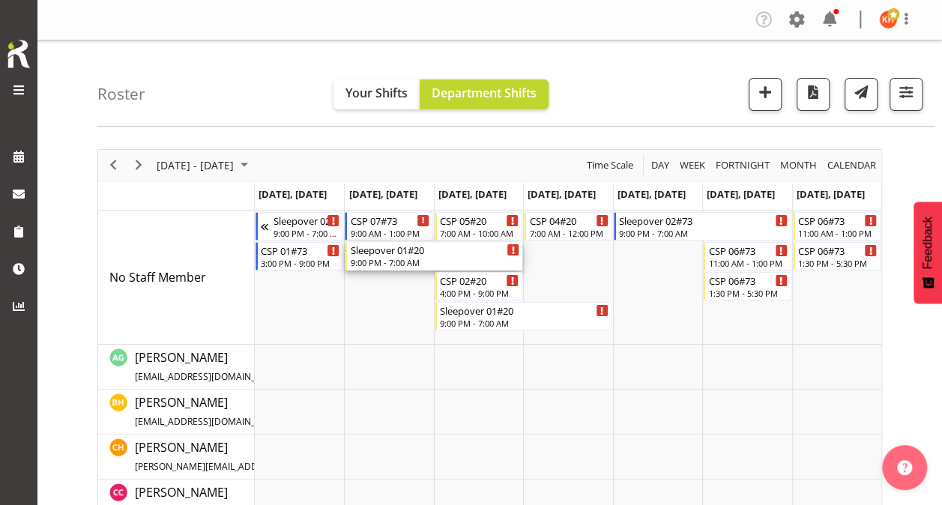
click at [404, 254] on div "Sleepover 01#20" at bounding box center [434, 249] width 169 height 15
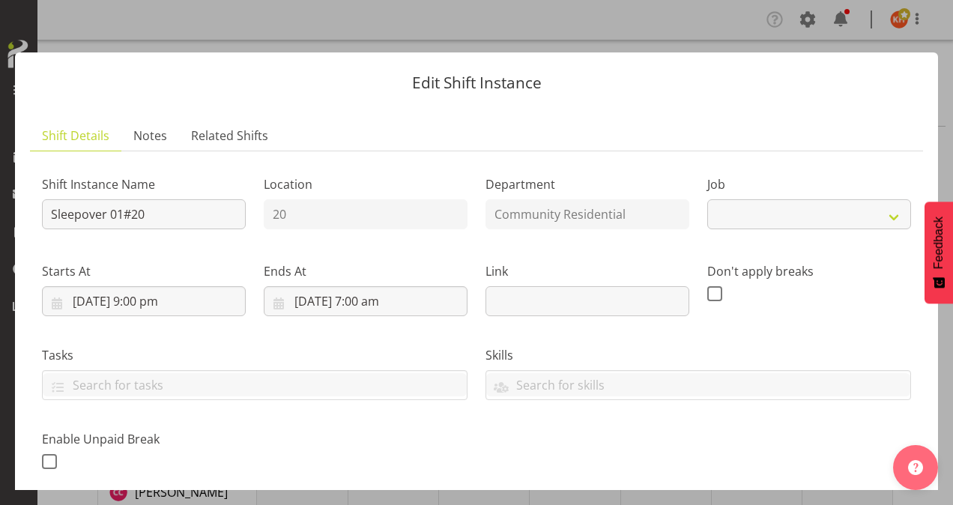
select select "3"
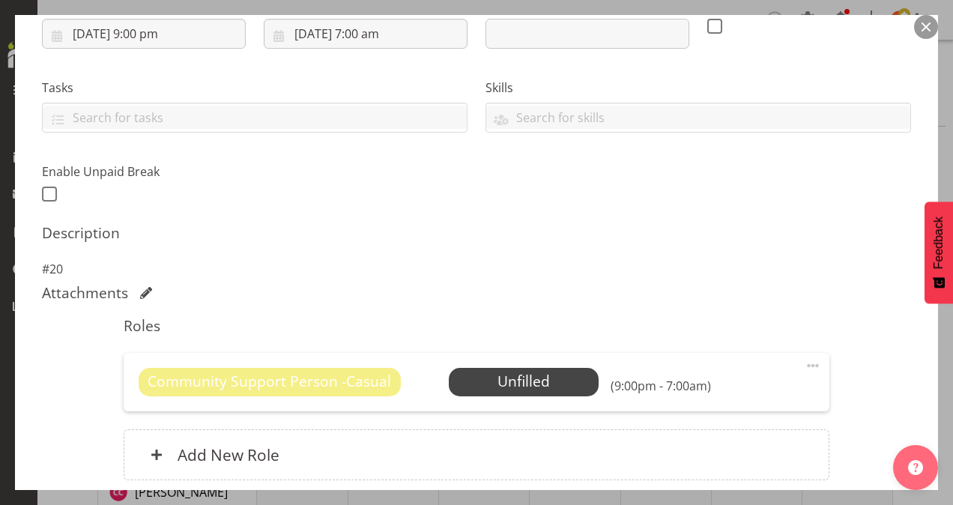
scroll to position [306, 0]
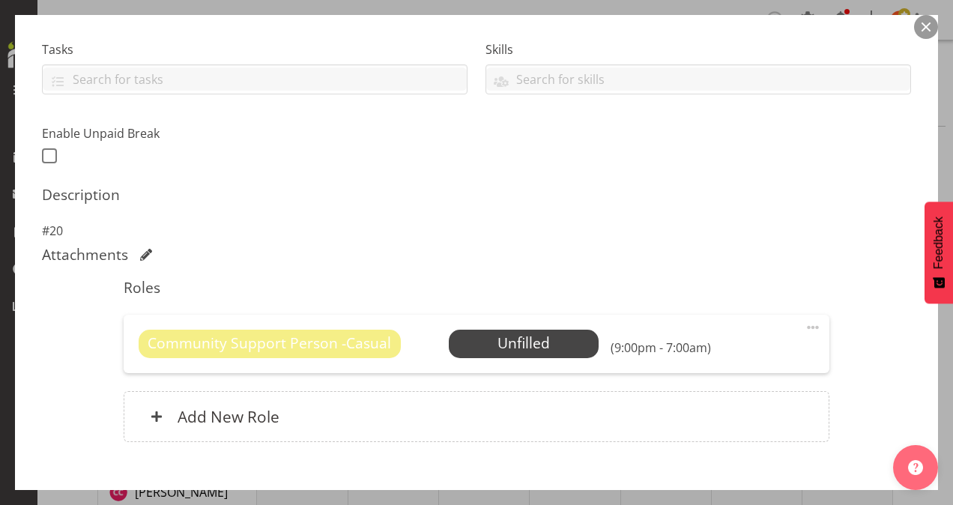
click at [804, 322] on span at bounding box center [813, 328] width 18 height 18
click at [725, 408] on link "Delete" at bounding box center [750, 414] width 144 height 27
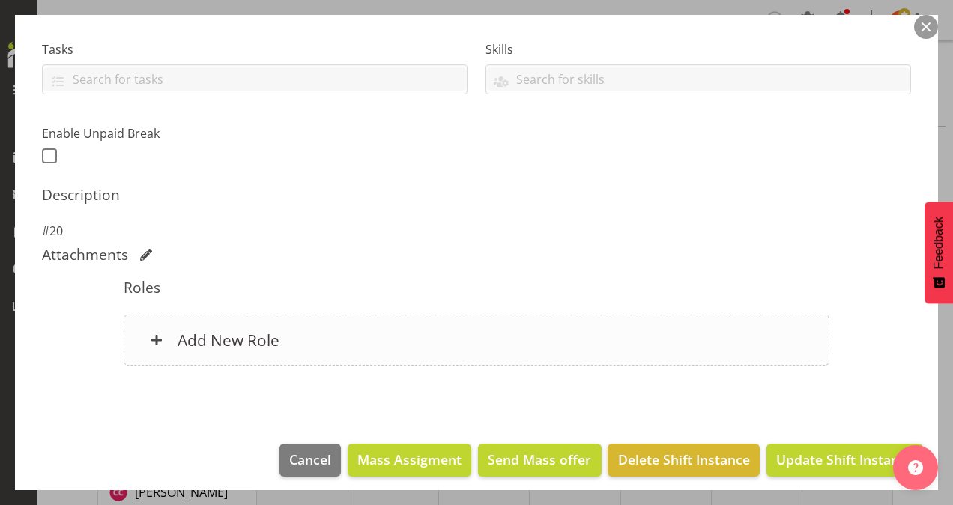
click at [256, 333] on h6 "Add New Role" at bounding box center [229, 340] width 102 height 19
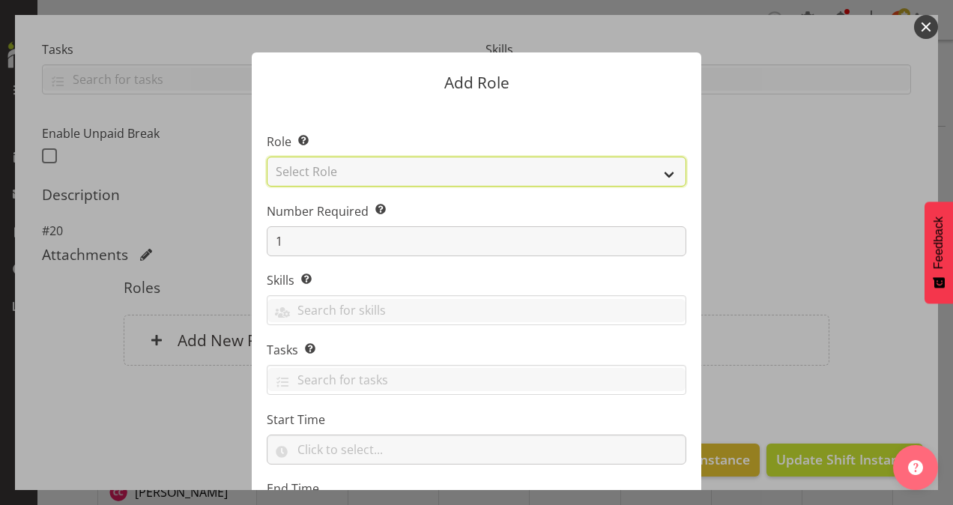
click at [372, 167] on select "Select Role Area Manager Art Coordination Community - SIL Community Leader Comm…" at bounding box center [477, 172] width 420 height 30
select select "13"
click at [267, 157] on select "Select Role Area Manager Art Coordination Community - SIL Community Leader Comm…" at bounding box center [477, 172] width 420 height 30
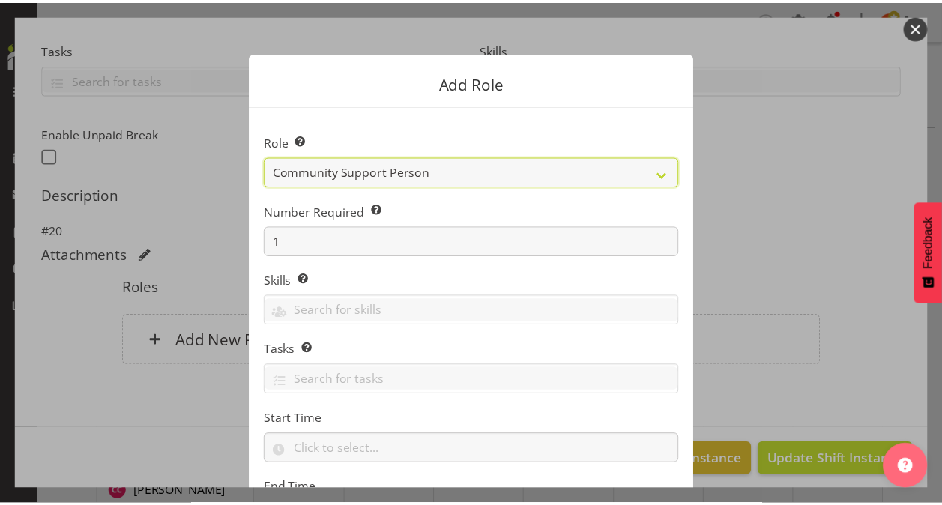
scroll to position [144, 0]
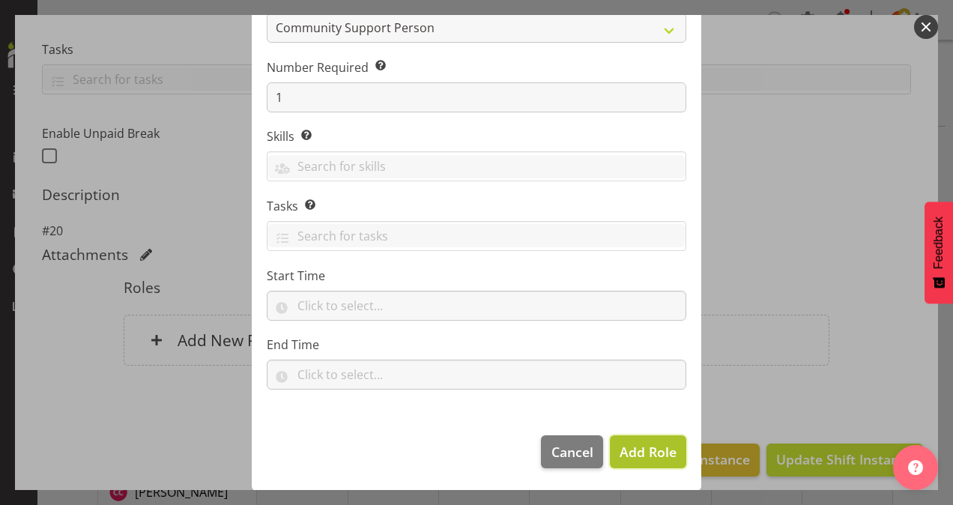
click at [636, 446] on span "Add Role" at bounding box center [648, 452] width 57 height 18
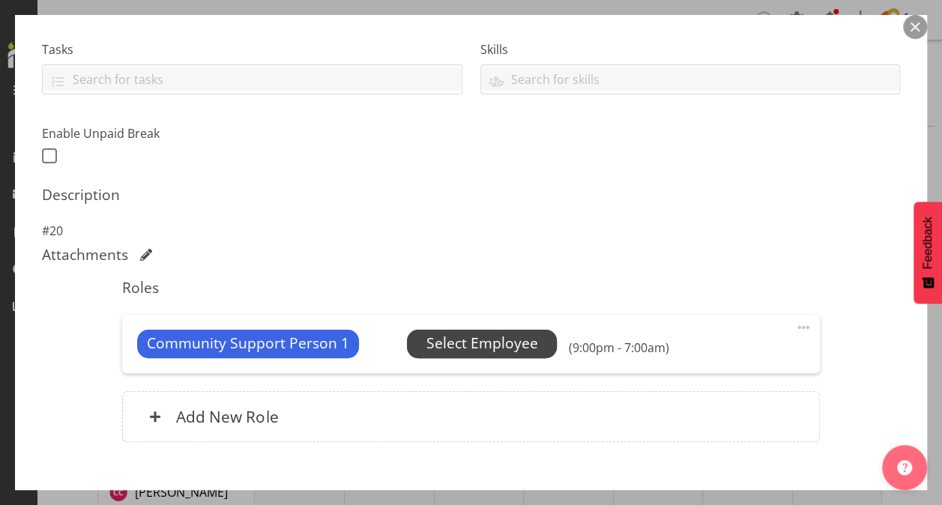
click at [491, 341] on span "Select Employee" at bounding box center [482, 344] width 112 height 22
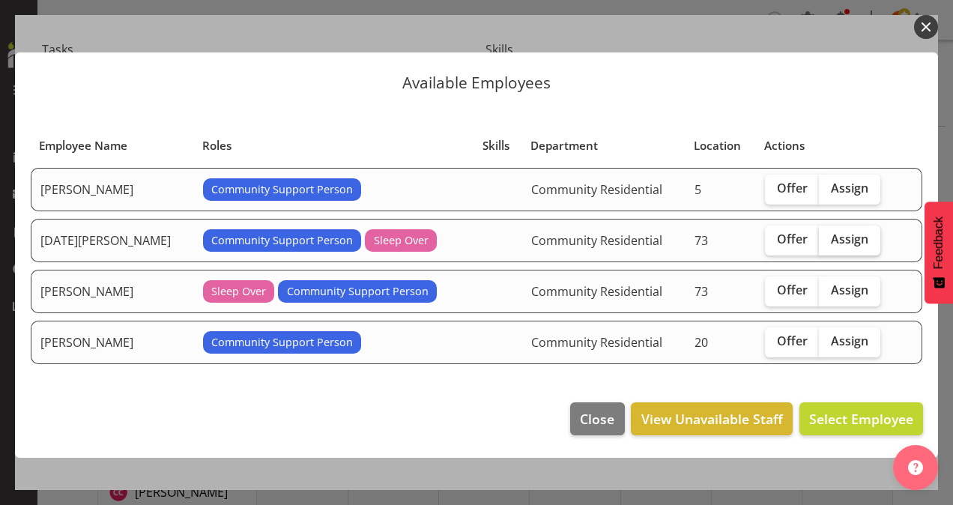
click at [838, 235] on span "Assign" at bounding box center [849, 239] width 37 height 15
click at [829, 235] on input "Assign" at bounding box center [824, 240] width 10 height 10
checkbox input "true"
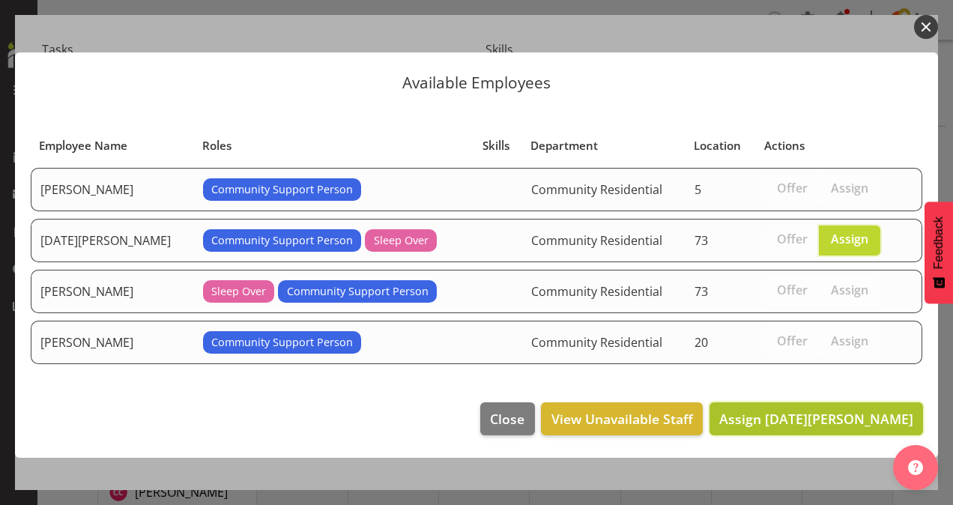
click at [830, 410] on span "Assign Kartik Mahajan" at bounding box center [817, 419] width 194 height 18
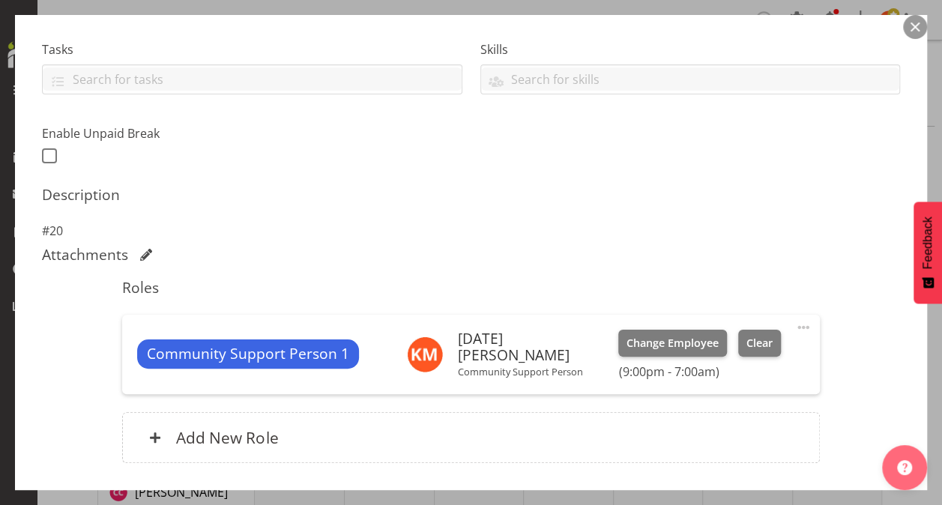
scroll to position [410, 0]
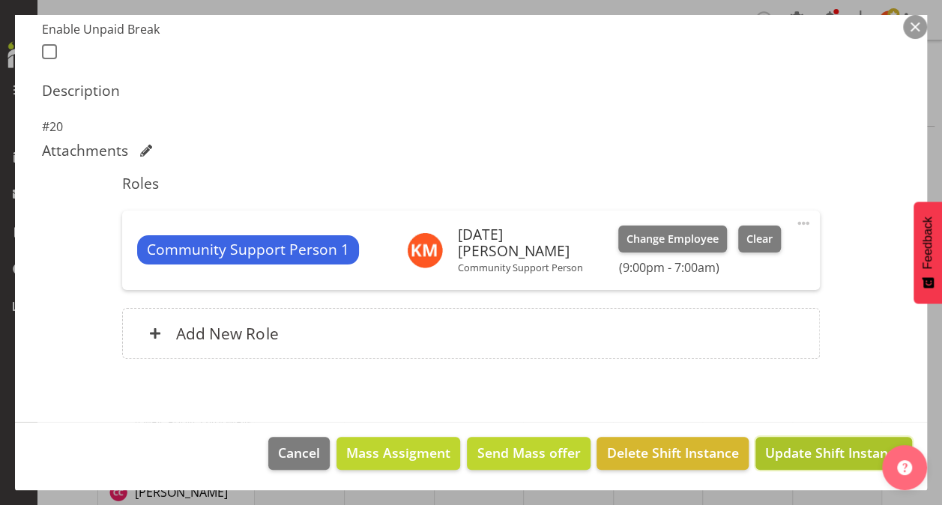
click at [784, 446] on span "Update Shift Instance" at bounding box center [833, 452] width 137 height 19
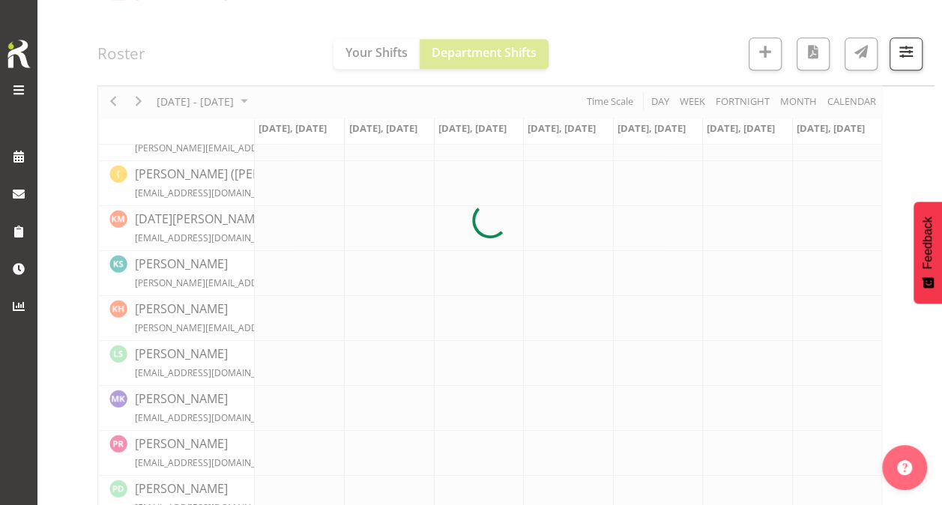
scroll to position [417, 0]
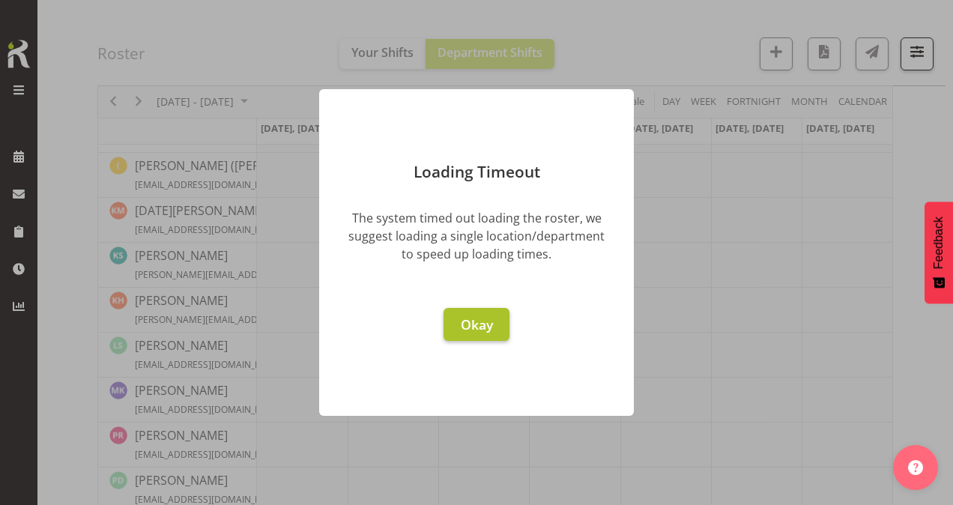
click at [487, 317] on span "Okay" at bounding box center [477, 325] width 32 height 18
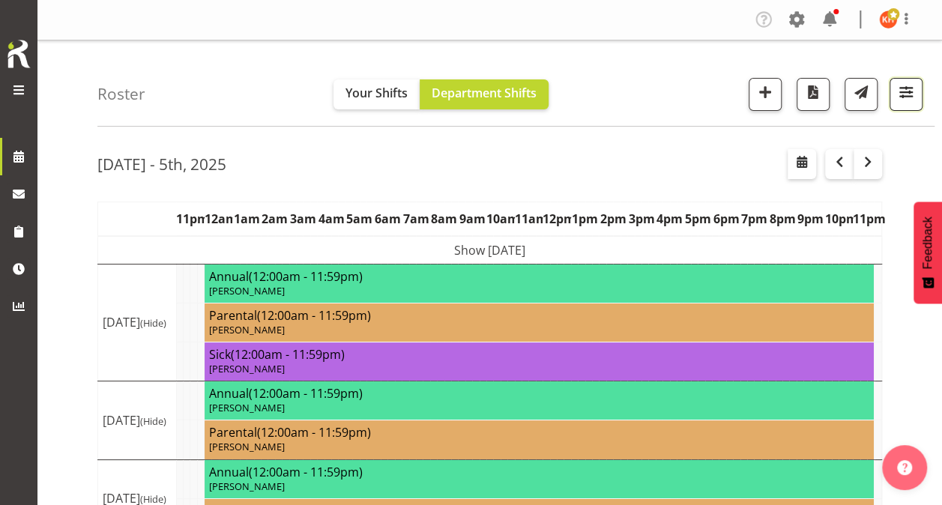
click at [902, 87] on span "button" at bounding box center [905, 91] width 19 height 19
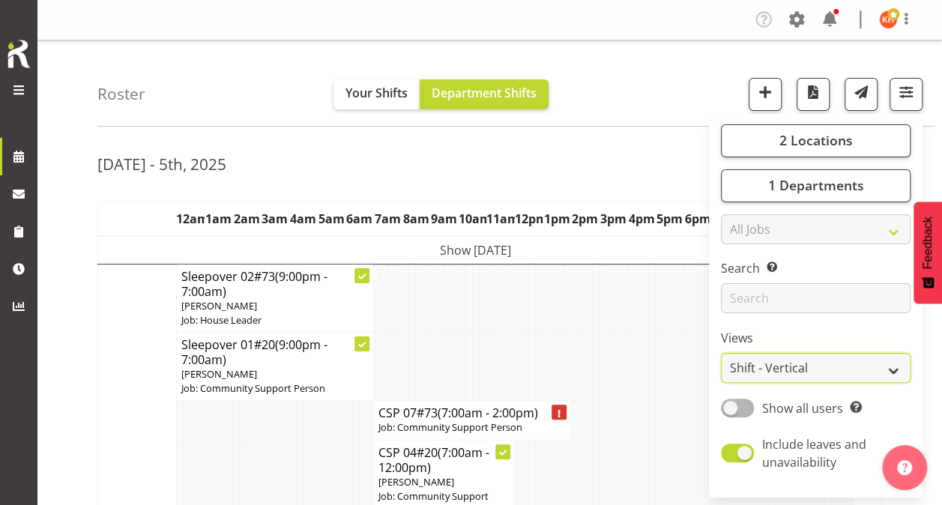
click at [769, 365] on select "Staff Role Shift - Horizontal Shift - Vertical Staff - Location" at bounding box center [816, 368] width 190 height 30
select select "staff"
click at [722, 353] on select "Staff Role Shift - Horizontal Shift - Vertical Staff - Location" at bounding box center [816, 368] width 190 height 30
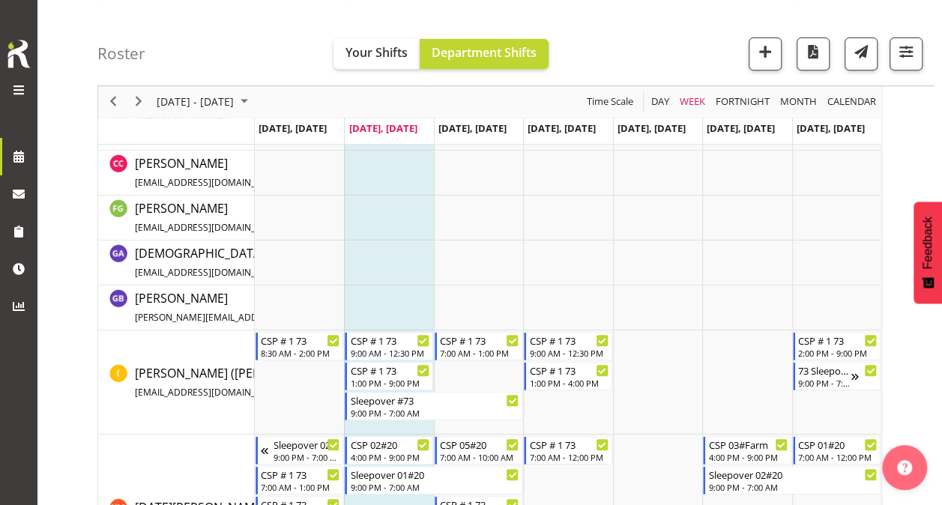
scroll to position [298, 0]
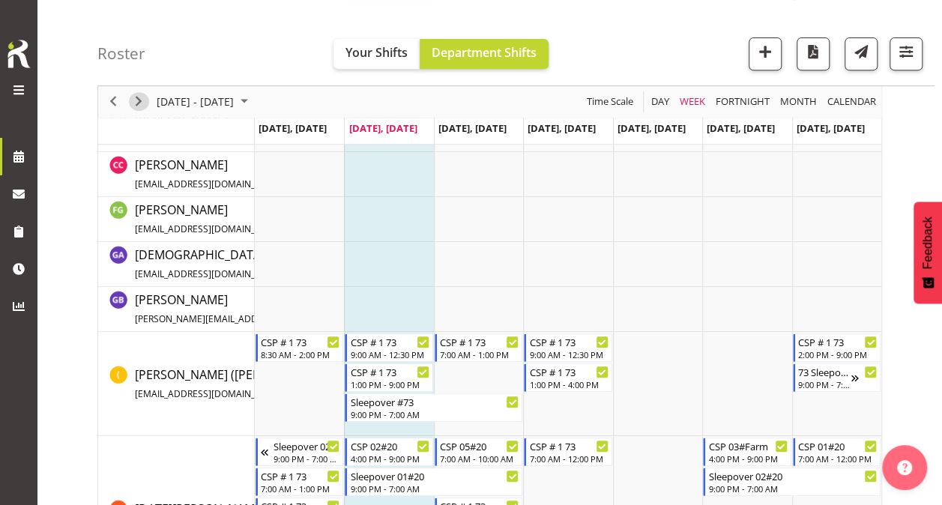
click at [139, 96] on span "Next" at bounding box center [139, 102] width 18 height 19
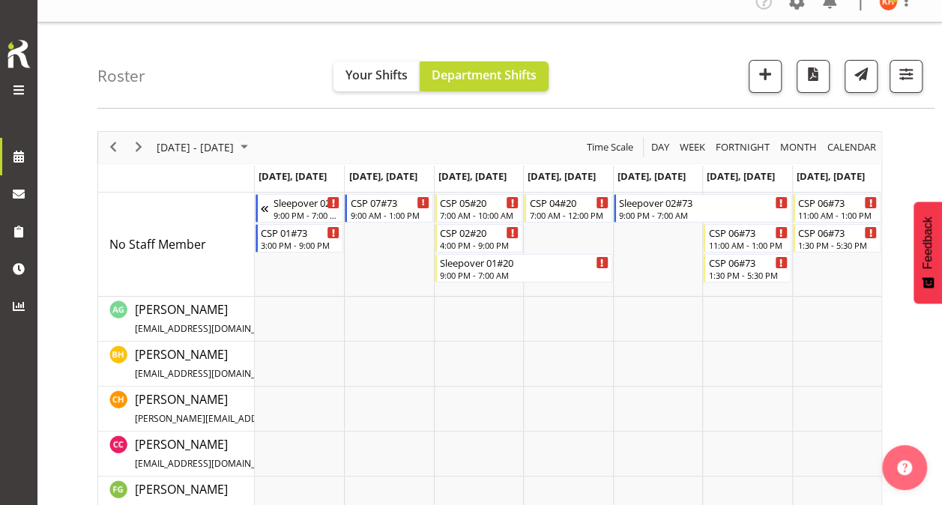
scroll to position [9, 0]
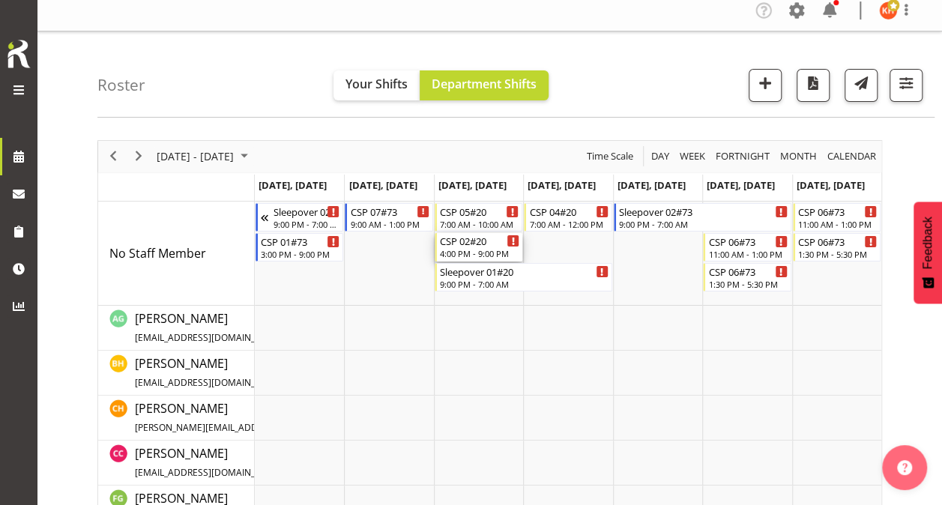
click at [459, 241] on div "CSP 02#20" at bounding box center [479, 240] width 79 height 15
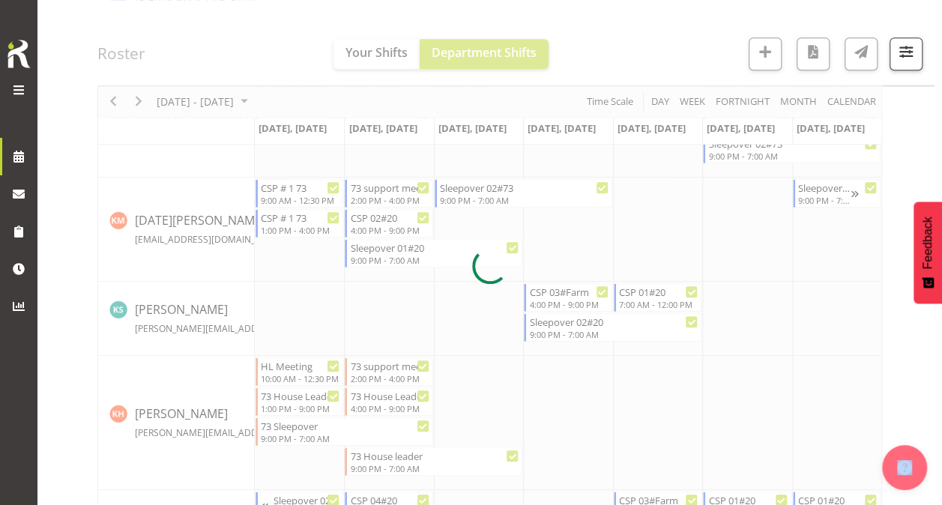
scroll to position [555, 0]
